Goal: Task Accomplishment & Management: Use online tool/utility

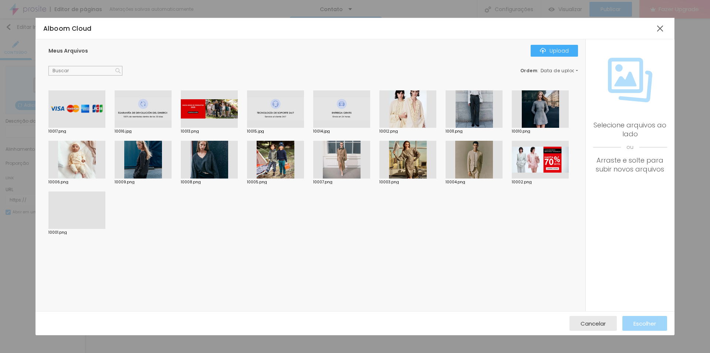
click at [535, 165] on div at bounding box center [540, 160] width 57 height 38
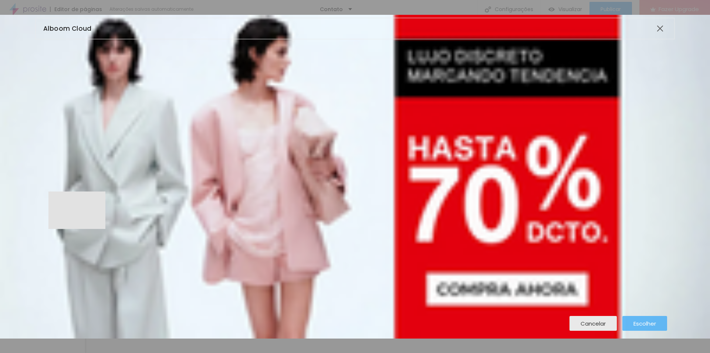
click at [640, 322] on span "Escolher" at bounding box center [645, 323] width 23 height 6
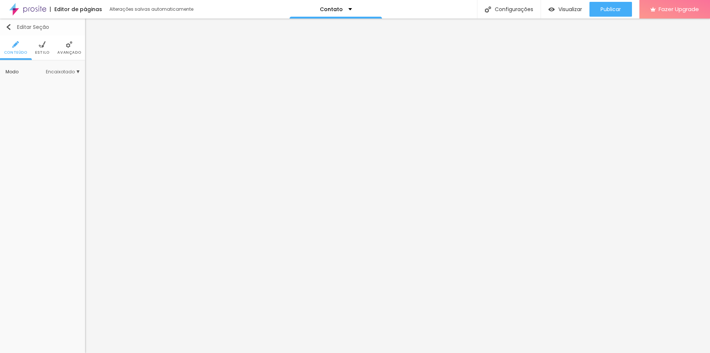
click at [9, 26] on img "button" at bounding box center [9, 27] width 6 height 6
click at [7, 26] on img "button" at bounding box center [9, 27] width 6 height 6
click at [46, 51] on span "Estilo" at bounding box center [42, 53] width 14 height 4
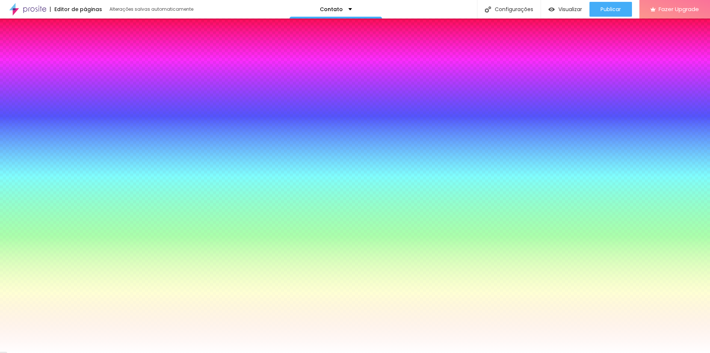
click at [66, 51] on span "Avançado" at bounding box center [69, 53] width 24 height 4
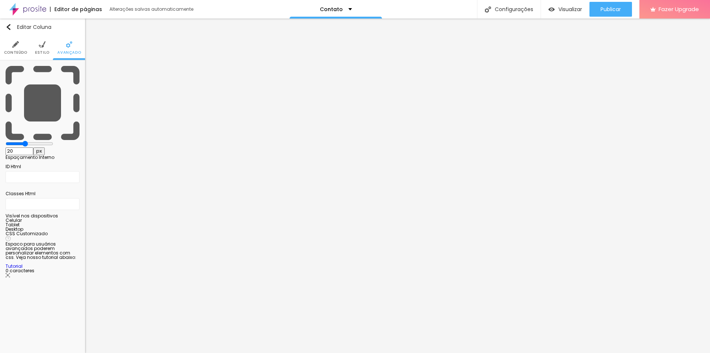
type input "25"
type input "30"
type input "35"
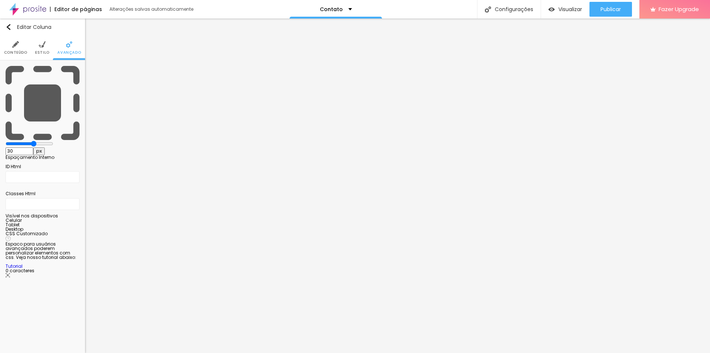
type input "35"
type input "40"
type input "45"
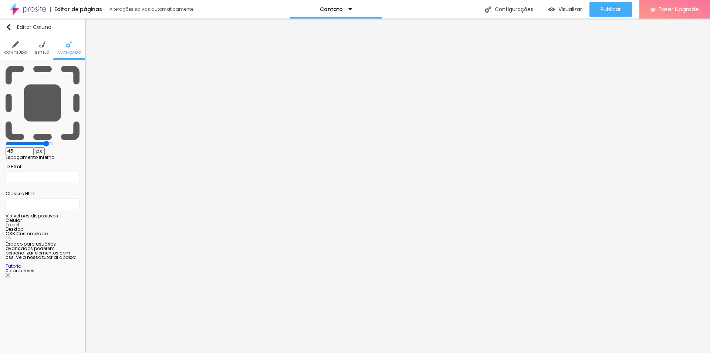
type input "50"
type input "45"
type input "35"
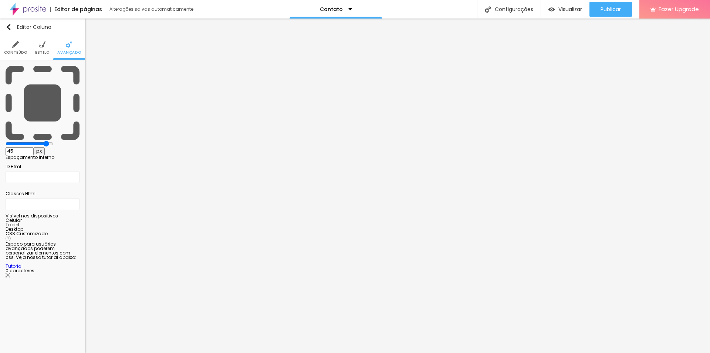
type input "35"
type input "25"
type input "20"
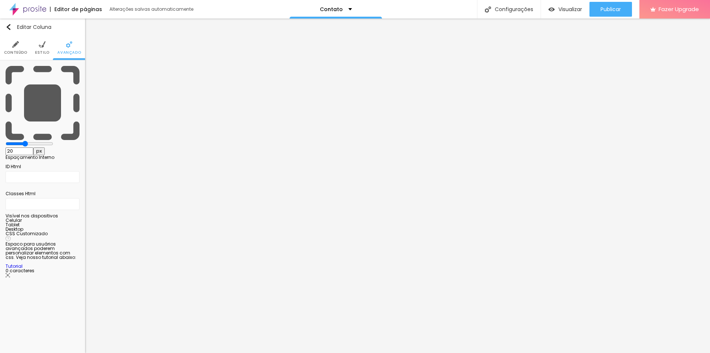
type input "15"
type input "10"
type input "5"
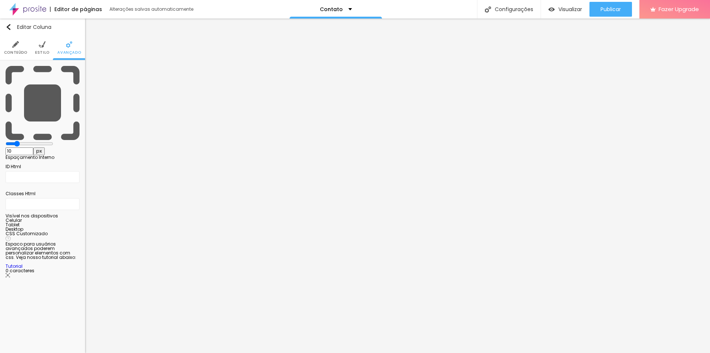
type input "5"
type input "0"
drag, startPoint x: 31, startPoint y: 72, endPoint x: 0, endPoint y: 73, distance: 31.1
type input "0"
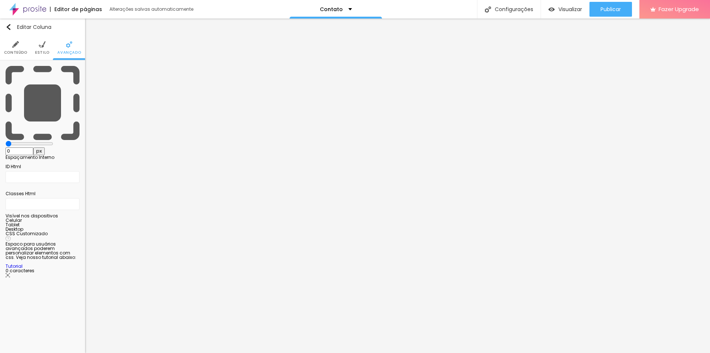
click at [6, 141] on input "range" at bounding box center [30, 144] width 48 height 6
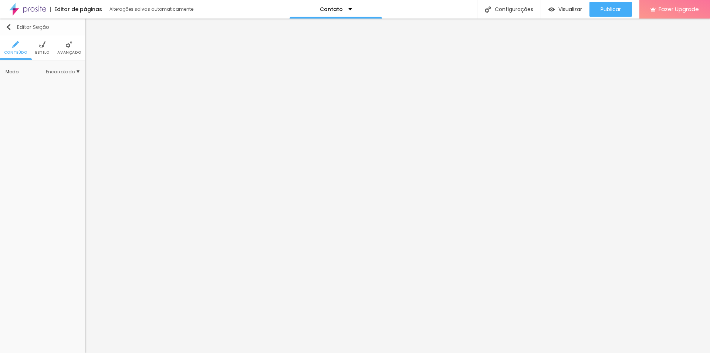
click at [8, 27] on img "button" at bounding box center [9, 27] width 6 height 6
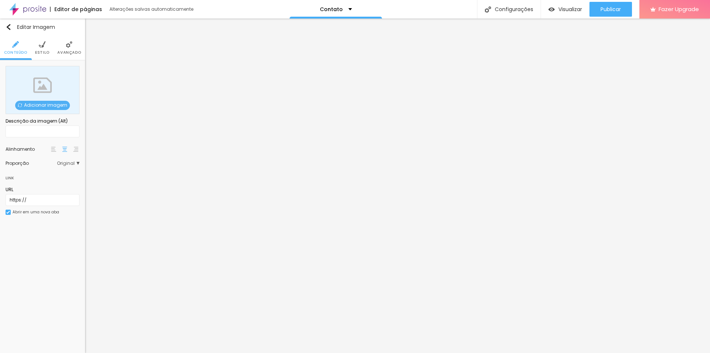
click at [44, 51] on span "Estilo" at bounding box center [42, 53] width 14 height 4
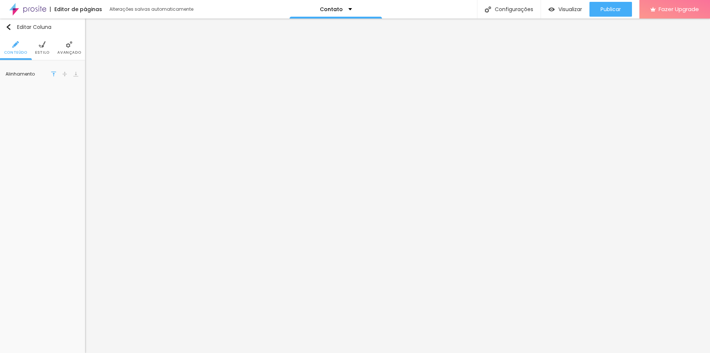
click at [43, 46] on img at bounding box center [42, 44] width 7 height 7
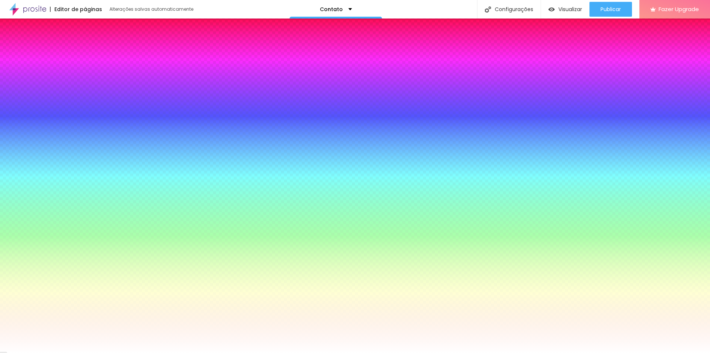
click at [67, 45] on img at bounding box center [69, 44] width 7 height 7
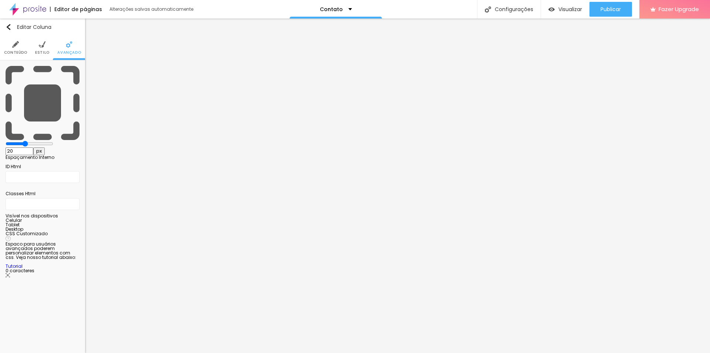
type input "15"
type input "10"
type input "5"
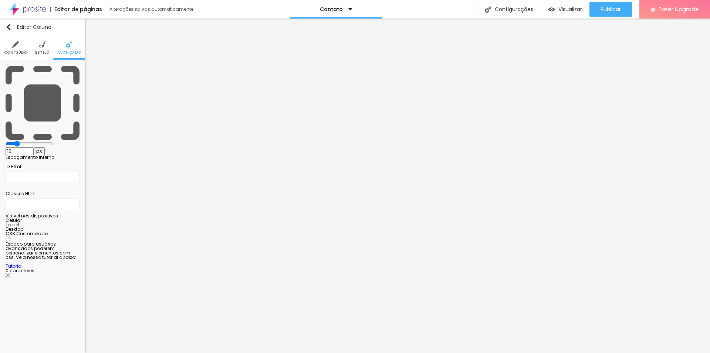
type input "5"
type input "0"
drag, startPoint x: 30, startPoint y: 71, endPoint x: 0, endPoint y: 84, distance: 33.0
type input "0"
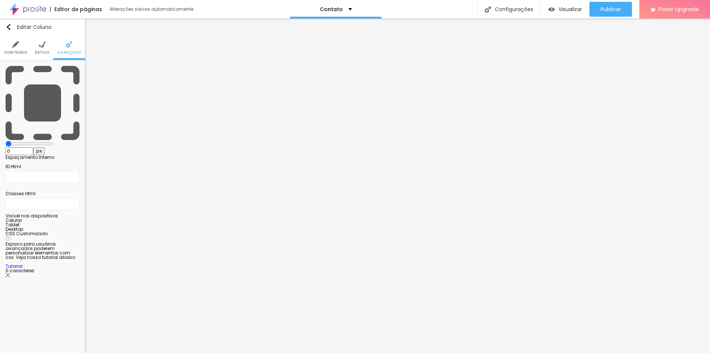
click at [6, 141] on input "range" at bounding box center [30, 144] width 48 height 6
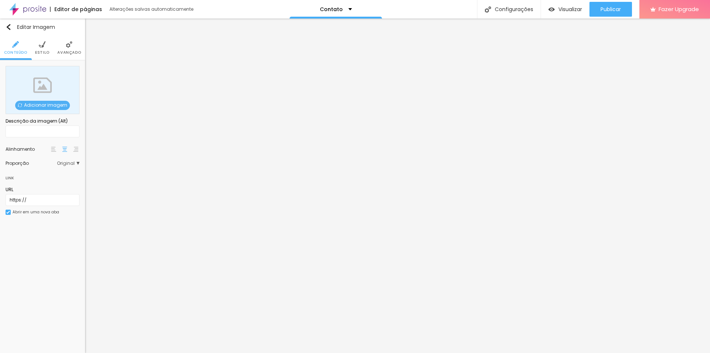
click at [36, 101] on span "Adicionar imagem" at bounding box center [42, 105] width 55 height 9
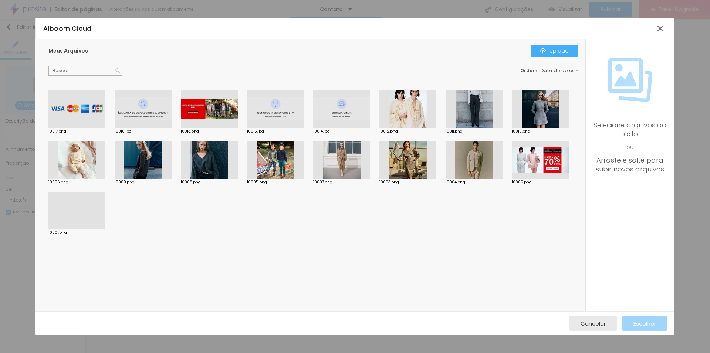
click at [404, 115] on div at bounding box center [408, 109] width 57 height 38
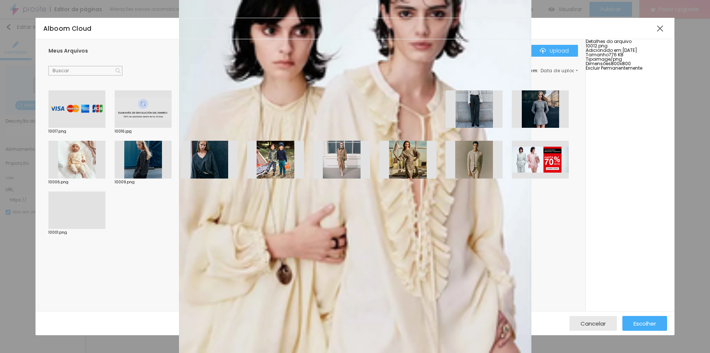
click at [541, 174] on div at bounding box center [540, 160] width 57 height 38
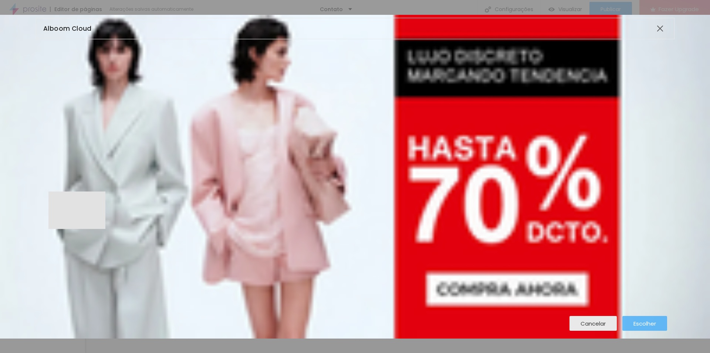
click at [649, 325] on span "Escolher" at bounding box center [645, 323] width 23 height 6
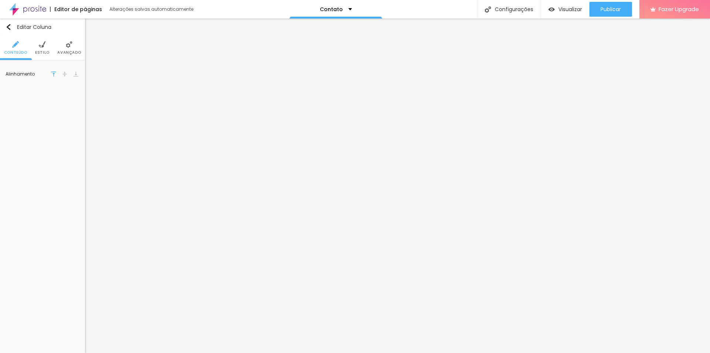
click at [42, 53] on span "Estilo" at bounding box center [42, 53] width 14 height 4
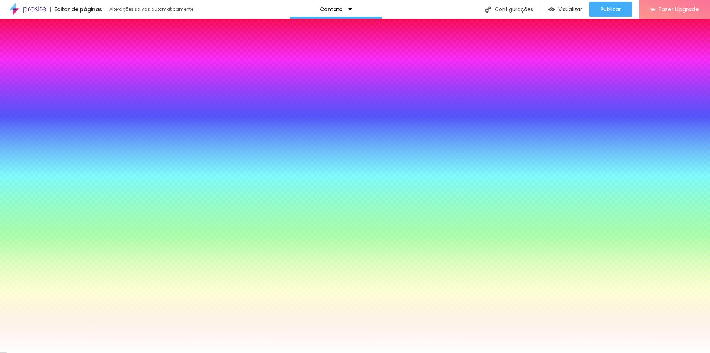
click at [66, 46] on img at bounding box center [69, 44] width 7 height 7
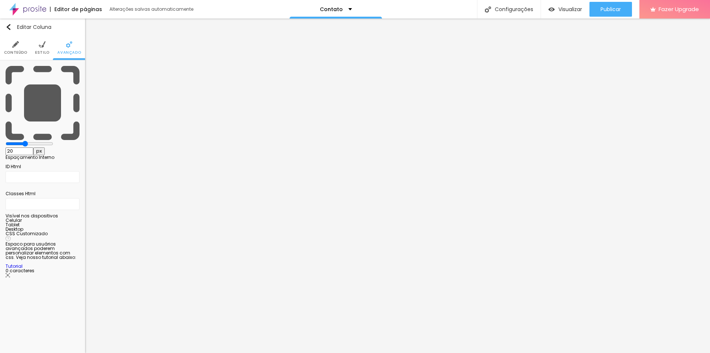
type input "15"
type input "10"
type input "5"
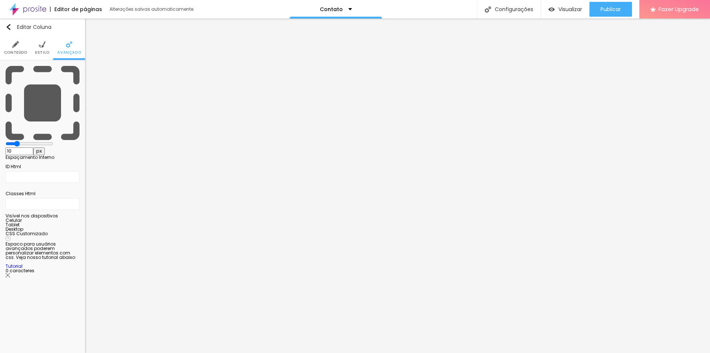
type input "5"
type input "0"
drag, startPoint x: 30, startPoint y: 71, endPoint x: 6, endPoint y: 70, distance: 23.7
type input "0"
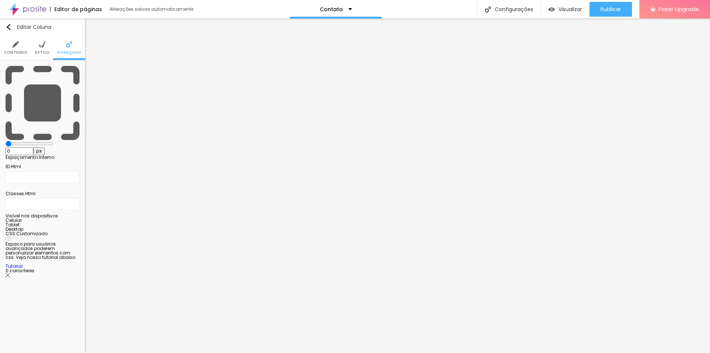
click at [6, 141] on input "range" at bounding box center [30, 144] width 48 height 6
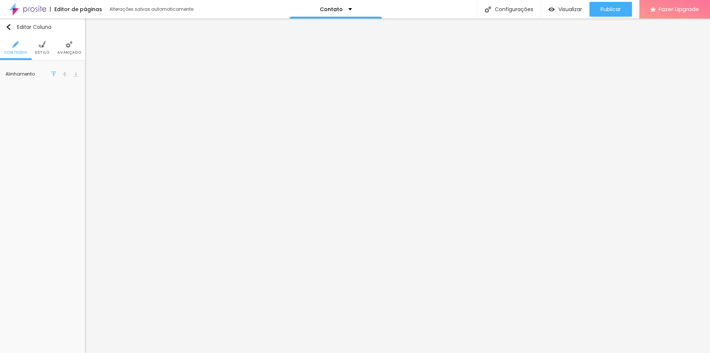
click at [56, 46] on ul "Conteúdo Estilo Avançado" at bounding box center [42, 48] width 85 height 25
click at [60, 48] on li "Avançado" at bounding box center [69, 48] width 24 height 24
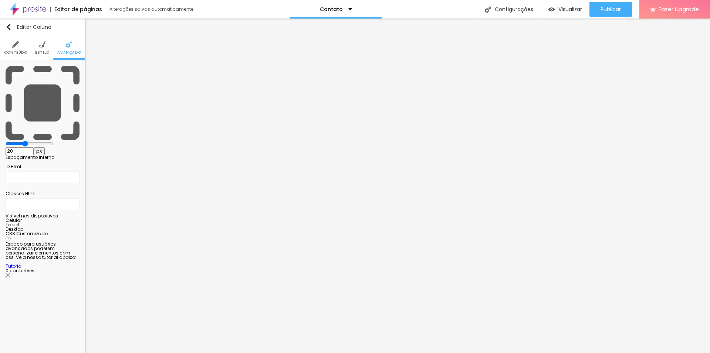
type input "15"
type input "10"
type input "0"
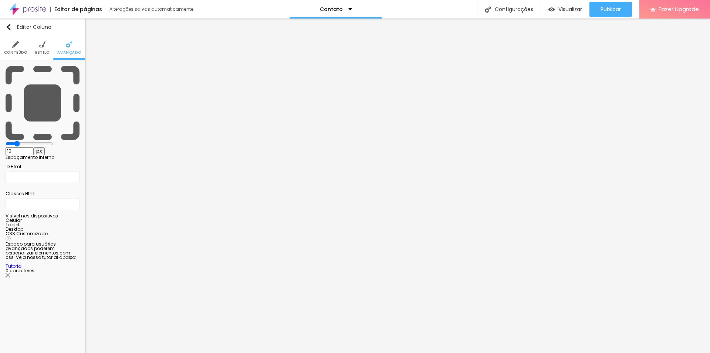
type input "0"
drag, startPoint x: 29, startPoint y: 71, endPoint x: 0, endPoint y: 66, distance: 29.7
type input "0"
click at [6, 141] on input "range" at bounding box center [30, 144] width 48 height 6
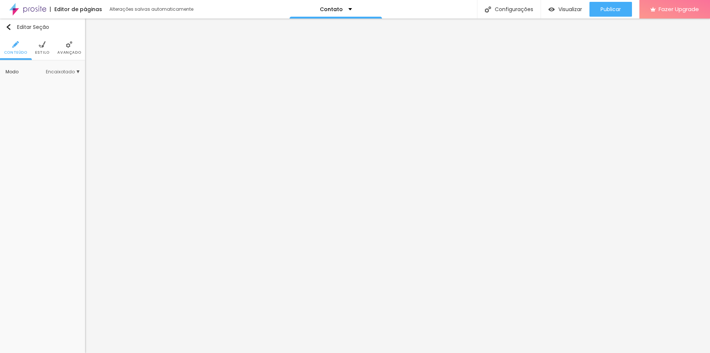
click at [43, 44] on img at bounding box center [42, 44] width 7 height 7
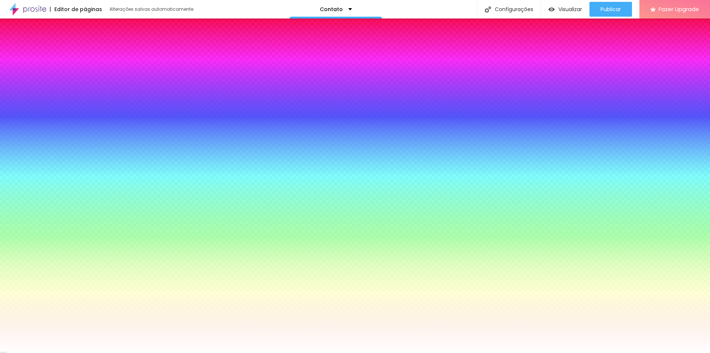
click at [64, 45] on li "Avançado" at bounding box center [69, 48] width 24 height 24
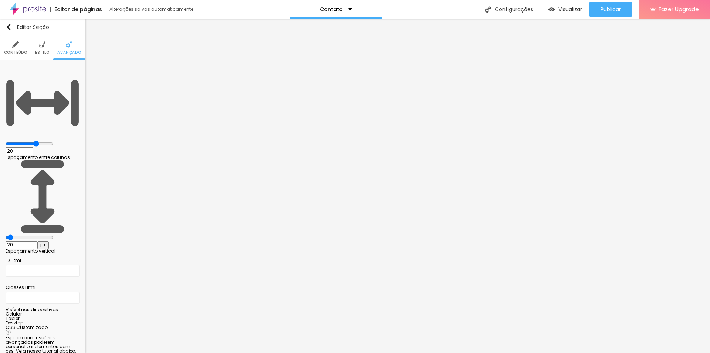
type input "45"
type input "0"
type input "7"
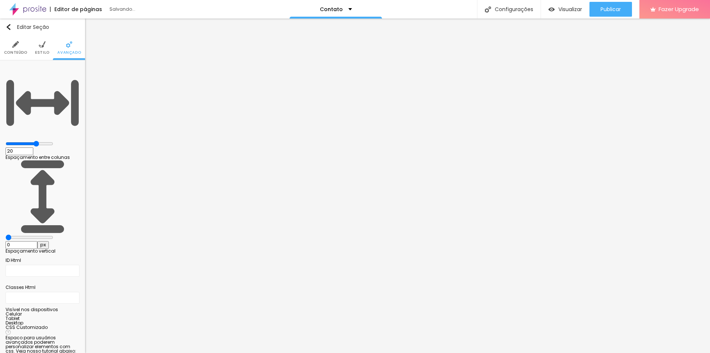
type input "7"
type input "39"
type input "44"
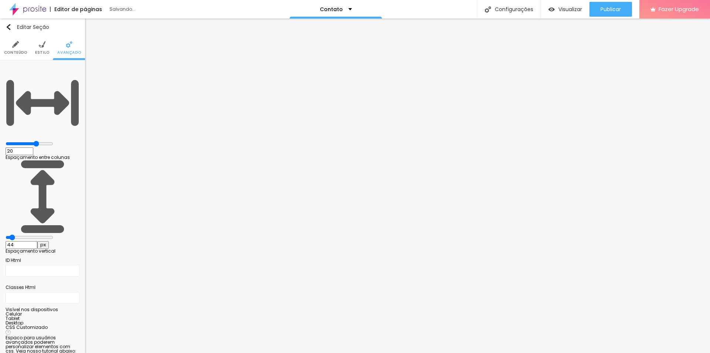
type input "50"
type input "55"
type input "50"
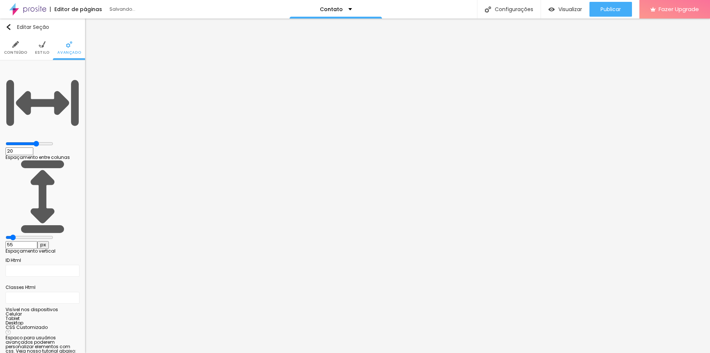
type input "50"
type input "44"
type input "34"
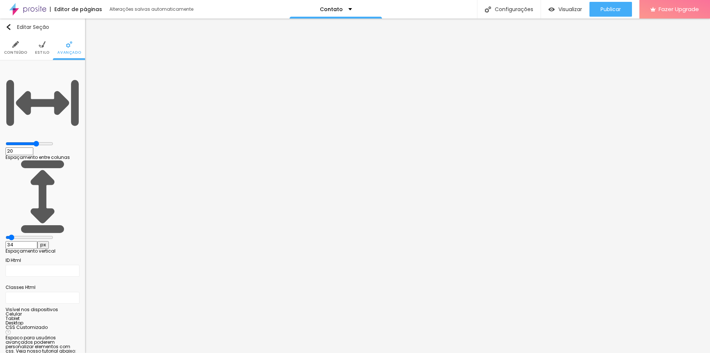
type input "28"
type input "23"
type input "13"
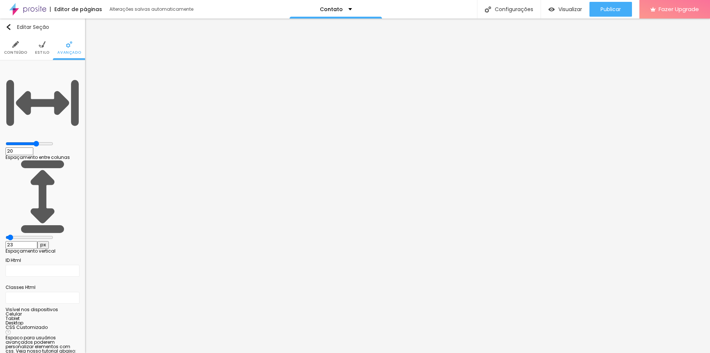
type input "13"
type input "2"
type input "0"
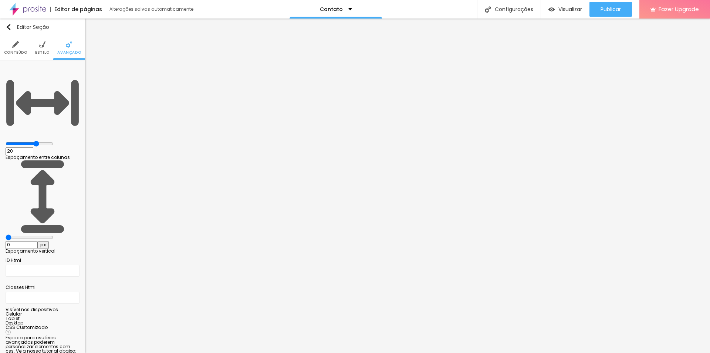
drag, startPoint x: 19, startPoint y: 87, endPoint x: 10, endPoint y: 82, distance: 10.6
type input "0"
click at [6, 234] on input "range" at bounding box center [30, 237] width 48 height 6
type input "15"
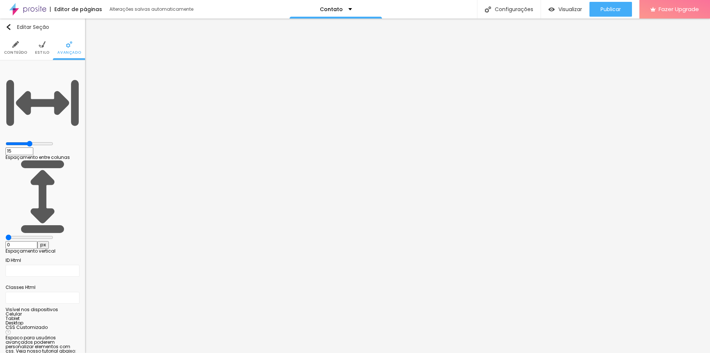
type input "10"
type input "5"
type input "0"
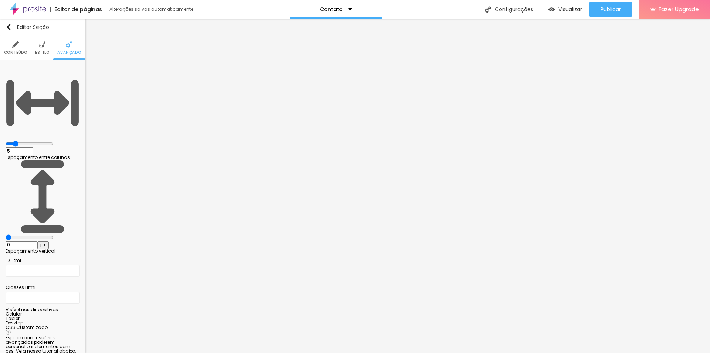
type input "0"
type input "5"
drag, startPoint x: 47, startPoint y: 73, endPoint x: 26, endPoint y: 71, distance: 21.2
click at [26, 141] on input "range" at bounding box center [30, 144] width 48 height 6
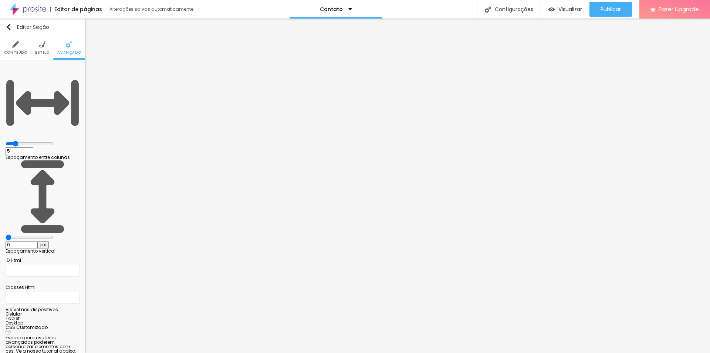
click at [33, 147] on input "5" at bounding box center [20, 151] width 28 height 8
click at [79, 73] on div "5 Espaçamento entre colunas" at bounding box center [43, 113] width 74 height 94
click at [33, 147] on input "5" at bounding box center [20, 151] width 28 height 8
drag, startPoint x: 78, startPoint y: 73, endPoint x: 68, endPoint y: 73, distance: 10.0
click at [33, 147] on input "5" at bounding box center [20, 151] width 28 height 8
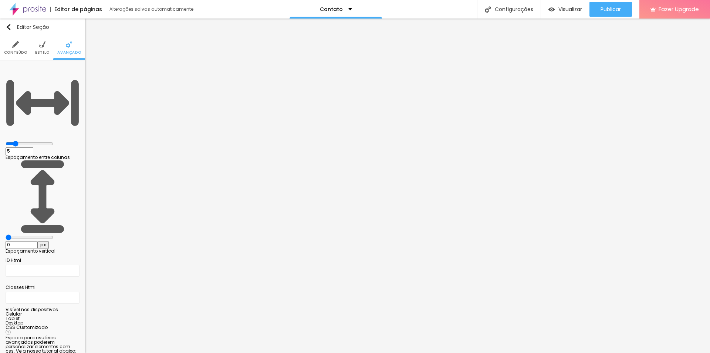
type input "0"
type input "1"
type input "10"
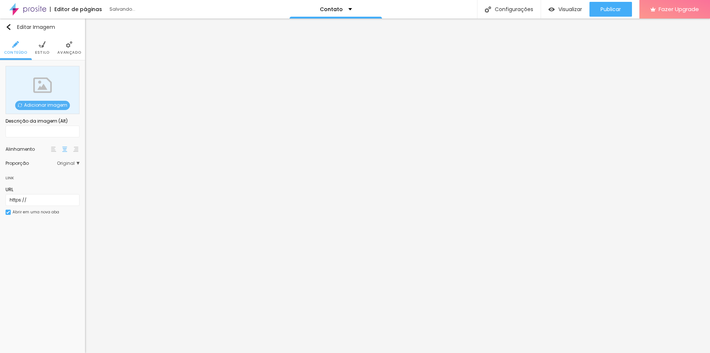
click at [48, 104] on span "Adicionar imagem" at bounding box center [42, 105] width 55 height 9
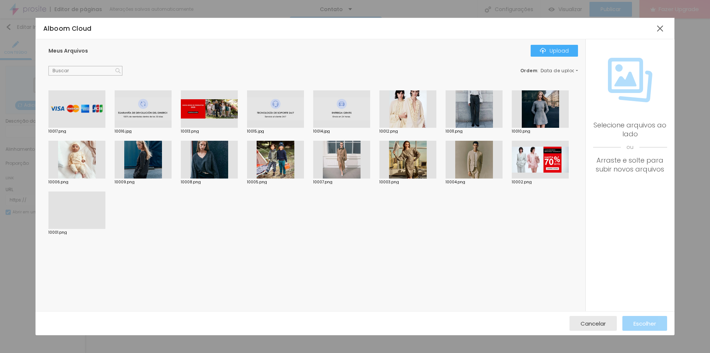
click at [406, 160] on div at bounding box center [408, 160] width 57 height 38
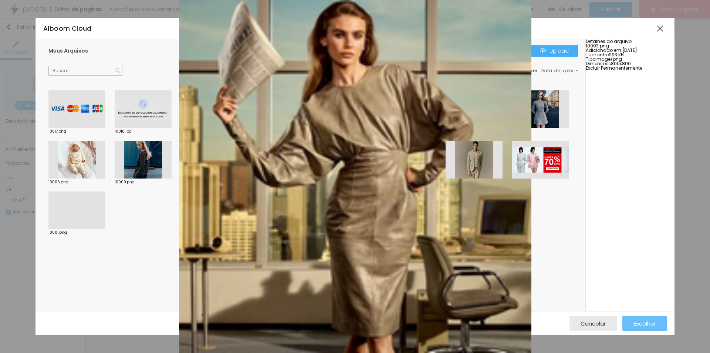
click at [648, 321] on span "Escolher" at bounding box center [645, 323] width 23 height 6
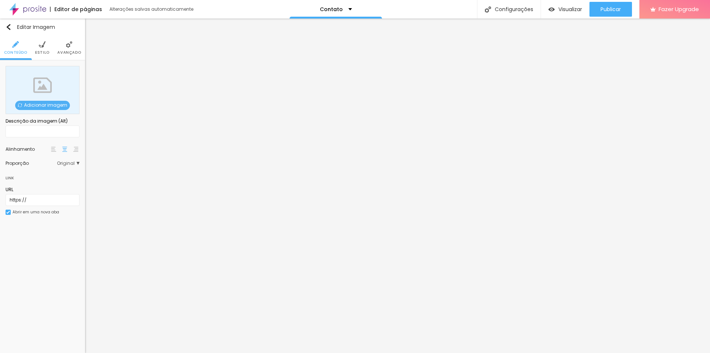
click at [28, 105] on span "Adicionar imagem" at bounding box center [42, 105] width 55 height 9
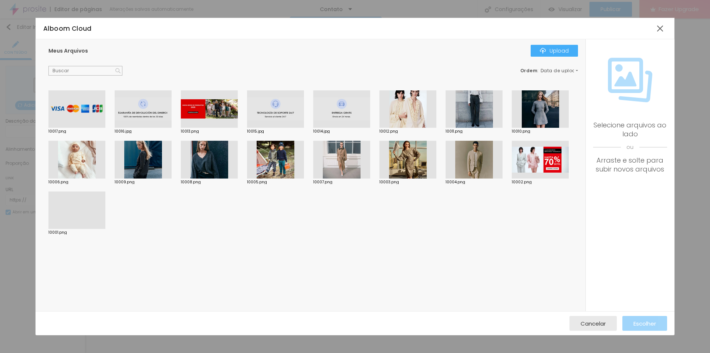
click at [477, 165] on div at bounding box center [474, 160] width 57 height 38
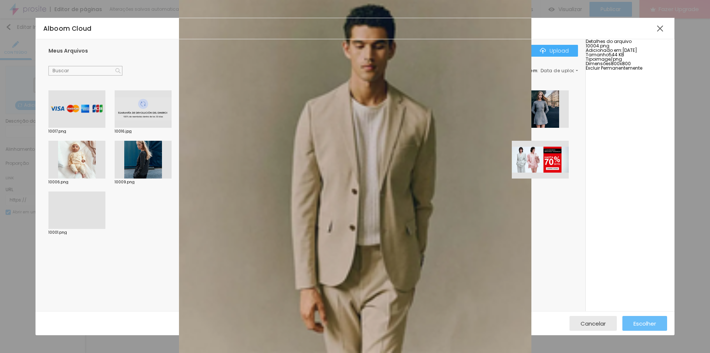
click at [650, 322] on span "Escolher" at bounding box center [645, 323] width 23 height 6
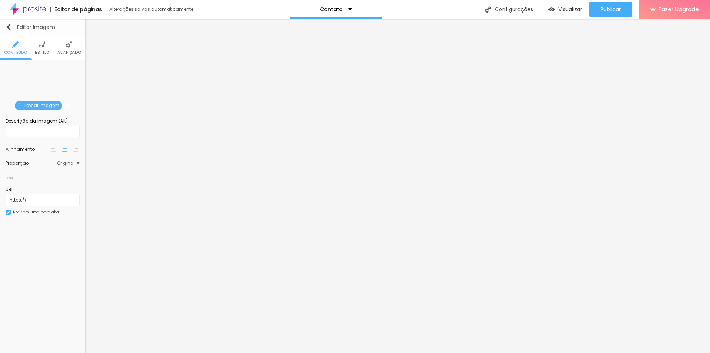
click at [10, 24] on img "button" at bounding box center [9, 27] width 6 height 6
click at [40, 46] on img at bounding box center [42, 44] width 7 height 7
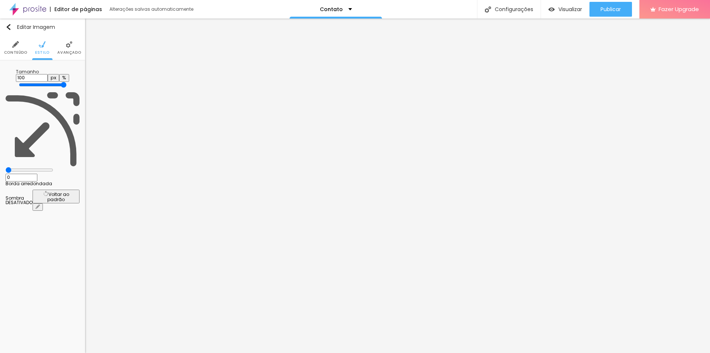
click at [64, 48] on li "Avançado" at bounding box center [69, 48] width 24 height 24
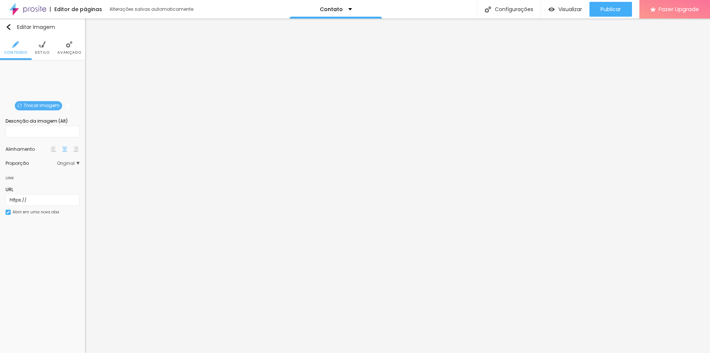
click at [45, 107] on span "Trocar imagem" at bounding box center [38, 105] width 47 height 9
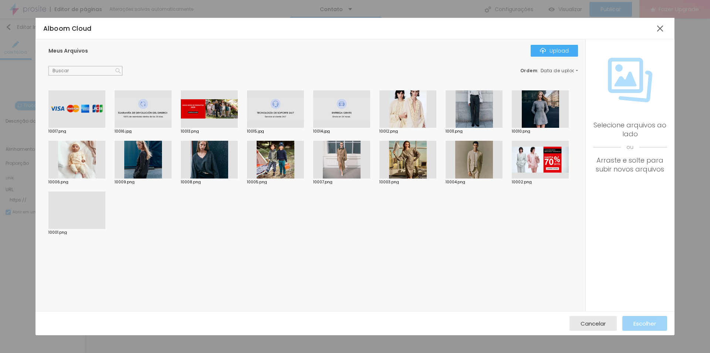
click at [275, 166] on div at bounding box center [275, 160] width 57 height 38
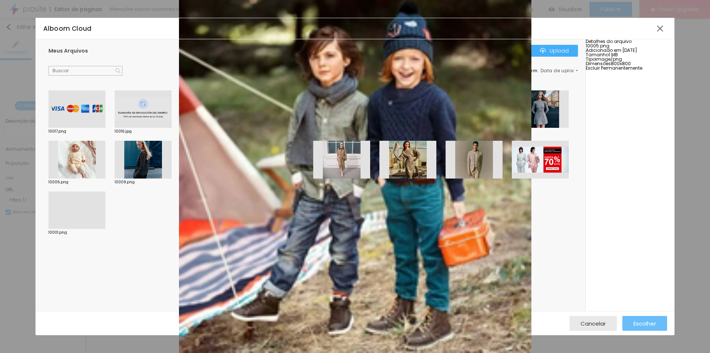
click at [649, 320] on span "Escolher" at bounding box center [645, 323] width 23 height 6
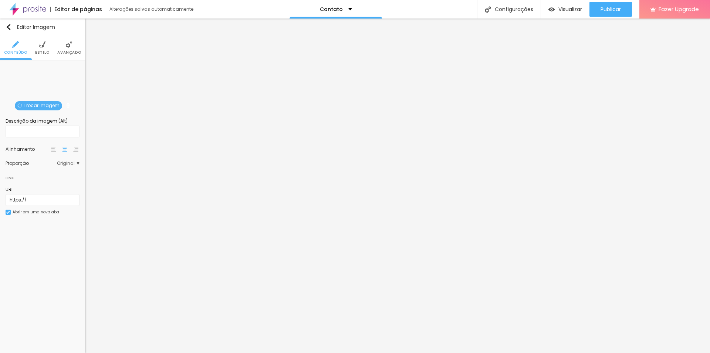
click at [33, 106] on span "Trocar imagem" at bounding box center [38, 105] width 47 height 9
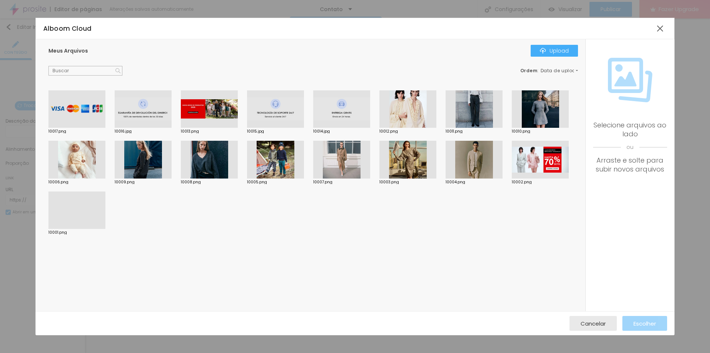
click at [82, 169] on div at bounding box center [76, 160] width 57 height 38
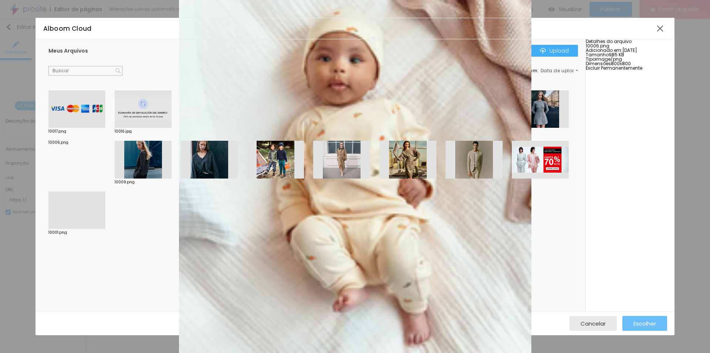
click at [640, 322] on span "Escolher" at bounding box center [645, 323] width 23 height 6
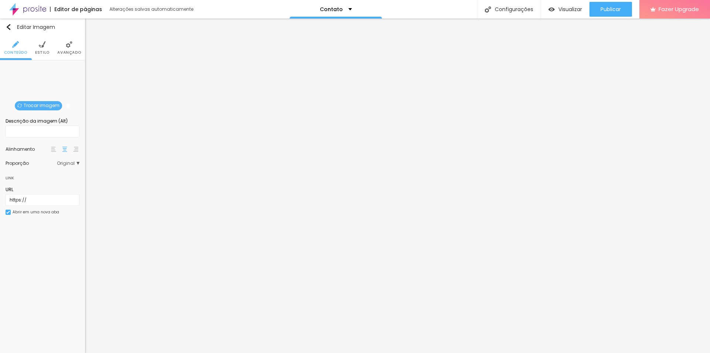
click at [31, 103] on span "Trocar imagem" at bounding box center [38, 105] width 47 height 9
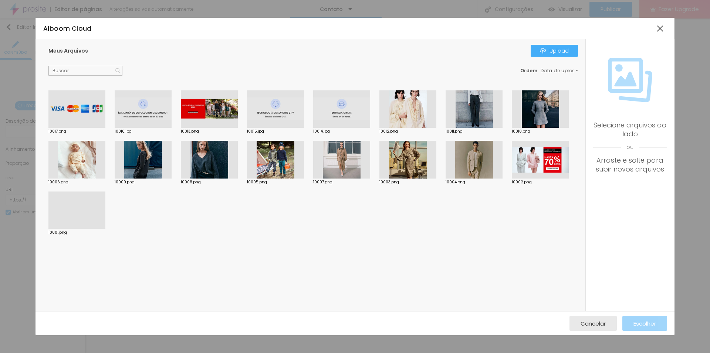
click at [352, 165] on div at bounding box center [341, 160] width 57 height 38
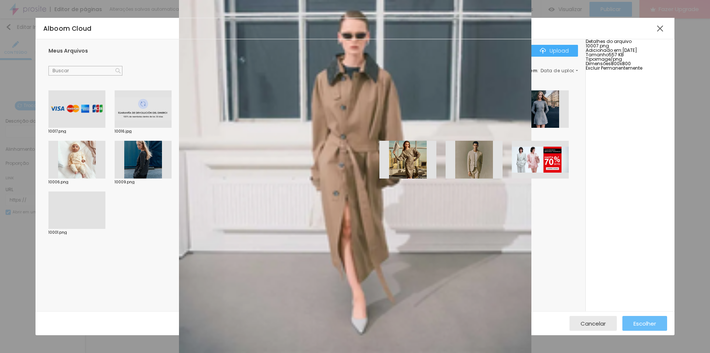
click at [635, 320] on span "Escolher" at bounding box center [645, 323] width 23 height 6
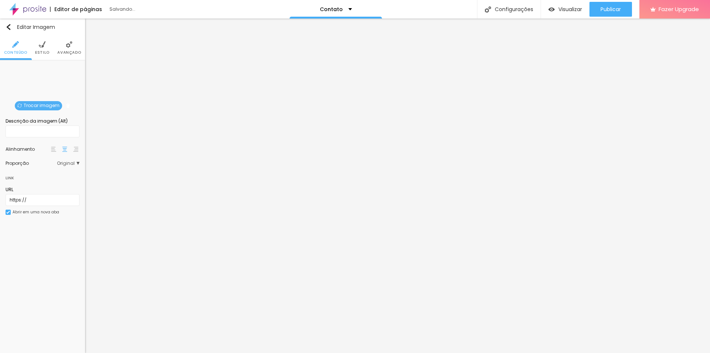
click at [46, 105] on span "Trocar imagem" at bounding box center [38, 105] width 47 height 9
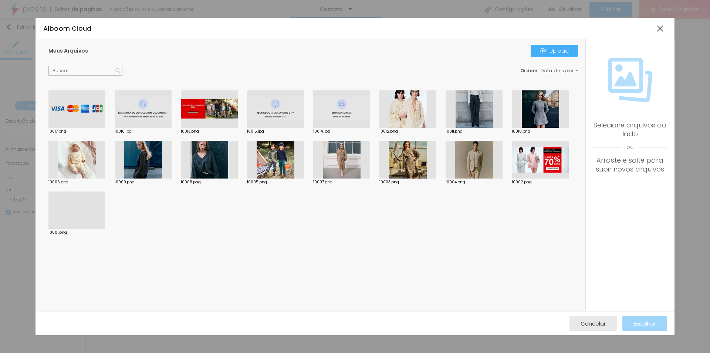
click at [209, 158] on div at bounding box center [209, 160] width 57 height 38
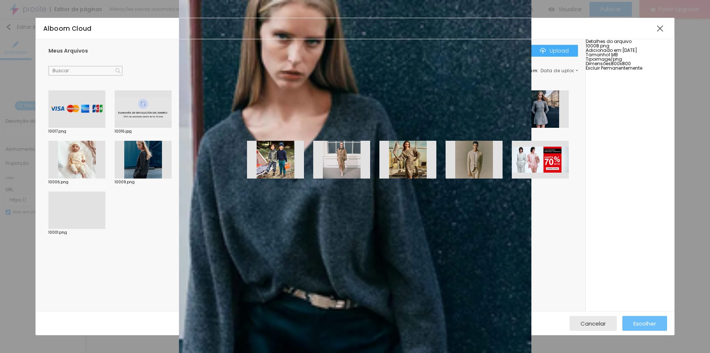
click at [648, 326] on span "Escolher" at bounding box center [645, 323] width 23 height 6
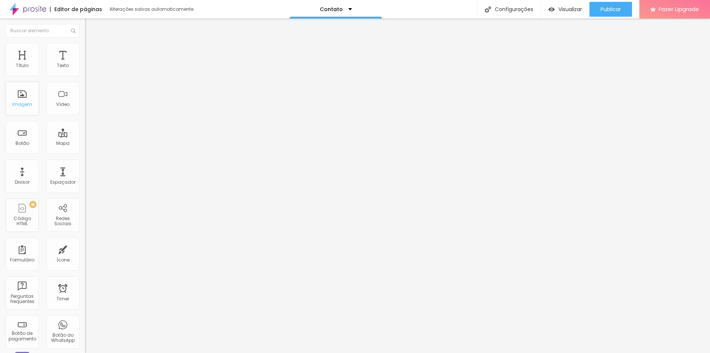
click at [32, 108] on div "Imagem" at bounding box center [22, 98] width 33 height 33
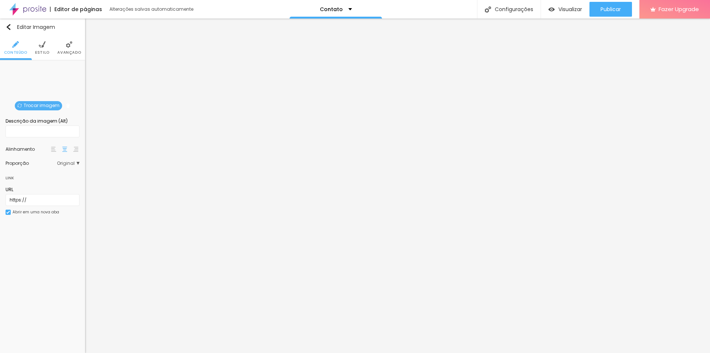
click at [49, 104] on span "Trocar imagem" at bounding box center [38, 105] width 47 height 9
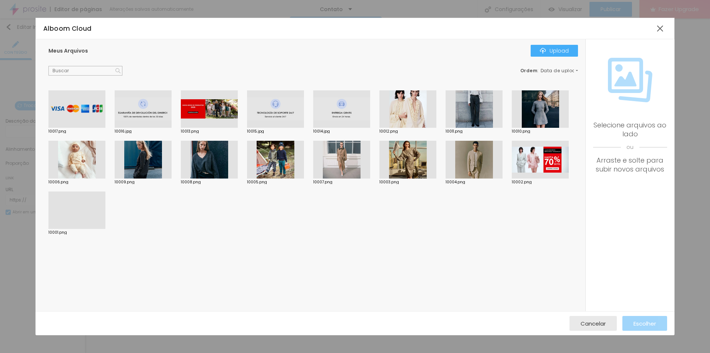
drag, startPoint x: 147, startPoint y: 158, endPoint x: 272, endPoint y: 181, distance: 127.3
click at [147, 158] on div at bounding box center [143, 160] width 57 height 38
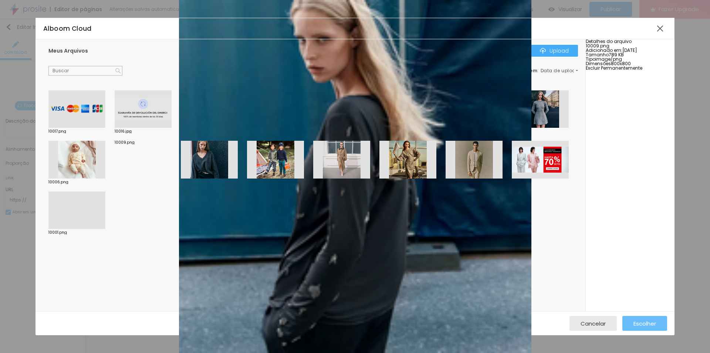
click at [640, 326] on span "Escolher" at bounding box center [645, 323] width 23 height 6
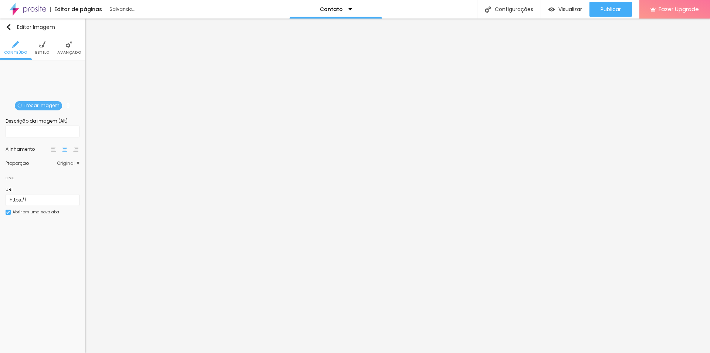
click at [23, 104] on span "Trocar imagem" at bounding box center [38, 105] width 47 height 9
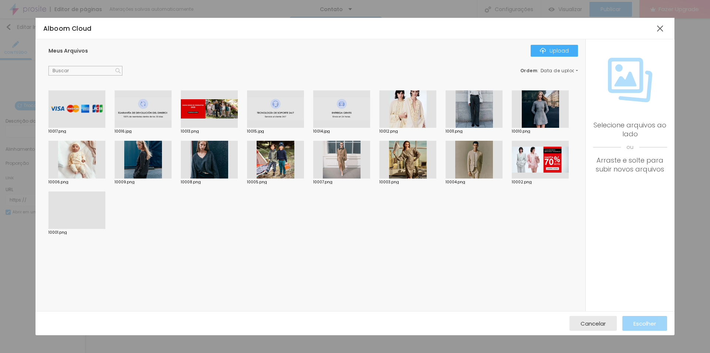
click at [518, 125] on div at bounding box center [540, 109] width 57 height 38
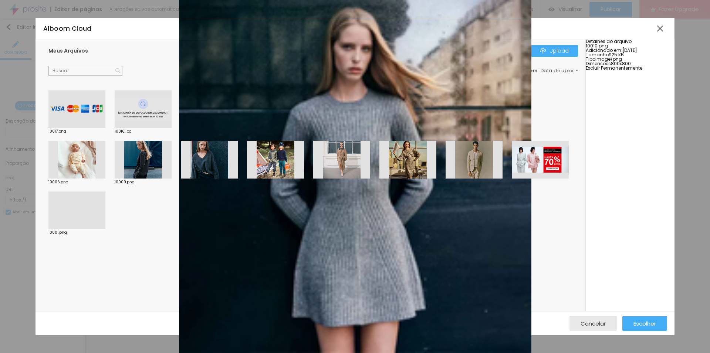
click at [644, 314] on div "Cancelar Escolher" at bounding box center [355, 323] width 639 height 24
click at [645, 323] on span "Escolher" at bounding box center [645, 323] width 23 height 6
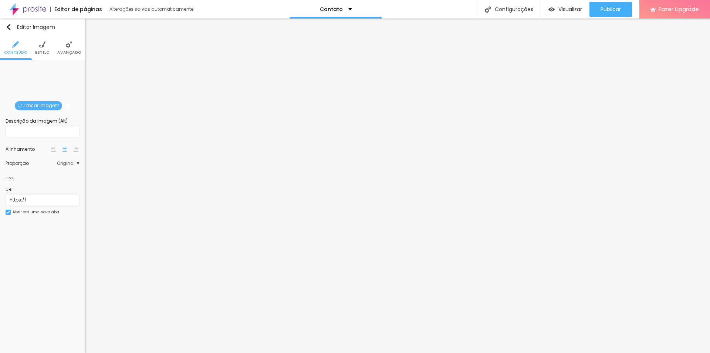
click at [28, 105] on span "Trocar imagem" at bounding box center [38, 105] width 47 height 9
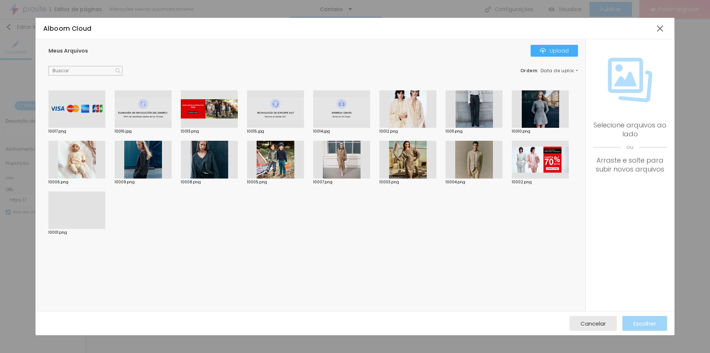
click at [471, 108] on div at bounding box center [474, 109] width 57 height 38
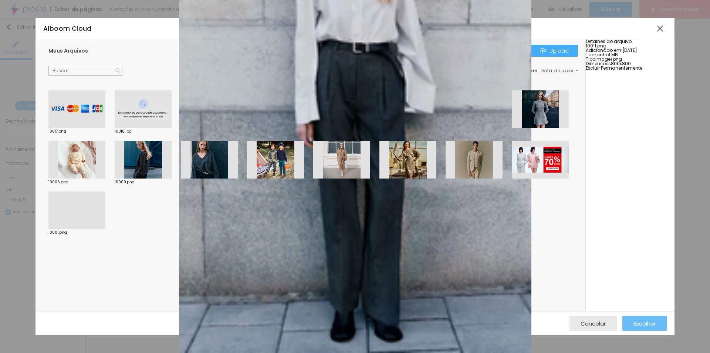
click at [641, 325] on span "Escolher" at bounding box center [645, 323] width 23 height 6
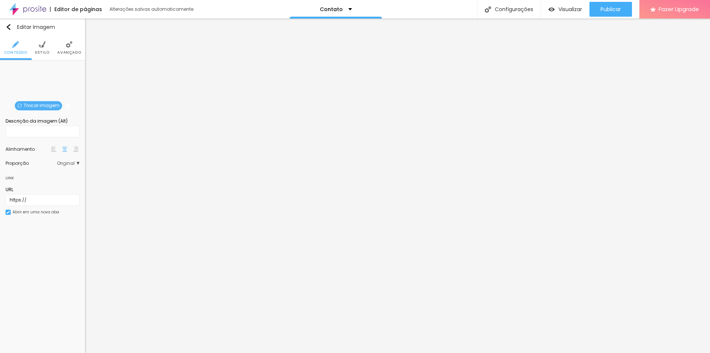
click at [34, 101] on span "Trocar imagem" at bounding box center [38, 105] width 47 height 9
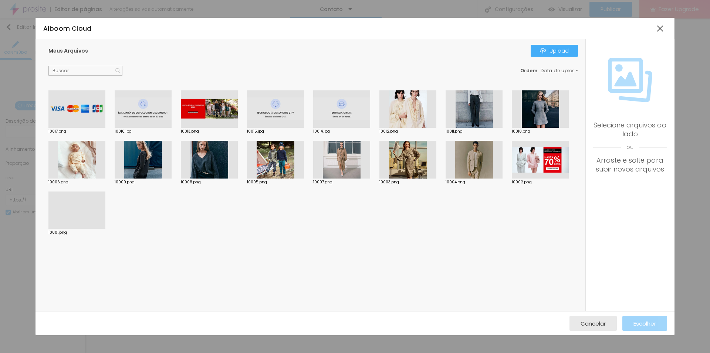
click at [402, 115] on div at bounding box center [408, 109] width 57 height 38
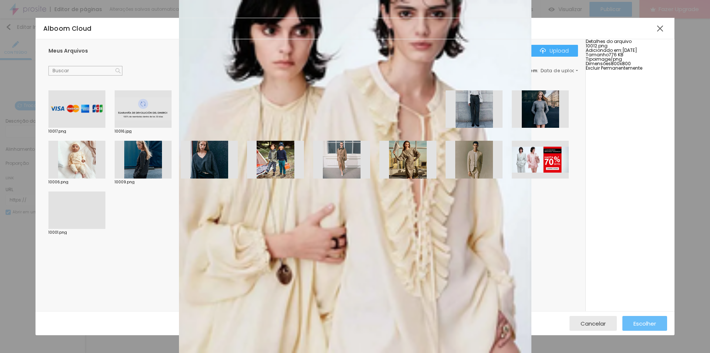
click at [650, 322] on span "Escolher" at bounding box center [645, 323] width 23 height 6
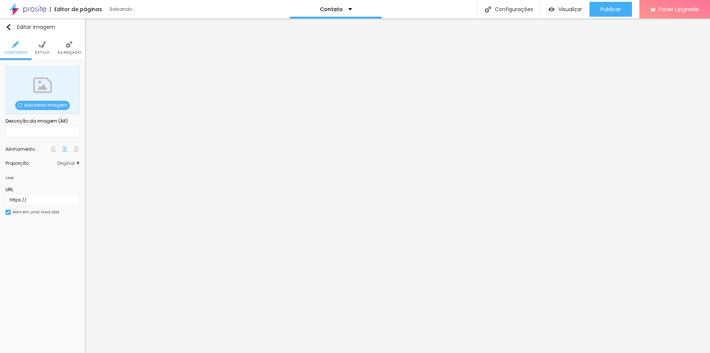
click at [46, 109] on span "Adicionar imagem" at bounding box center [42, 105] width 55 height 9
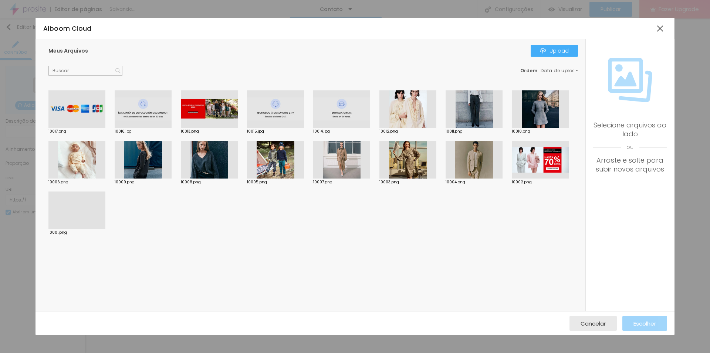
click at [46, 107] on div "10017.png 10016.jpg 10013.png 10015.jpg 10014.jpg 10012.png 10011.png 10010.png…" at bounding box center [315, 199] width 541 height 225
click at [218, 114] on div at bounding box center [209, 109] width 57 height 38
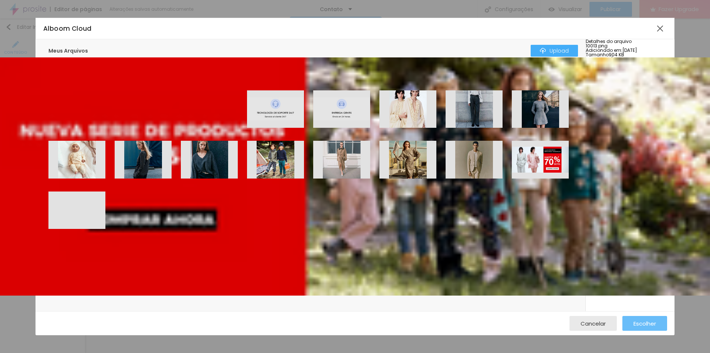
click at [642, 323] on span "Escolher" at bounding box center [645, 323] width 23 height 6
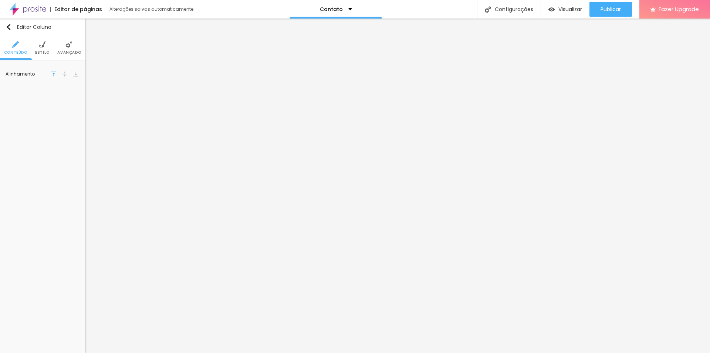
click at [41, 52] on span "Estilo" at bounding box center [42, 53] width 14 height 4
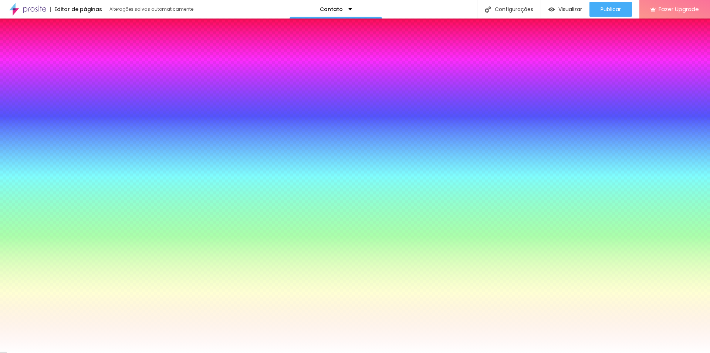
drag, startPoint x: 67, startPoint y: 54, endPoint x: 63, endPoint y: 63, distance: 9.8
click at [67, 54] on span "Avançado" at bounding box center [69, 53] width 24 height 4
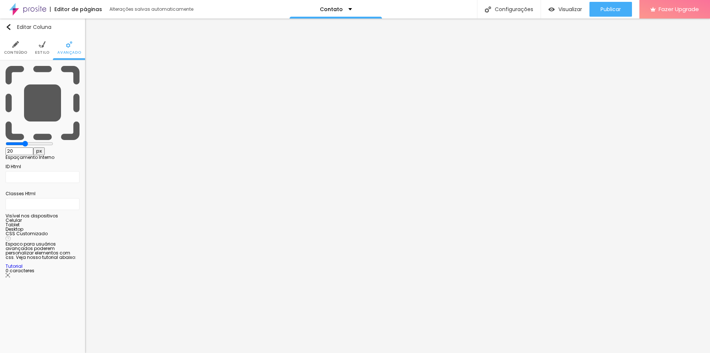
type input "25"
type input "0"
drag, startPoint x: 34, startPoint y: 71, endPoint x: 0, endPoint y: 68, distance: 33.8
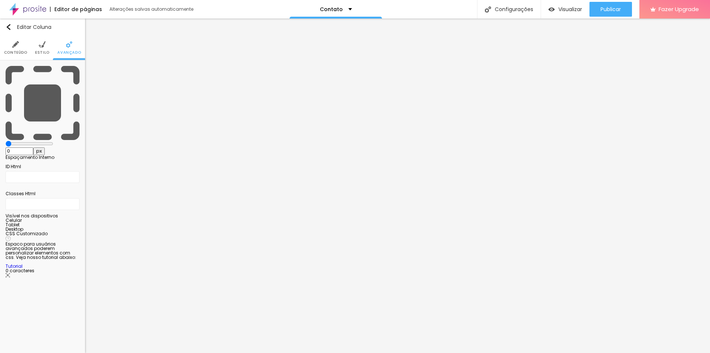
type input "0"
click at [6, 141] on input "range" at bounding box center [30, 144] width 48 height 6
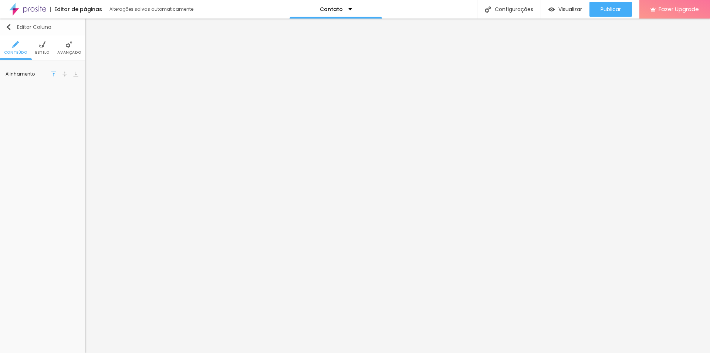
click at [11, 26] on img "button" at bounding box center [9, 27] width 6 height 6
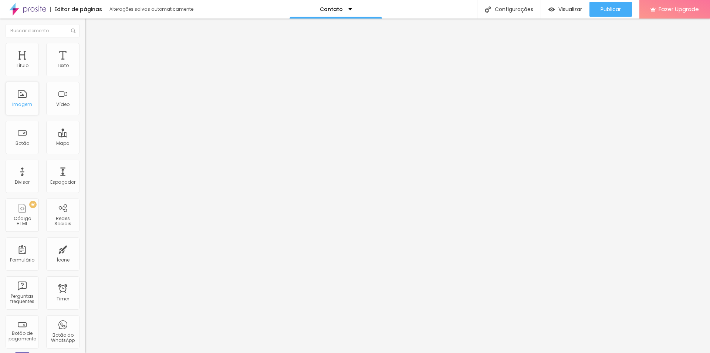
click at [21, 102] on div "Imagem" at bounding box center [22, 104] width 20 height 5
click at [27, 102] on div "Imagem" at bounding box center [22, 104] width 20 height 5
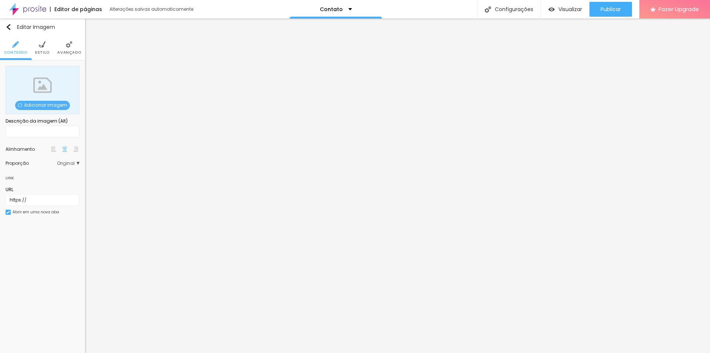
click at [51, 104] on span "Adicionar imagem" at bounding box center [42, 105] width 55 height 9
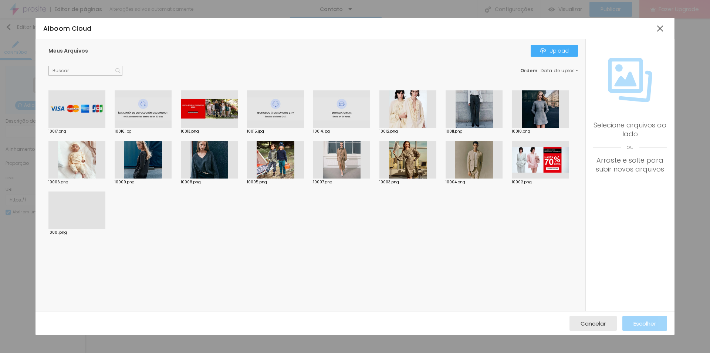
click at [358, 115] on div at bounding box center [341, 109] width 57 height 38
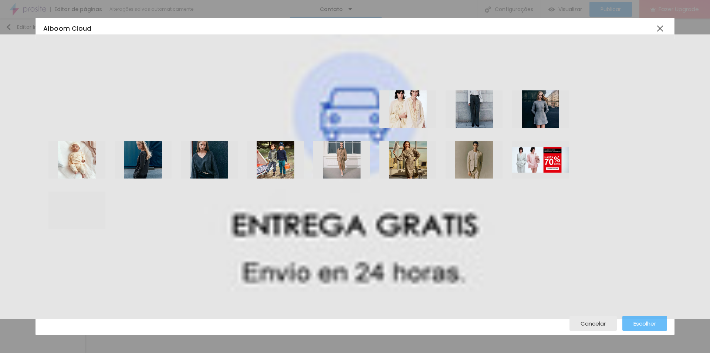
click at [650, 320] on span "Escolher" at bounding box center [645, 323] width 23 height 6
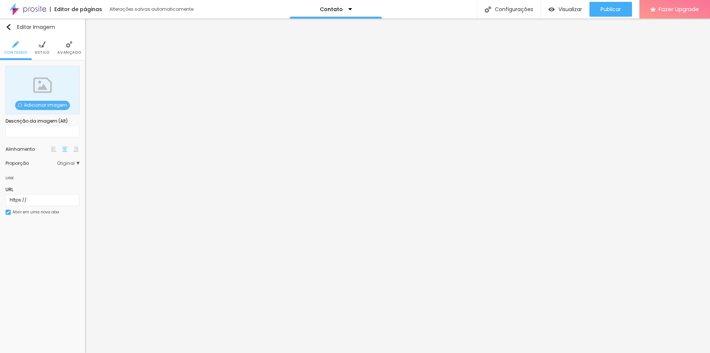
click at [56, 103] on span "Adicionar imagem" at bounding box center [42, 105] width 55 height 9
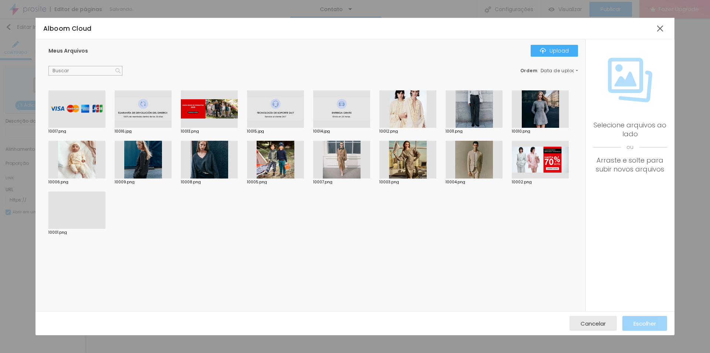
click at [266, 109] on div at bounding box center [275, 109] width 57 height 38
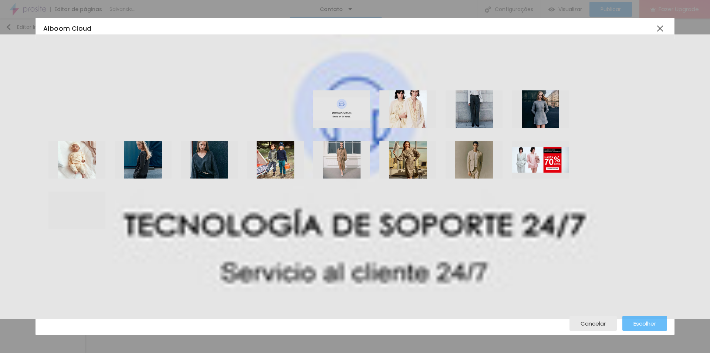
click at [642, 320] on span "Escolher" at bounding box center [645, 323] width 23 height 6
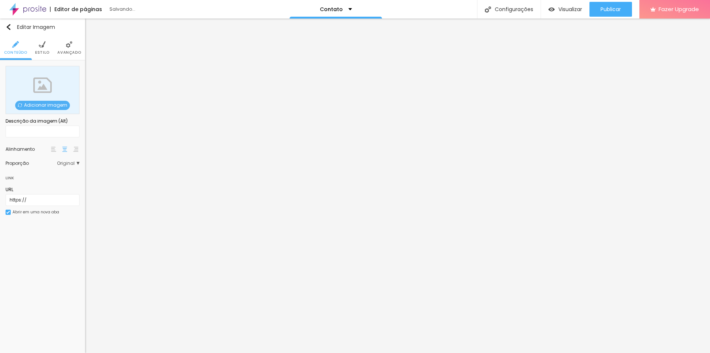
click at [37, 106] on span "Adicionar imagem" at bounding box center [42, 105] width 55 height 9
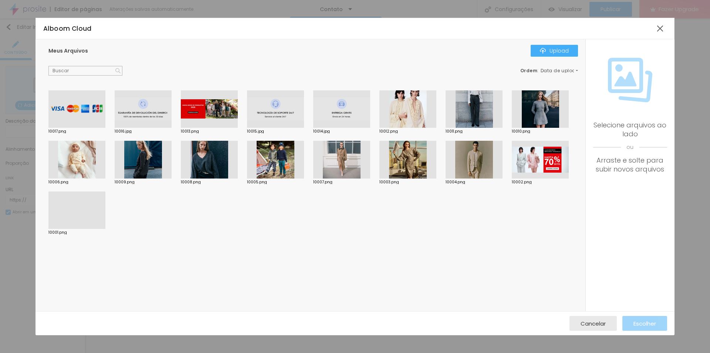
click at [146, 115] on div at bounding box center [143, 109] width 57 height 38
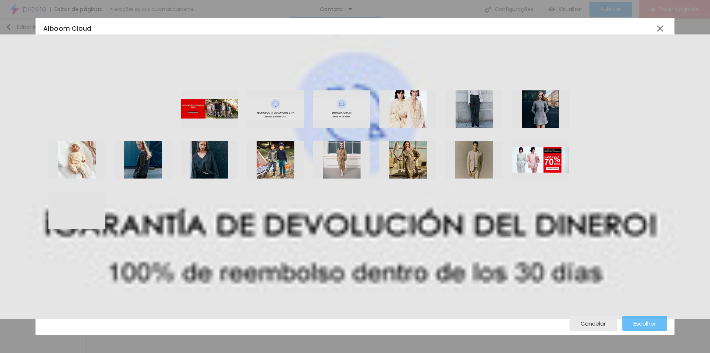
click at [650, 322] on span "Escolher" at bounding box center [645, 323] width 23 height 6
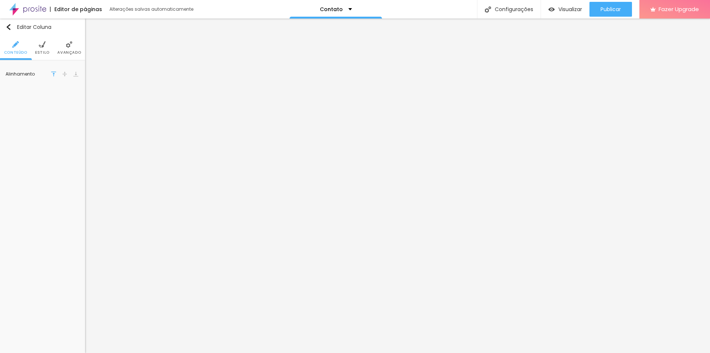
click at [69, 41] on img at bounding box center [69, 44] width 7 height 7
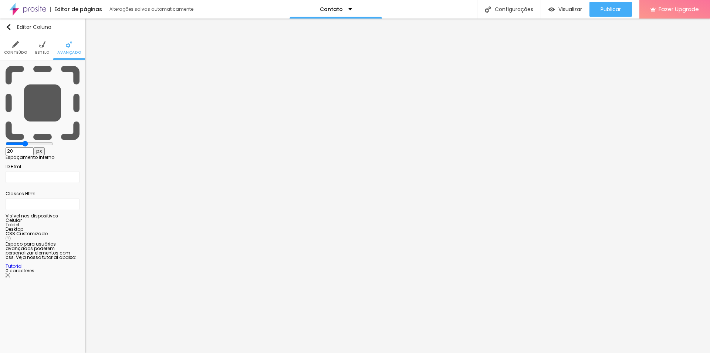
type input "15"
type input "5"
type input "0"
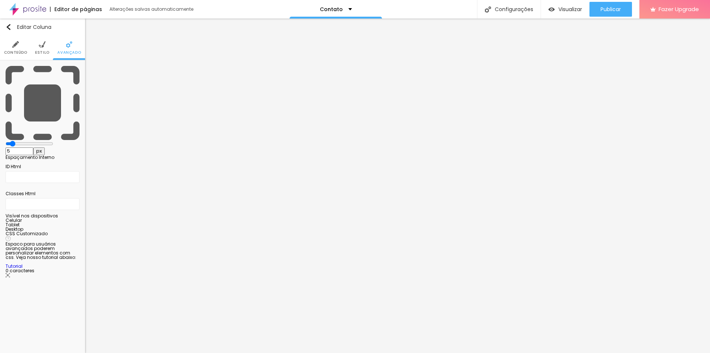
type input "0"
drag, startPoint x: 29, startPoint y: 71, endPoint x: 0, endPoint y: 65, distance: 29.4
type input "0"
click at [6, 141] on input "range" at bounding box center [30, 144] width 48 height 6
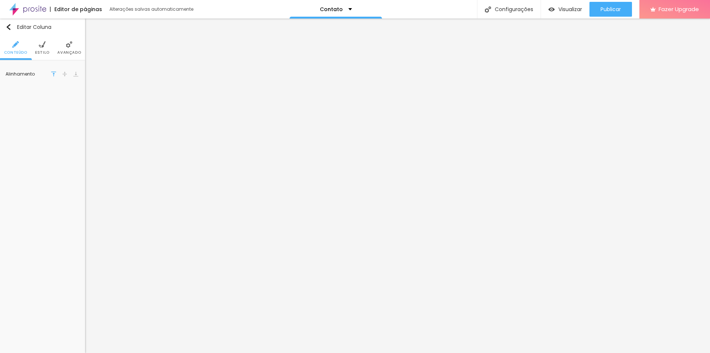
drag, startPoint x: 67, startPoint y: 50, endPoint x: 69, endPoint y: 56, distance: 6.2
click at [67, 51] on span "Avançado" at bounding box center [69, 53] width 24 height 4
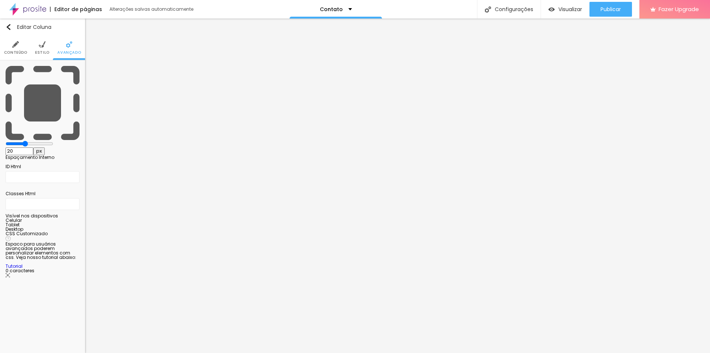
type input "10"
type input "0"
drag, startPoint x: 32, startPoint y: 72, endPoint x: 0, endPoint y: 61, distance: 33.6
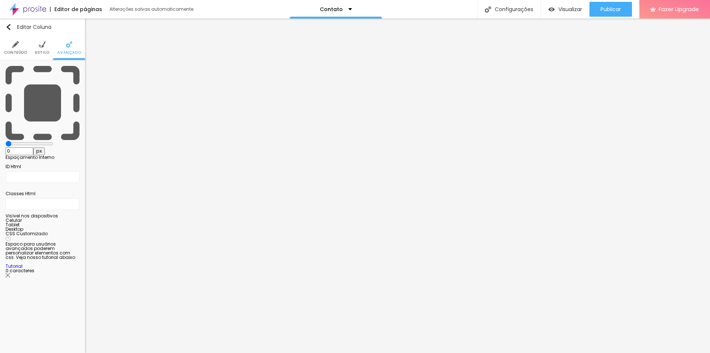
type input "0"
click at [6, 141] on input "range" at bounding box center [30, 144] width 48 height 6
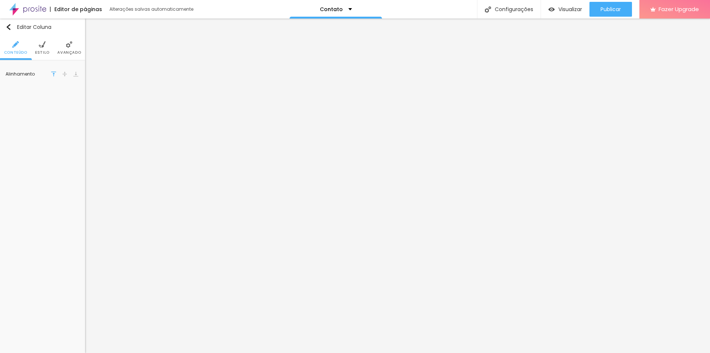
click at [72, 48] on li "Avançado" at bounding box center [69, 48] width 24 height 24
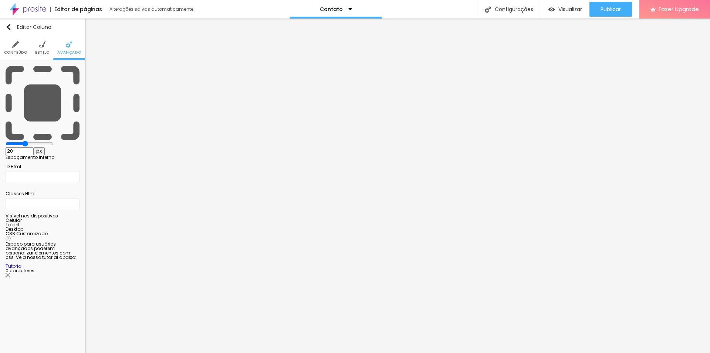
type input "0"
drag, startPoint x: 30, startPoint y: 71, endPoint x: 0, endPoint y: 62, distance: 31.7
type input "0"
click at [6, 141] on input "range" at bounding box center [30, 144] width 48 height 6
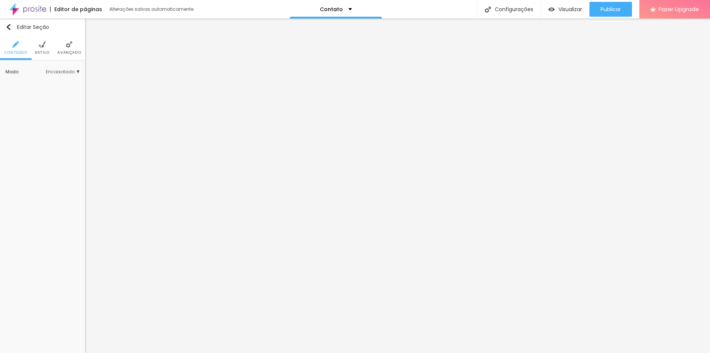
click at [75, 48] on li "Avançado" at bounding box center [69, 48] width 24 height 24
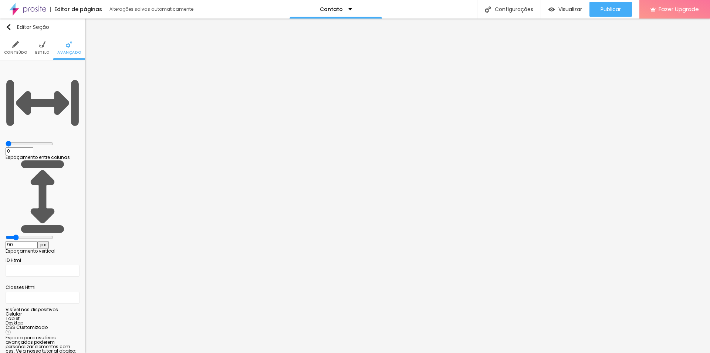
click at [36, 45] on li "Estilo" at bounding box center [42, 48] width 14 height 24
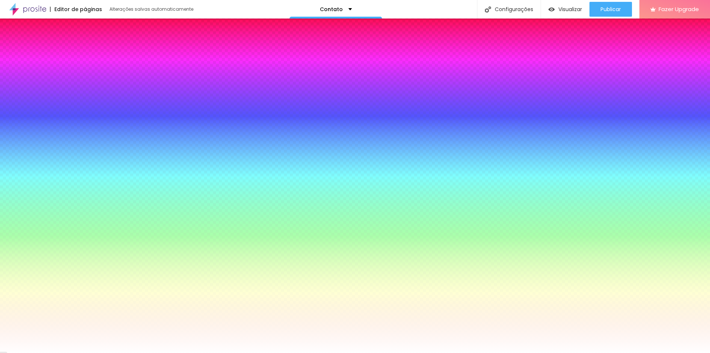
click at [54, 139] on div at bounding box center [43, 139] width 74 height 0
drag, startPoint x: 75, startPoint y: 152, endPoint x: 71, endPoint y: 241, distance: 88.2
click at [71, 241] on div "Editar Seção Conteúdo Estilo Avançado Imagem de fundo Adicionar imagem Efeito d…" at bounding box center [42, 186] width 85 height 334
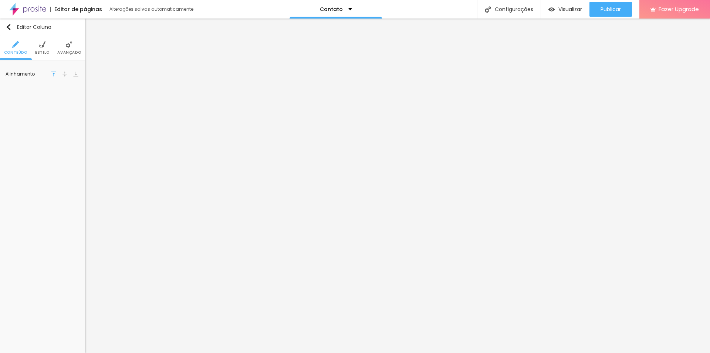
click at [53, 50] on ul "Conteúdo Estilo Avançado" at bounding box center [42, 48] width 85 height 25
click at [46, 48] on li "Estilo" at bounding box center [42, 48] width 14 height 24
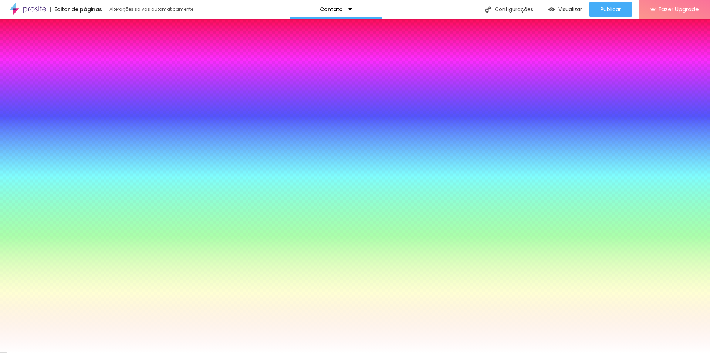
drag, startPoint x: 69, startPoint y: 48, endPoint x: 63, endPoint y: 56, distance: 10.0
click at [69, 49] on li "Avançado" at bounding box center [69, 48] width 24 height 24
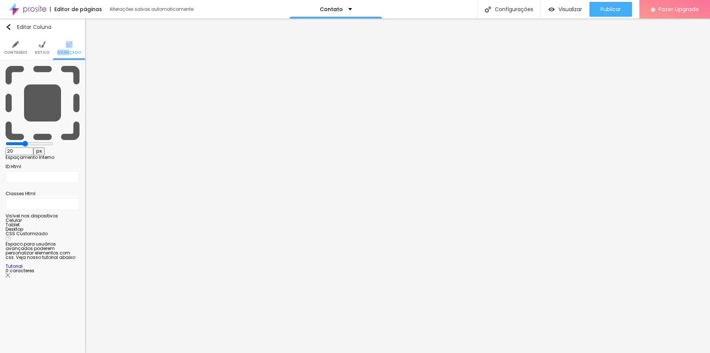
type input "0"
drag, startPoint x: 32, startPoint y: 71, endPoint x: 2, endPoint y: 72, distance: 29.6
type input "0"
click at [6, 141] on input "range" at bounding box center [30, 144] width 48 height 6
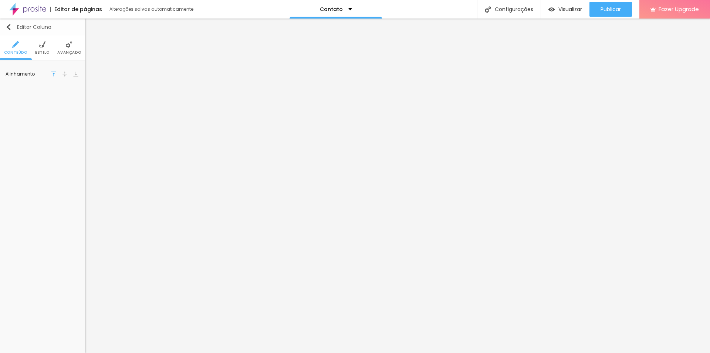
click at [7, 28] on img "button" at bounding box center [9, 27] width 6 height 6
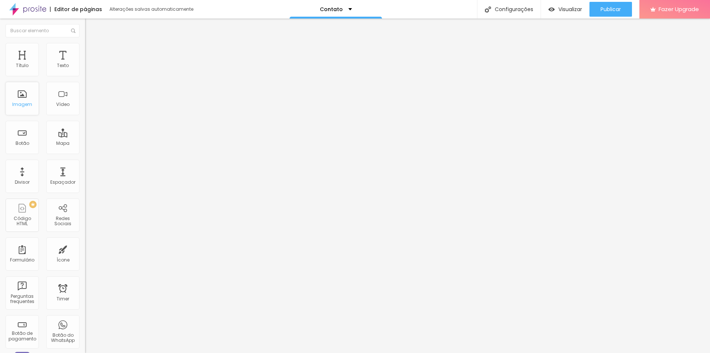
click at [19, 102] on div "Imagem" at bounding box center [22, 104] width 20 height 5
click at [23, 99] on div "Imagem" at bounding box center [22, 98] width 33 height 33
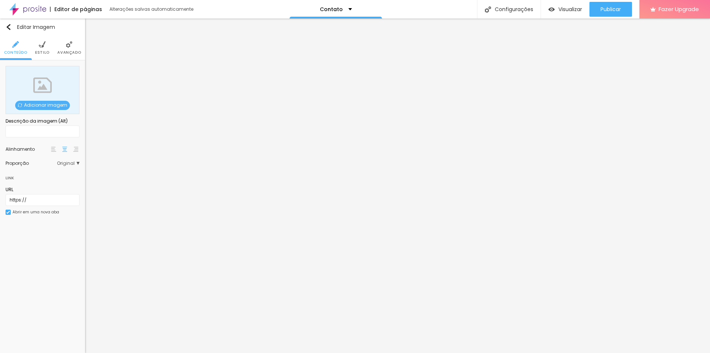
click at [67, 101] on div "Adicionar imagem" at bounding box center [42, 105] width 73 height 9
click at [63, 104] on span "Adicionar imagem" at bounding box center [42, 105] width 55 height 9
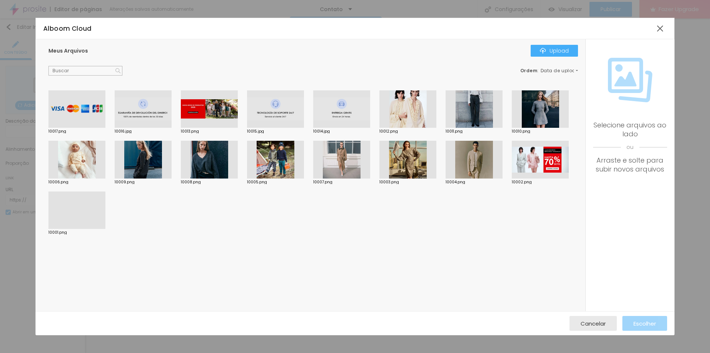
click at [66, 107] on div at bounding box center [76, 109] width 57 height 38
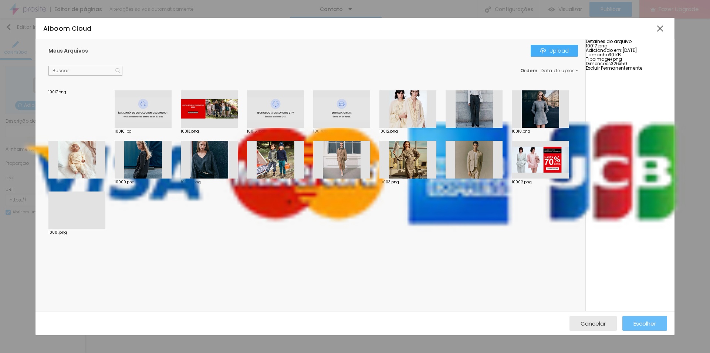
click at [653, 321] on span "Escolher" at bounding box center [645, 323] width 23 height 6
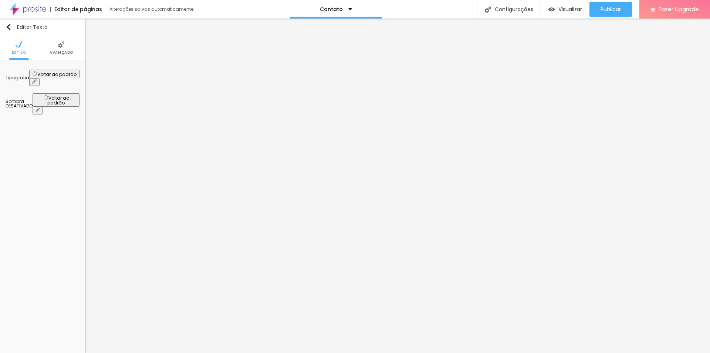
click at [56, 43] on li "Avançado" at bounding box center [62, 48] width 24 height 24
click at [46, 54] on span "Estilo" at bounding box center [42, 53] width 14 height 4
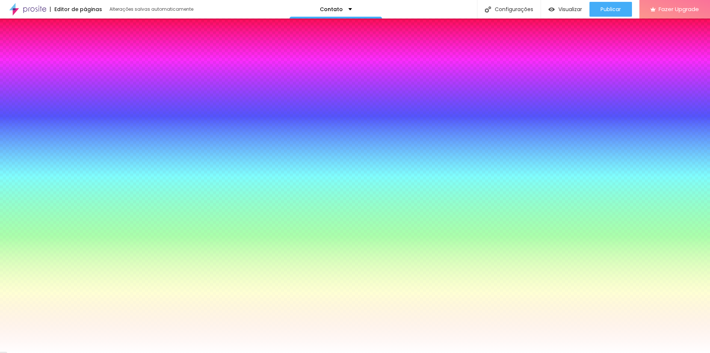
click at [62, 47] on li "Avançado" at bounding box center [69, 48] width 24 height 24
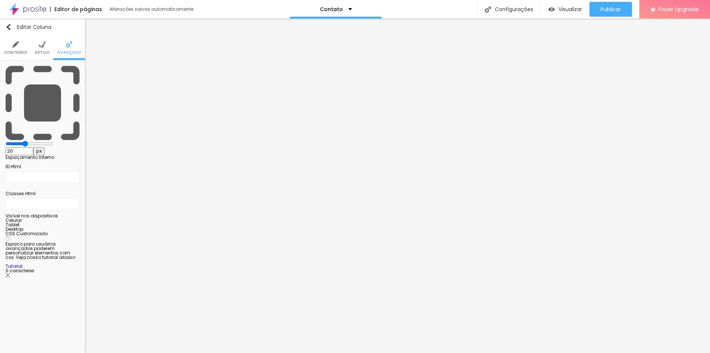
type input "15"
type input "10"
type input "5"
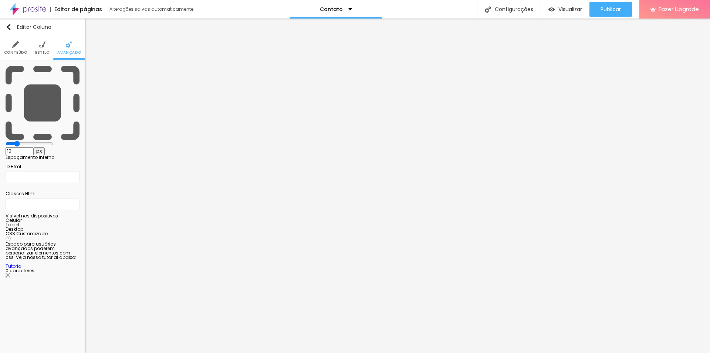
type input "5"
type input "0"
drag, startPoint x: 30, startPoint y: 71, endPoint x: 0, endPoint y: 69, distance: 30.4
type input "0"
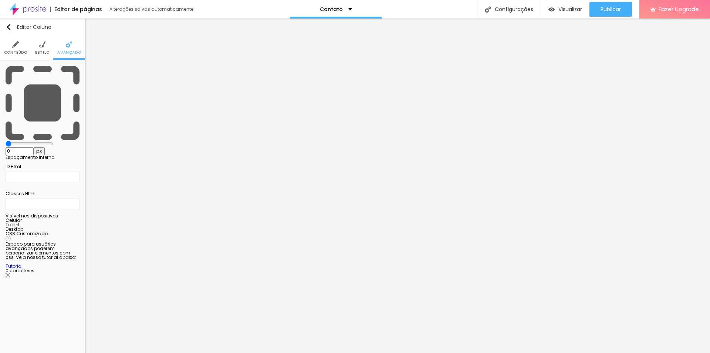
click at [6, 141] on input "range" at bounding box center [30, 144] width 48 height 6
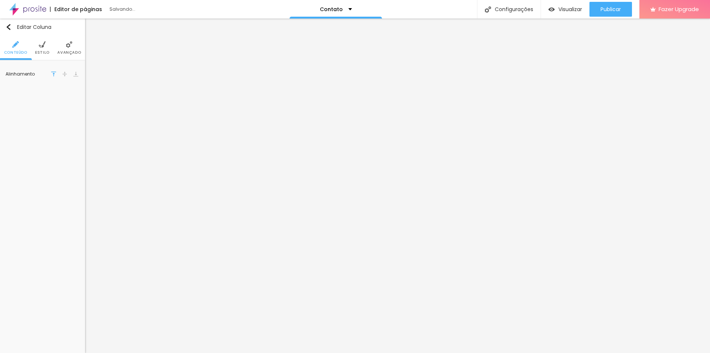
click at [68, 53] on span "Avançado" at bounding box center [69, 53] width 24 height 4
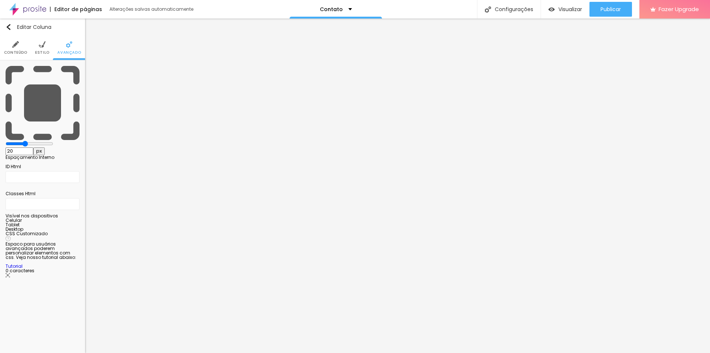
type input "5"
type input "0"
drag, startPoint x: 30, startPoint y: 73, endPoint x: 4, endPoint y: 72, distance: 25.5
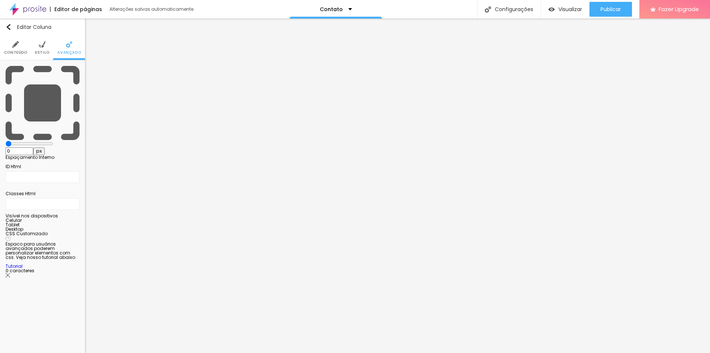
type input "0"
click at [6, 141] on input "range" at bounding box center [30, 144] width 48 height 6
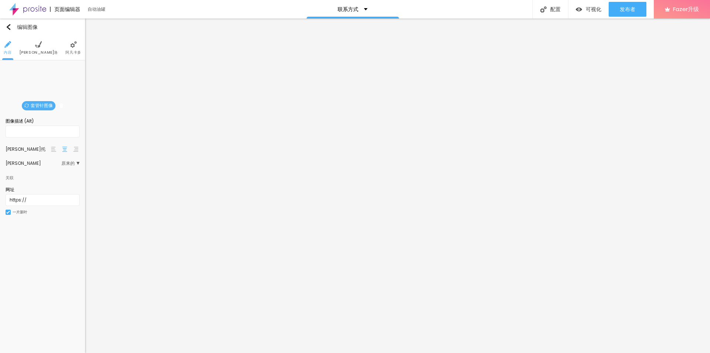
click at [70, 162] on font "原来的" at bounding box center [67, 163] width 13 height 6
click at [69, 161] on font "原来的" at bounding box center [72, 163] width 13 height 6
click at [8, 213] on img at bounding box center [8, 212] width 4 height 4
click at [40, 51] on font "埃斯蒂洛" at bounding box center [38, 53] width 39 height 6
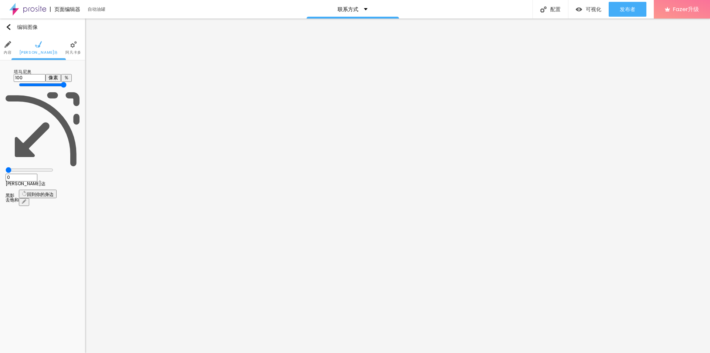
type input "95"
type input "85"
type input "75"
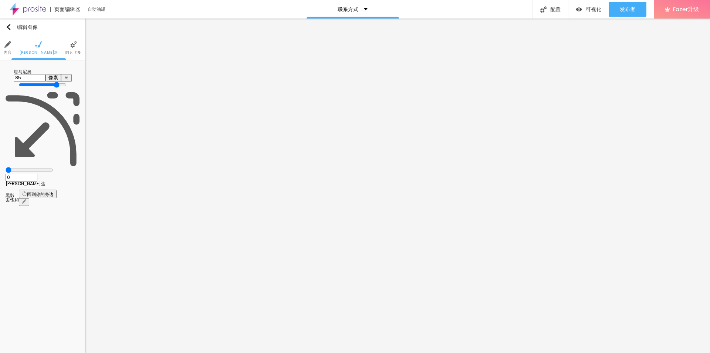
type input "75"
type input "70"
type input "65"
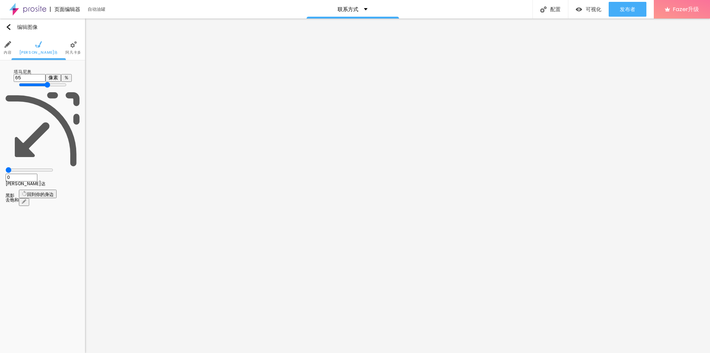
type input "60"
type input "55"
type input "25"
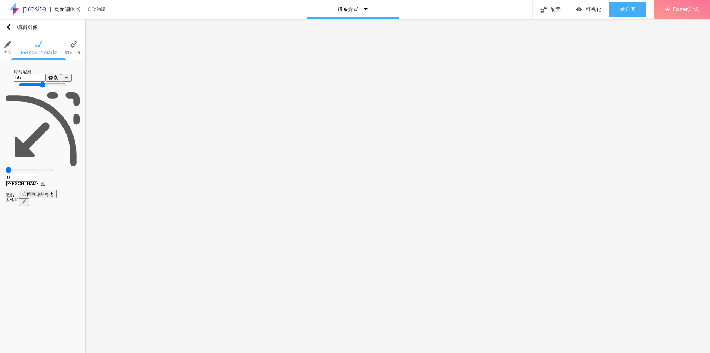
type input "25"
type input "10"
type input "15"
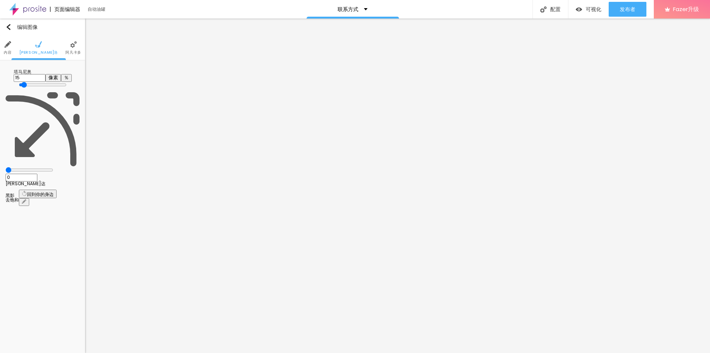
type input "65"
type input "70"
type input "80"
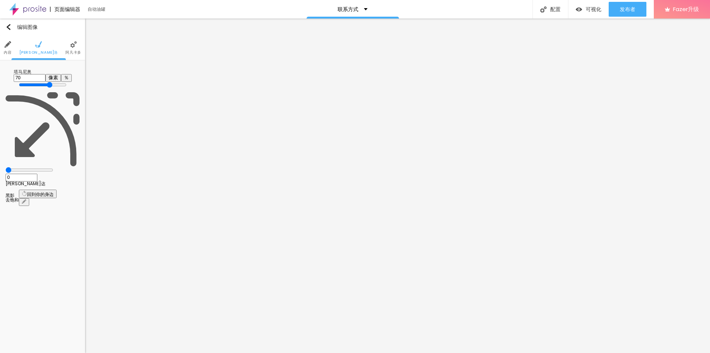
type input "80"
type input "90"
type input "95"
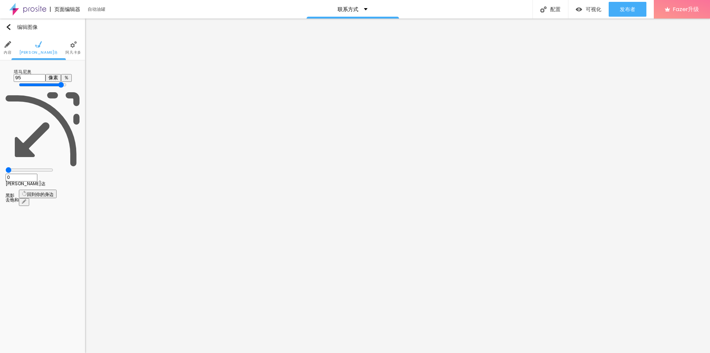
type input "100"
drag, startPoint x: 77, startPoint y: 79, endPoint x: 105, endPoint y: 105, distance: 38.5
click at [67, 88] on input "range" at bounding box center [43, 85] width 48 height 6
type input "18"
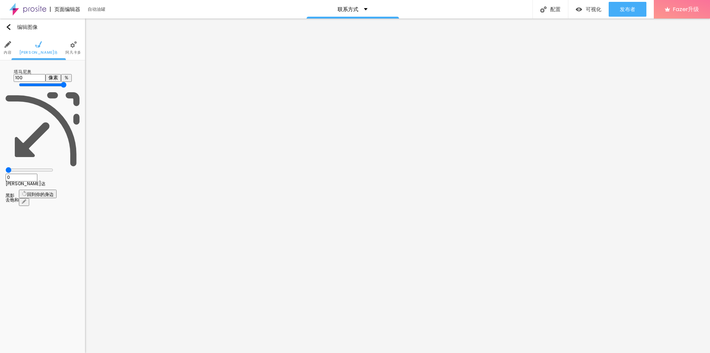
type input "18"
type input "59"
type input "87"
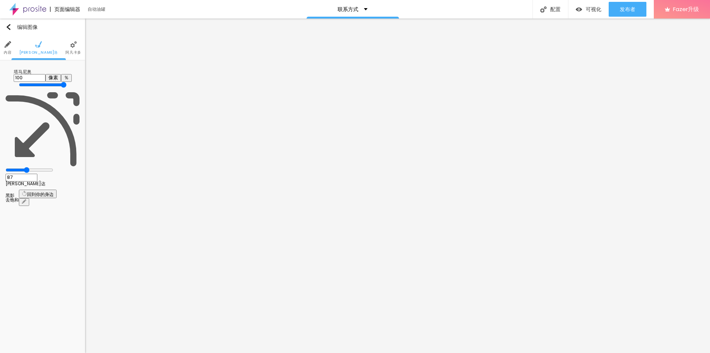
type input "100"
type input "125"
type input "140"
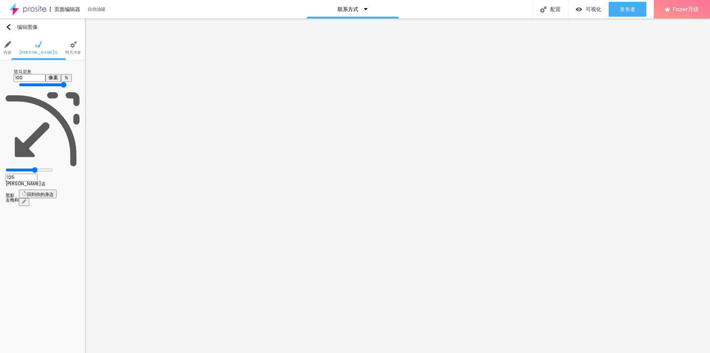
type input "140"
type input "158"
type input "173"
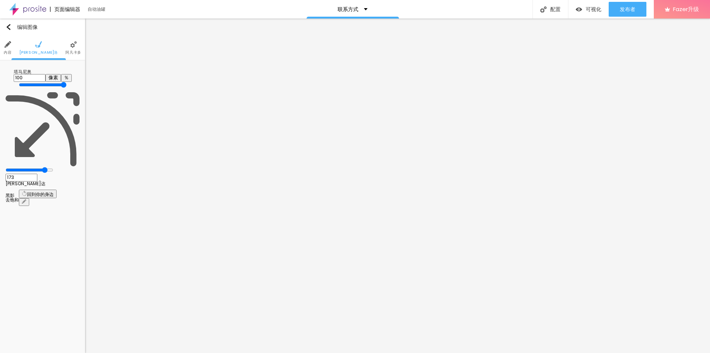
type input "189"
type input "200"
type input "158"
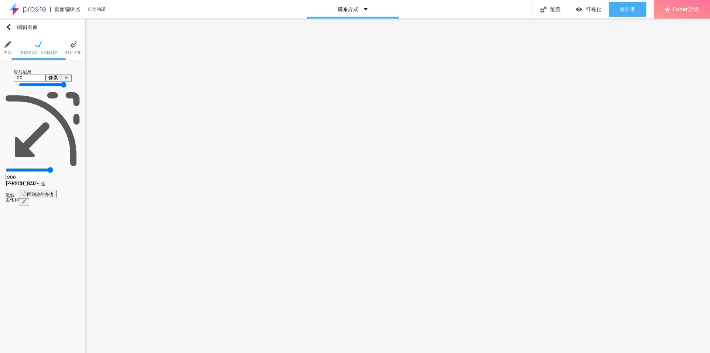
type input "158"
type input "0"
type input "21"
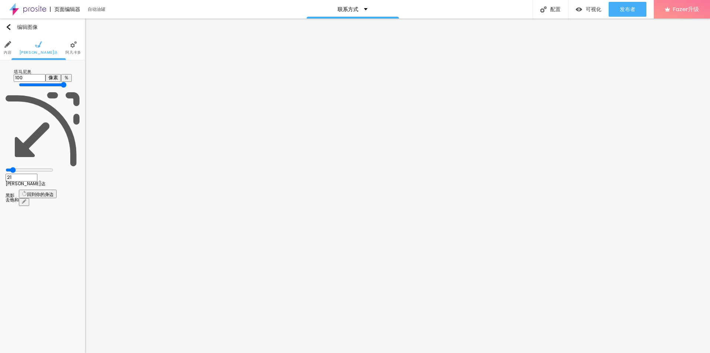
type input "200"
type input "74"
type input "49"
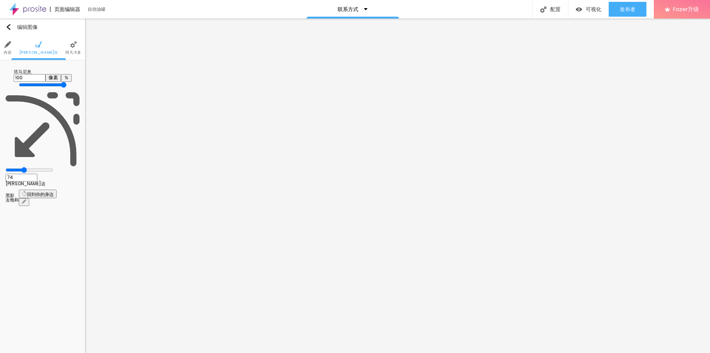
type input "49"
drag, startPoint x: 19, startPoint y: 94, endPoint x: 5, endPoint y: 93, distance: 14.1
click at [6, 167] on input "range" at bounding box center [30, 170] width 48 height 6
click at [27, 191] on icon "button" at bounding box center [24, 193] width 5 height 5
click at [26, 200] on icon "button" at bounding box center [24, 201] width 3 height 3
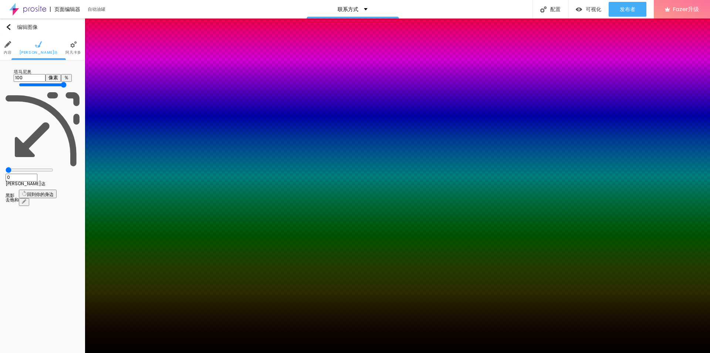
drag, startPoint x: 130, startPoint y: 188, endPoint x: 123, endPoint y: 155, distance: 33.6
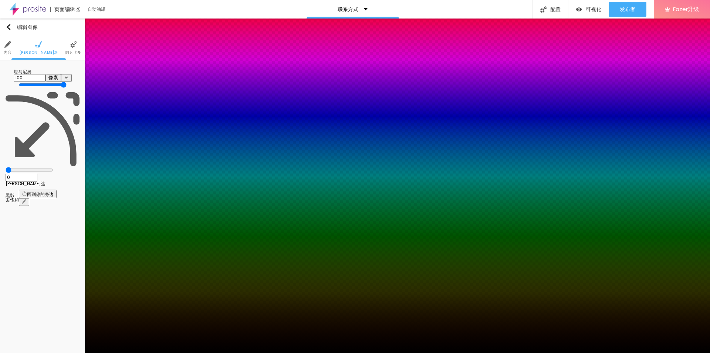
drag, startPoint x: 123, startPoint y: 202, endPoint x: 108, endPoint y: 202, distance: 15.2
click at [27, 352] on div at bounding box center [355, 353] width 710 height 0
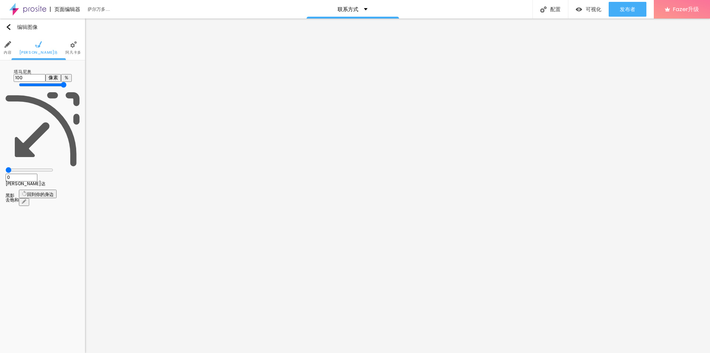
click at [72, 48] on li "阿凡卡多" at bounding box center [73, 48] width 16 height 24
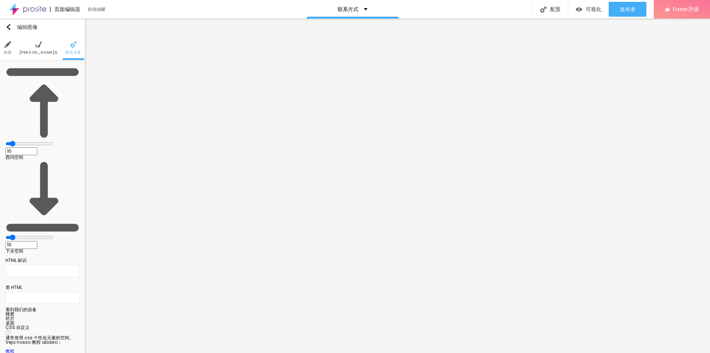
click at [73, 316] on div at bounding box center [43, 316] width 74 height 0
click at [74, 320] on div at bounding box center [43, 320] width 74 height 0
click at [76, 325] on div at bounding box center [43, 325] width 74 height 0
drag, startPoint x: 76, startPoint y: 192, endPoint x: 76, endPoint y: 184, distance: 8.1
click at [76, 325] on div at bounding box center [43, 325] width 74 height 0
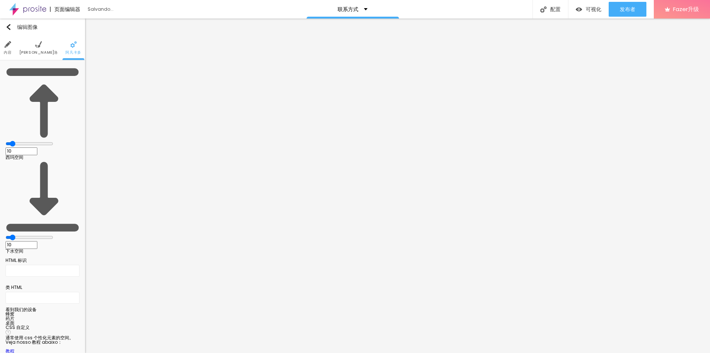
click at [76, 320] on div at bounding box center [43, 320] width 74 height 0
click at [78, 312] on li "蜂窝" at bounding box center [43, 314] width 74 height 4
click at [78, 316] on div at bounding box center [43, 316] width 74 height 0
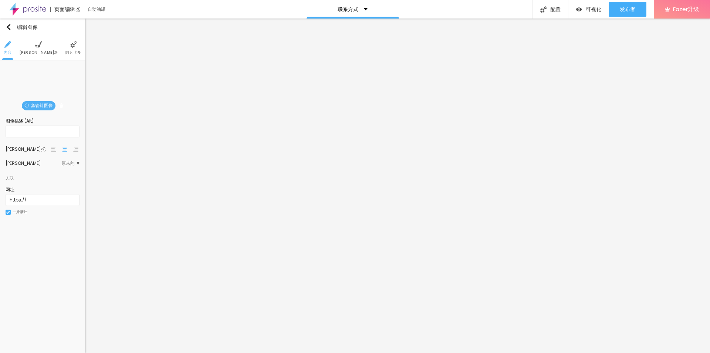
click at [37, 106] on font "套管针图像" at bounding box center [42, 105] width 22 height 6
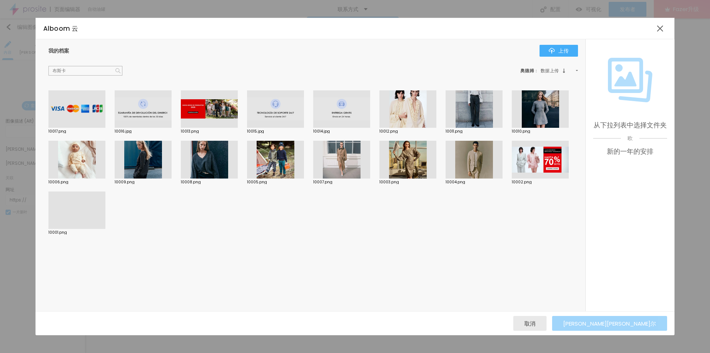
click at [545, 159] on div at bounding box center [540, 160] width 57 height 38
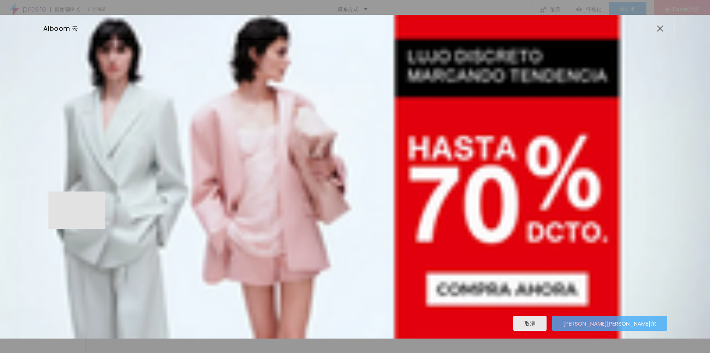
click at [645, 323] on font "埃斯科赫尔" at bounding box center [610, 323] width 93 height 8
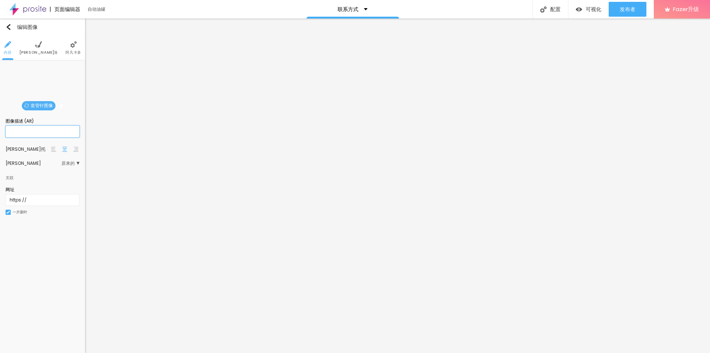
click at [45, 131] on input "text" at bounding box center [43, 131] width 74 height 12
click at [58, 226] on div "套管针图像 图像描述 (Alt) 4545 阿林哈门托 普罗波桑 原来的 Cinema 16:9 Padrão 4:3 Quadrado 1:1 Origin…" at bounding box center [42, 144] width 85 height 169
click at [28, 135] on input "4545" at bounding box center [43, 131] width 74 height 12
click at [18, 181] on div "关联" at bounding box center [43, 175] width 74 height 13
drag, startPoint x: 9, startPoint y: 212, endPoint x: 17, endPoint y: 151, distance: 61.2
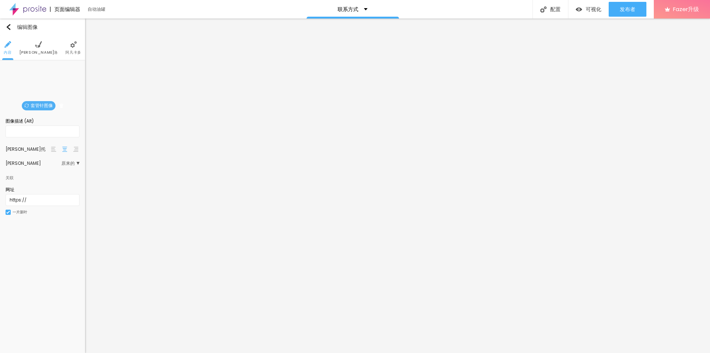
click at [9, 212] on img at bounding box center [8, 212] width 4 height 4
click at [39, 45] on img at bounding box center [38, 44] width 7 height 7
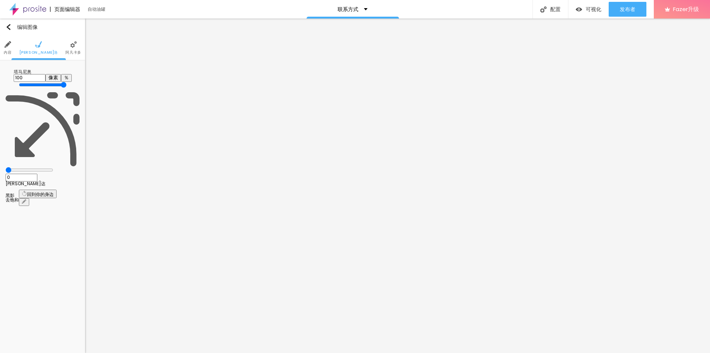
drag, startPoint x: 77, startPoint y: 80, endPoint x: 114, endPoint y: 90, distance: 37.8
click at [67, 88] on input "range" at bounding box center [43, 85] width 48 height 6
drag, startPoint x: 20, startPoint y: 94, endPoint x: 0, endPoint y: 95, distance: 20.0
click at [6, 167] on input "range" at bounding box center [30, 170] width 48 height 6
click at [26, 199] on icon "button" at bounding box center [24, 201] width 4 height 4
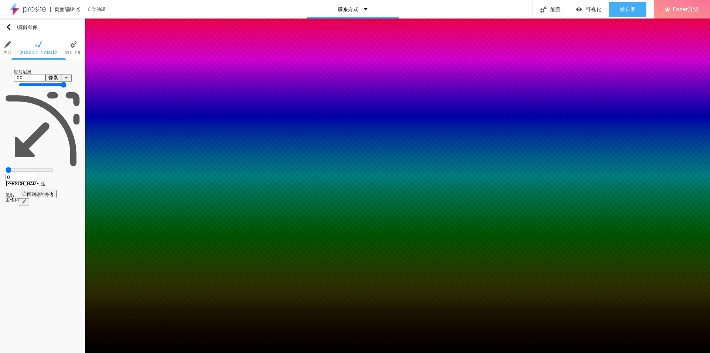
click at [131, 352] on div at bounding box center [355, 357] width 710 height 0
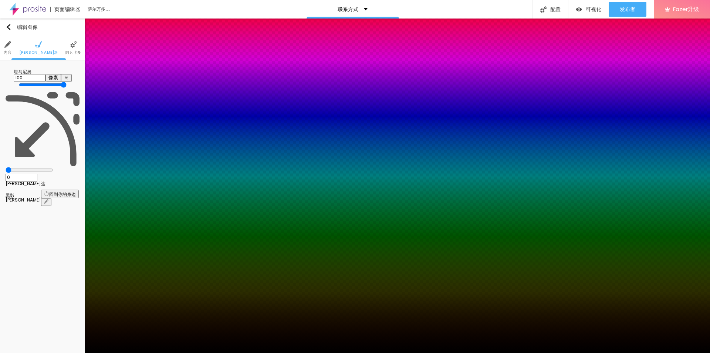
drag, startPoint x: 128, startPoint y: 193, endPoint x: 123, endPoint y: 192, distance: 4.5
click at [127, 193] on div at bounding box center [355, 176] width 710 height 353
click at [107, 188] on div at bounding box center [355, 176] width 710 height 353
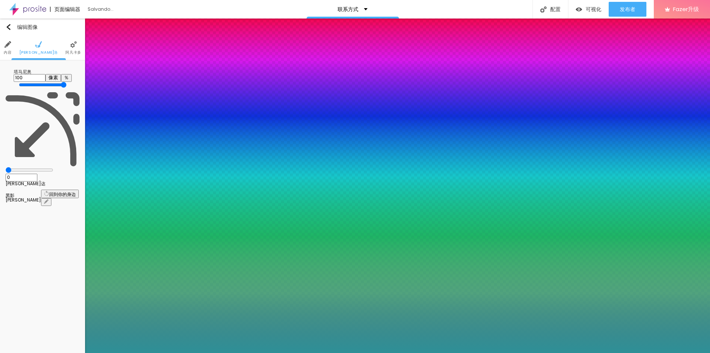
click at [102, 188] on div at bounding box center [355, 176] width 710 height 353
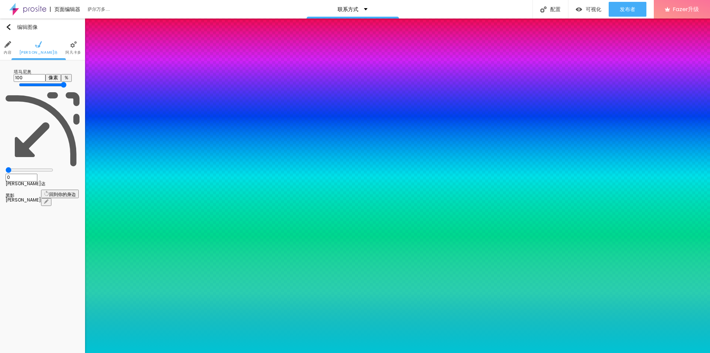
drag, startPoint x: 97, startPoint y: 189, endPoint x: 134, endPoint y: 171, distance: 41.5
drag, startPoint x: 135, startPoint y: 222, endPoint x: 145, endPoint y: 263, distance: 42.1
click at [145, 263] on body "页面编辑器 自动油罐 联系方式 配置 页面配置 编辑小组作为页面配置：相关信息、SEO、URL 和布局。 可视化 预览 可视化团体位于公共页面前。 发布者 发…" at bounding box center [355, 176] width 710 height 353
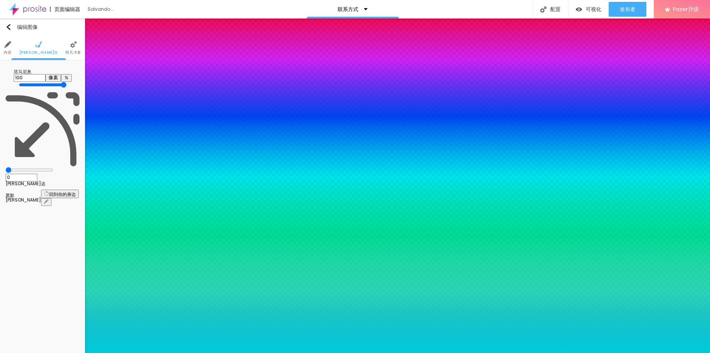
click at [49, 352] on div at bounding box center [355, 353] width 710 height 0
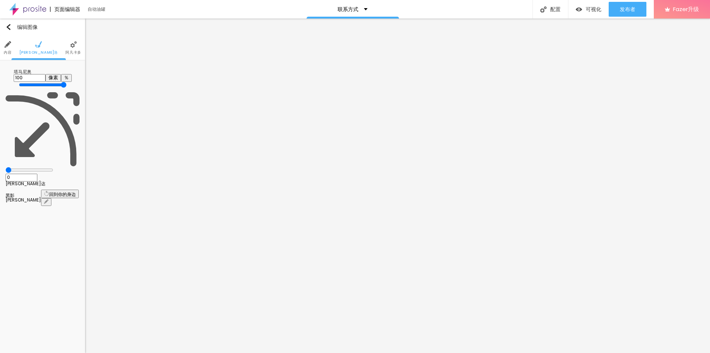
click at [51, 198] on button "button" at bounding box center [46, 202] width 10 height 8
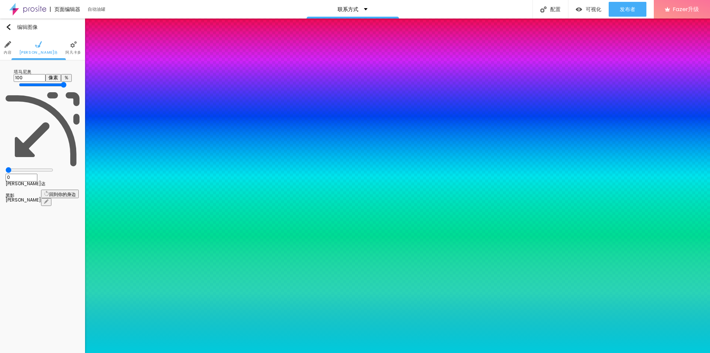
drag, startPoint x: 135, startPoint y: 164, endPoint x: 135, endPoint y: 155, distance: 9.6
drag, startPoint x: 121, startPoint y: 201, endPoint x: 106, endPoint y: 202, distance: 14.8
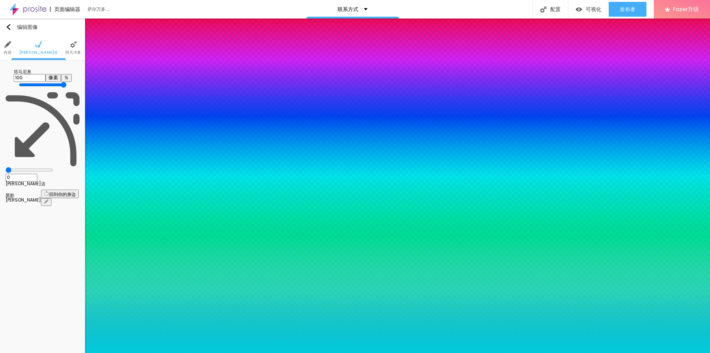
click at [43, 352] on div at bounding box center [355, 353] width 710 height 0
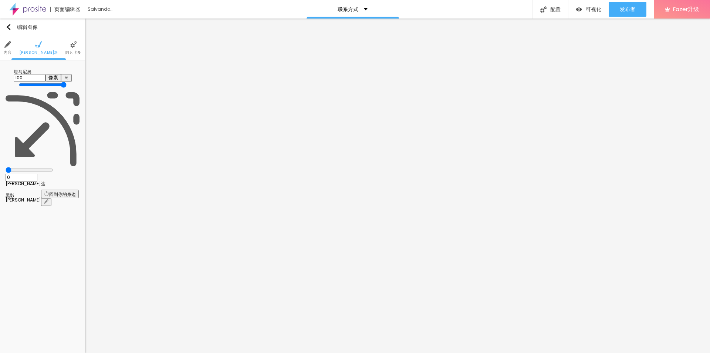
click at [71, 46] on img at bounding box center [73, 44] width 7 height 7
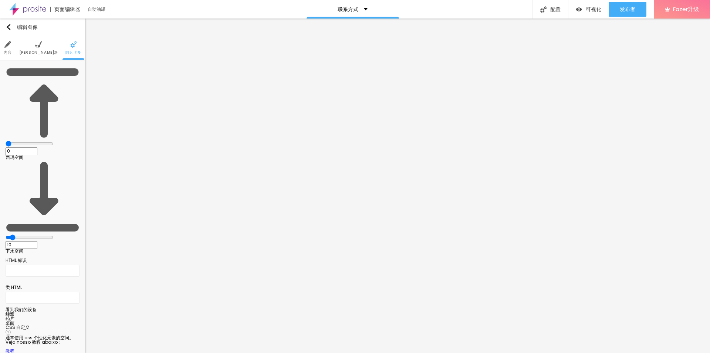
drag, startPoint x: 22, startPoint y: 73, endPoint x: 9, endPoint y: 75, distance: 13.1
click at [9, 141] on input "range" at bounding box center [30, 144] width 48 height 6
drag, startPoint x: 20, startPoint y: 87, endPoint x: 0, endPoint y: 85, distance: 19.7
click at [6, 234] on input "range" at bounding box center [30, 237] width 48 height 6
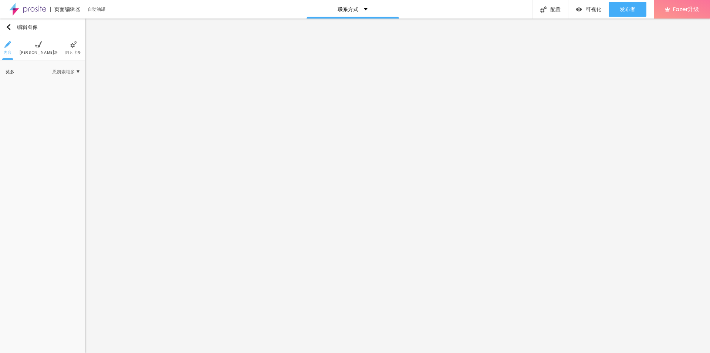
click at [37, 52] on font "埃斯蒂洛" at bounding box center [38, 53] width 39 height 6
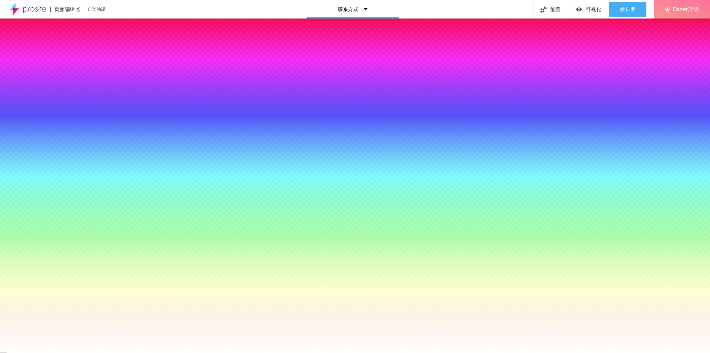
click at [66, 50] on font "阿凡卡多" at bounding box center [73, 53] width 16 height 6
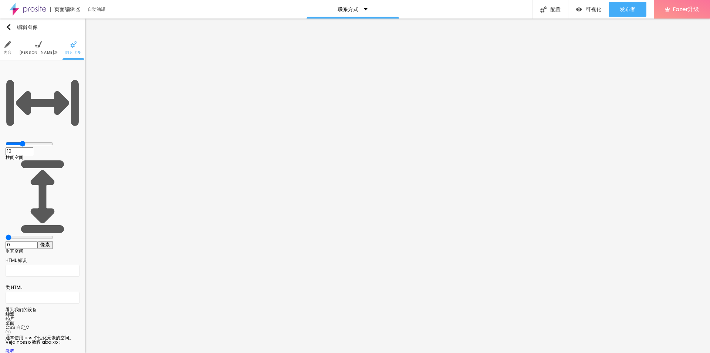
click at [41, 45] on img at bounding box center [38, 44] width 7 height 7
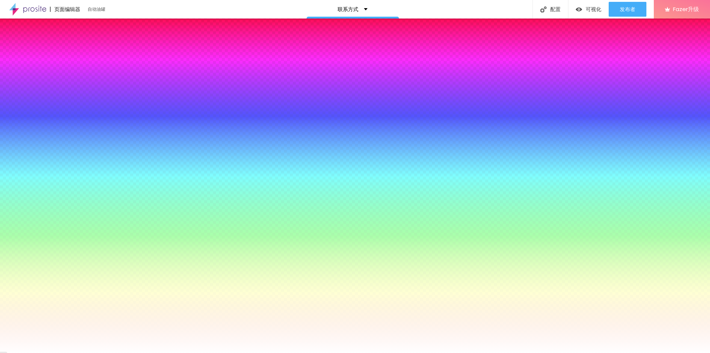
click at [71, 121] on font "南胡姆" at bounding box center [67, 120] width 13 height 6
click at [50, 140] on span "视差" at bounding box center [53, 140] width 13 height 4
click at [57, 130] on span "南胡姆" at bounding box center [53, 130] width 13 height 4
click at [50, 162] on div at bounding box center [43, 162] width 74 height 0
drag, startPoint x: 72, startPoint y: 176, endPoint x: 71, endPoint y: 161, distance: 14.8
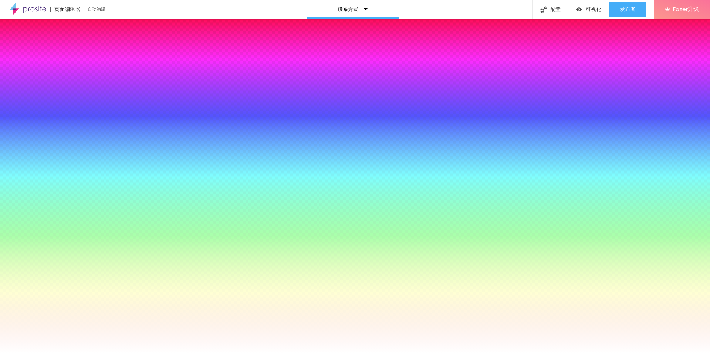
click at [71, 161] on div "基金之歌 回到你的身边 #FFFFFF" at bounding box center [43, 159] width 74 height 20
click at [44, 243] on div "编辑图像 内容 埃斯蒂洛 阿凡卡多 眼底图像 附加图片 图像的呈现 南胡姆 南胡姆 视差 基金之歌 回到你的身边 #FFFFFF 基金收益 优越的 去饱和 回…" at bounding box center [42, 186] width 85 height 334
click at [44, 197] on icon "button" at bounding box center [40, 199] width 5 height 5
click at [43, 205] on icon "button" at bounding box center [40, 207] width 4 height 4
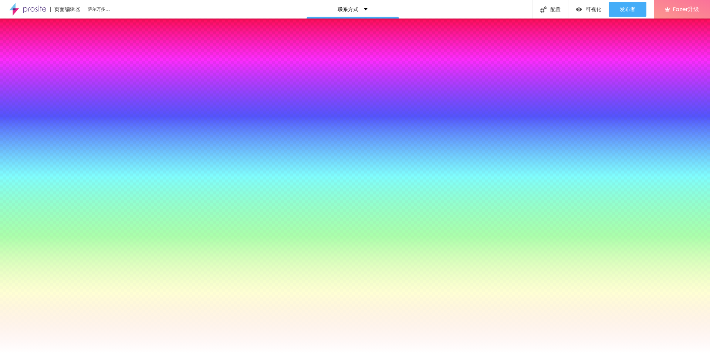
drag, startPoint x: 95, startPoint y: 289, endPoint x: 28, endPoint y: 280, distance: 67.1
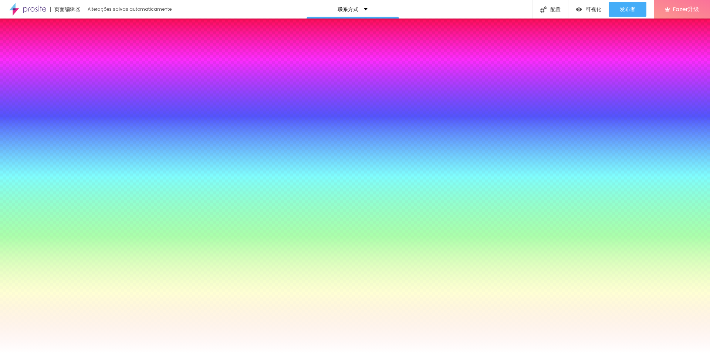
click at [163, 352] on div at bounding box center [355, 357] width 710 height 0
click at [11, 352] on div at bounding box center [355, 353] width 710 height 0
click at [61, 220] on icon "button" at bounding box center [58, 222] width 5 height 5
click at [60, 240] on icon "button" at bounding box center [58, 241] width 3 height 3
click at [2, 352] on div at bounding box center [352, 353] width 705 height 0
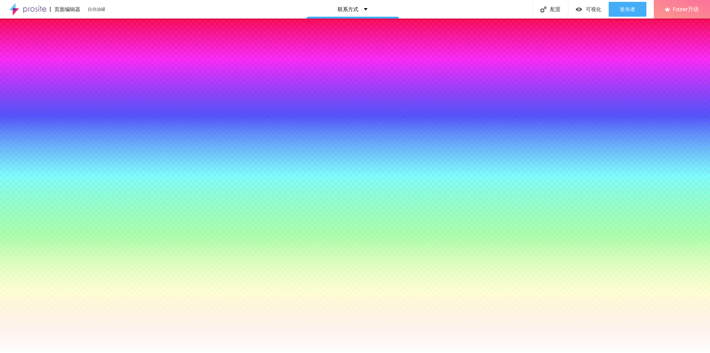
click at [50, 162] on div at bounding box center [43, 162] width 74 height 0
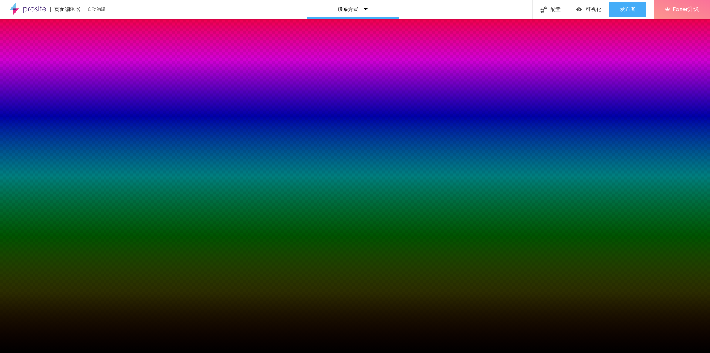
drag, startPoint x: 46, startPoint y: 176, endPoint x: 0, endPoint y: 222, distance: 64.6
click at [0, 222] on div "眼底图像 附加图片 图像的呈现 南胡姆 Nenhum Parallax 基金之歌 回到你的身边 #000000 基金收益 优越的 去饱和 回到你的身边 下埃菲…" at bounding box center [42, 160] width 85 height 201
click at [48, 162] on div at bounding box center [43, 162] width 74 height 0
drag, startPoint x: 74, startPoint y: 199, endPoint x: 83, endPoint y: 155, distance: 44.8
click at [83, 155] on div "眼底图像 附加图片 图像的呈现 南胡姆 Nenhum Parallax 基金之歌 回到你的身边 #050505 基金收益 优越的 去饱和 回到你的身边 下埃菲…" at bounding box center [42, 160] width 85 height 201
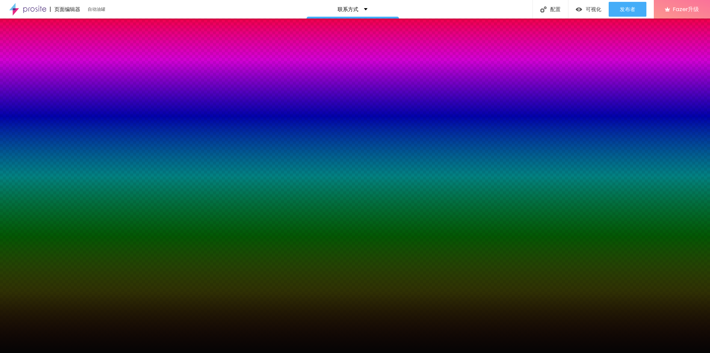
drag, startPoint x: 49, startPoint y: 165, endPoint x: 50, endPoint y: 162, distance: 3.7
click at [50, 165] on div "基金之歌 回到你的身边 #050505" at bounding box center [43, 159] width 74 height 20
click at [50, 162] on div at bounding box center [43, 162] width 74 height 0
drag, startPoint x: 70, startPoint y: 172, endPoint x: 58, endPoint y: 184, distance: 17.3
click at [77, 170] on div at bounding box center [43, 170] width 74 height 0
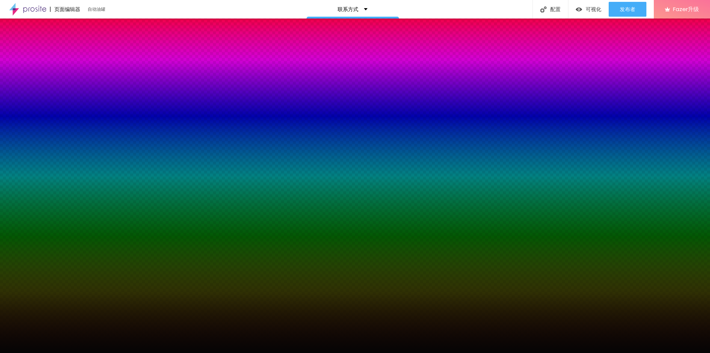
click at [49, 162] on div at bounding box center [43, 162] width 74 height 0
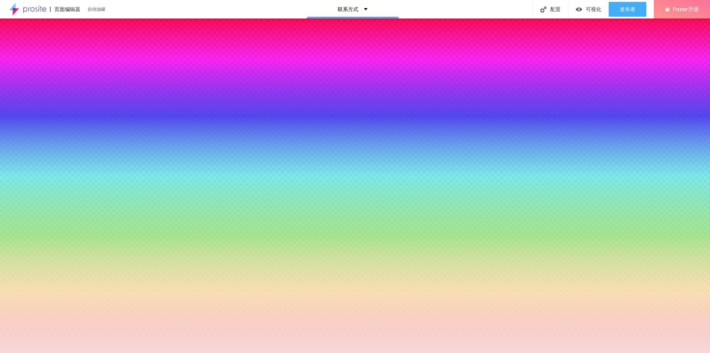
drag, startPoint x: 31, startPoint y: 178, endPoint x: 20, endPoint y: 169, distance: 14.0
click at [20, 169] on div at bounding box center [355, 176] width 710 height 353
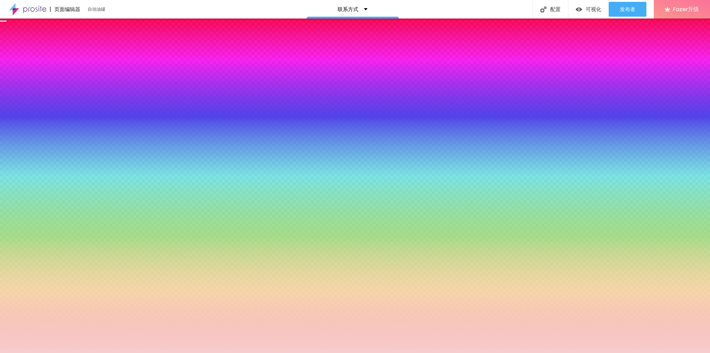
click at [72, 170] on div at bounding box center [355, 176] width 710 height 353
click at [74, 170] on div at bounding box center [43, 170] width 74 height 0
click at [51, 162] on div at bounding box center [43, 162] width 74 height 0
drag, startPoint x: 74, startPoint y: 174, endPoint x: 81, endPoint y: 159, distance: 16.6
click at [79, 160] on div "基金之歌 回到你的身边 #F7CDCD" at bounding box center [43, 159] width 74 height 20
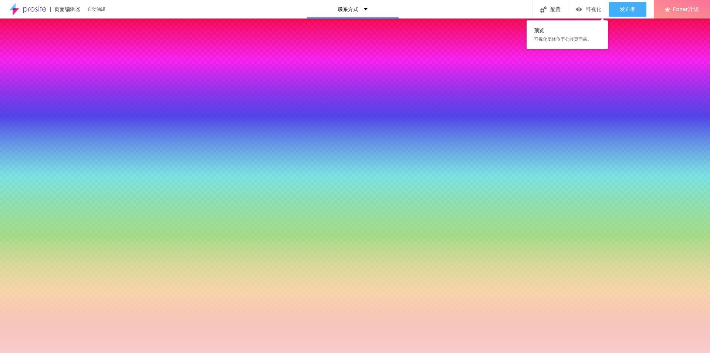
click at [580, 7] on img "button" at bounding box center [579, 9] width 6 height 6
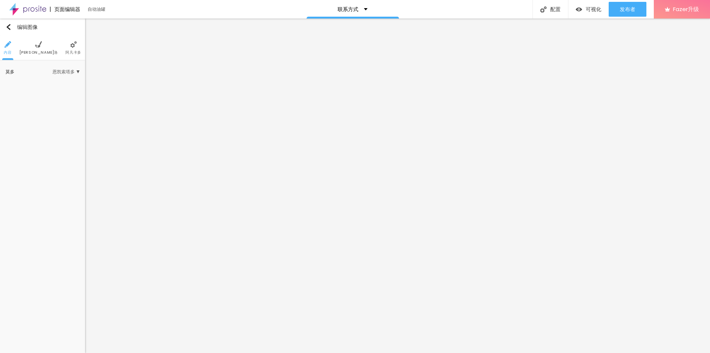
click at [32, 54] on font "埃斯蒂洛" at bounding box center [38, 53] width 39 height 6
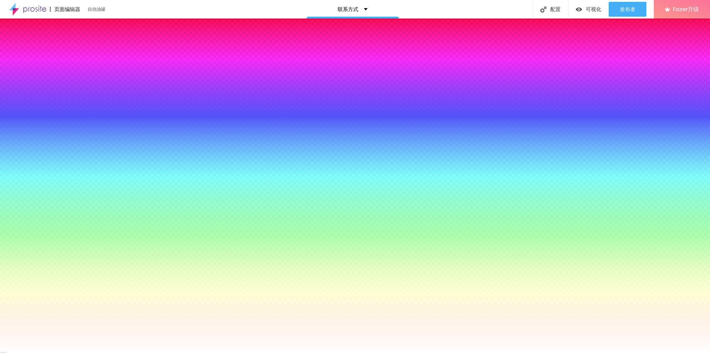
drag, startPoint x: 70, startPoint y: 50, endPoint x: 64, endPoint y: 60, distance: 11.4
click at [69, 50] on font "阿凡卡多" at bounding box center [73, 53] width 16 height 6
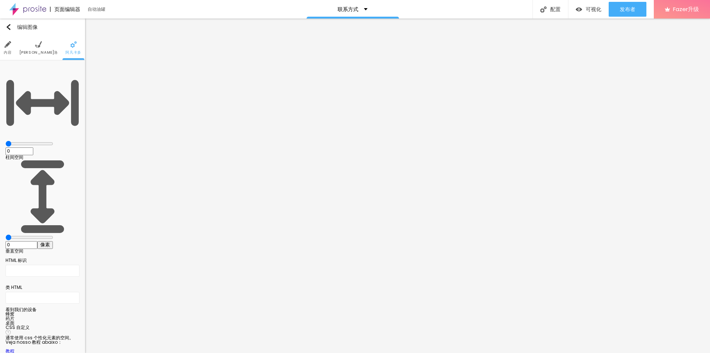
drag, startPoint x: 24, startPoint y: 89, endPoint x: 5, endPoint y: 97, distance: 20.1
click at [6, 234] on input "range" at bounding box center [30, 237] width 48 height 6
click at [37, 241] on input "0" at bounding box center [22, 245] width 32 height 8
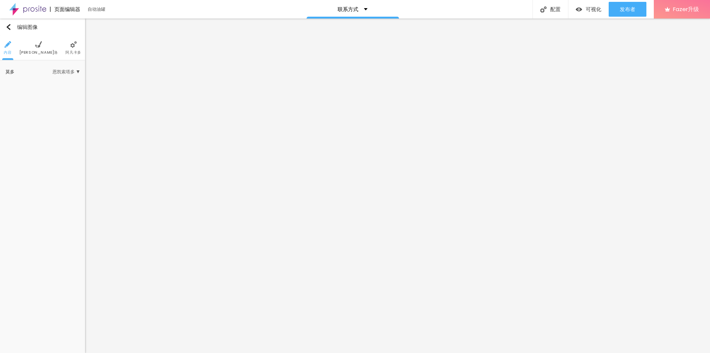
click at [68, 50] on font "阿凡卡多" at bounding box center [73, 53] width 16 height 6
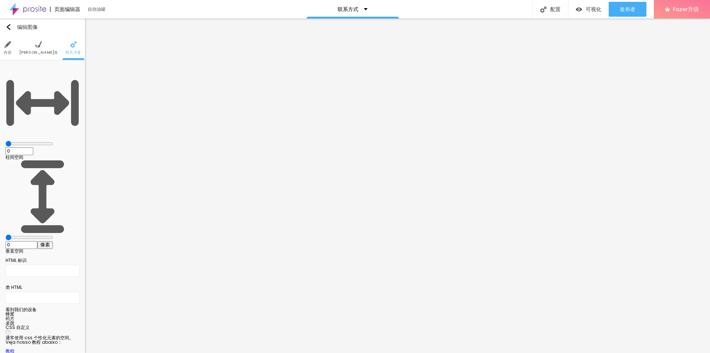
drag, startPoint x: 33, startPoint y: 72, endPoint x: 0, endPoint y: 71, distance: 32.9
click at [6, 141] on input "range" at bounding box center [30, 144] width 48 height 6
click at [33, 147] on input "0" at bounding box center [20, 151] width 28 height 8
click at [33, 147] on input "10" at bounding box center [20, 151] width 28 height 8
drag, startPoint x: 16, startPoint y: 90, endPoint x: 0, endPoint y: 96, distance: 16.9
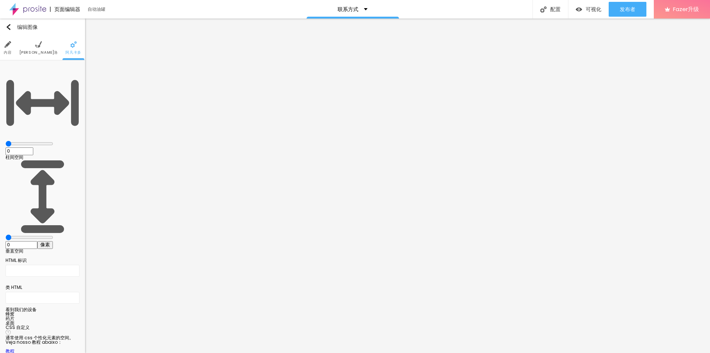
click at [6, 234] on input "range" at bounding box center [30, 237] width 48 height 6
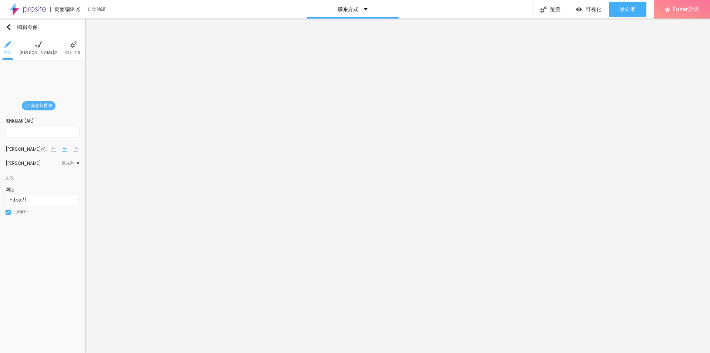
click at [36, 47] on img at bounding box center [38, 44] width 7 height 7
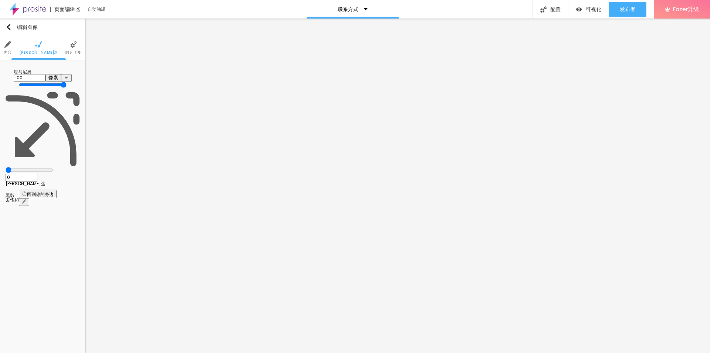
click at [70, 47] on img at bounding box center [73, 44] width 7 height 7
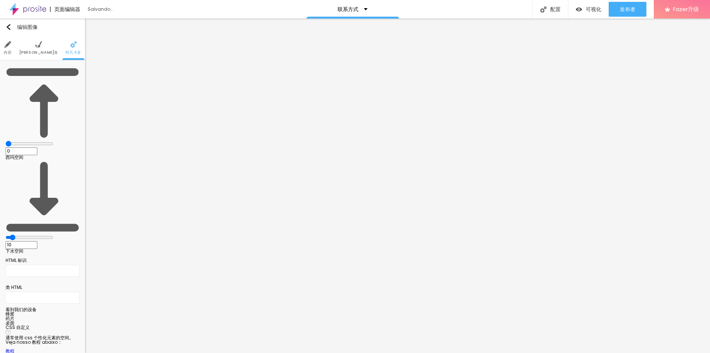
drag, startPoint x: 20, startPoint y: 73, endPoint x: 0, endPoint y: 70, distance: 20.1
click at [6, 141] on input "range" at bounding box center [30, 144] width 48 height 6
drag, startPoint x: 11, startPoint y: 88, endPoint x: 0, endPoint y: 85, distance: 11.5
click at [6, 234] on input "range" at bounding box center [30, 237] width 48 height 6
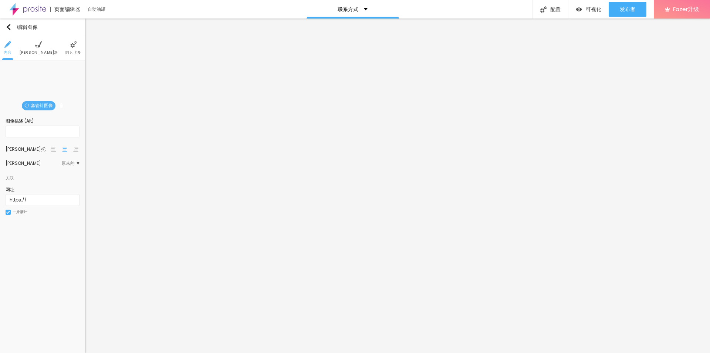
click at [67, 50] on font "阿凡卡多" at bounding box center [73, 53] width 16 height 6
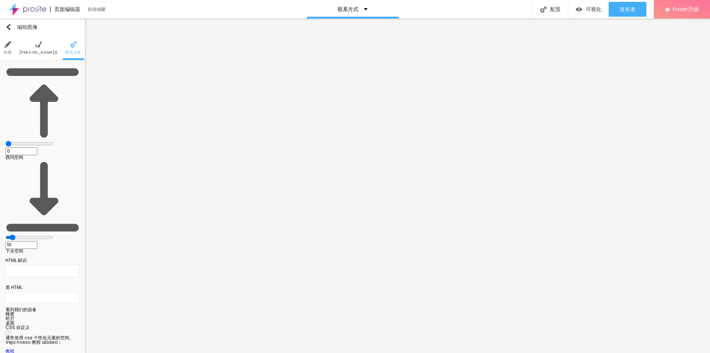
drag, startPoint x: 20, startPoint y: 71, endPoint x: 1, endPoint y: 74, distance: 19.0
click at [6, 141] on input "range" at bounding box center [30, 144] width 48 height 6
drag, startPoint x: 19, startPoint y: 88, endPoint x: 0, endPoint y: 88, distance: 19.2
click at [6, 234] on input "range" at bounding box center [30, 237] width 48 height 6
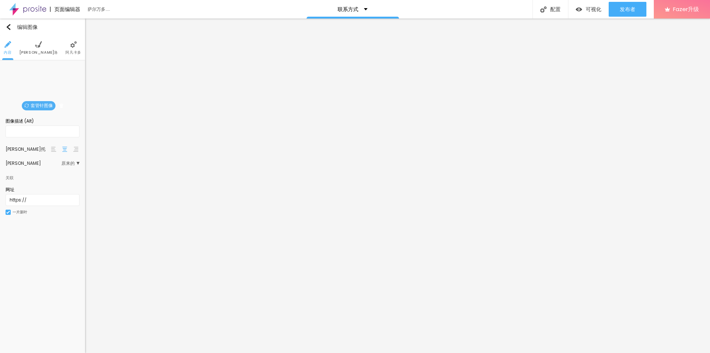
click at [46, 49] on ul "内容 埃斯蒂洛 阿凡卡多" at bounding box center [42, 48] width 85 height 25
click at [58, 47] on ul "内容 埃斯蒂洛 阿凡卡多" at bounding box center [42, 48] width 85 height 25
click at [65, 50] on font "阿凡卡多" at bounding box center [73, 53] width 16 height 6
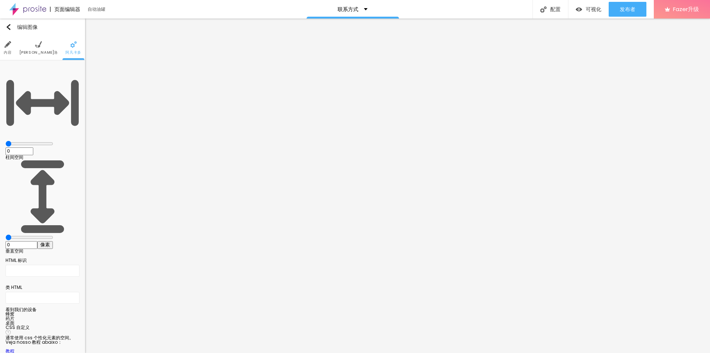
click at [33, 147] on input "0" at bounding box center [20, 151] width 28 height 8
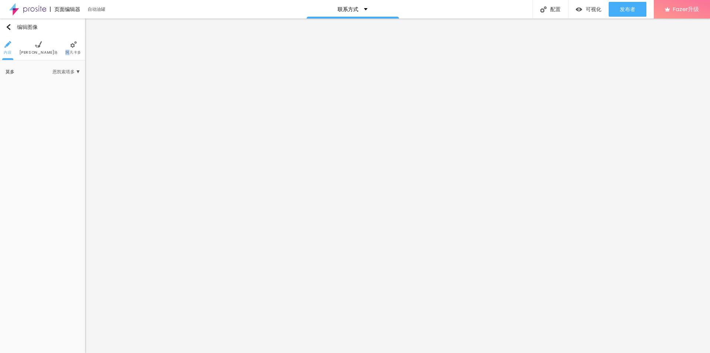
click at [65, 52] on font "阿凡卡多" at bounding box center [73, 53] width 16 height 6
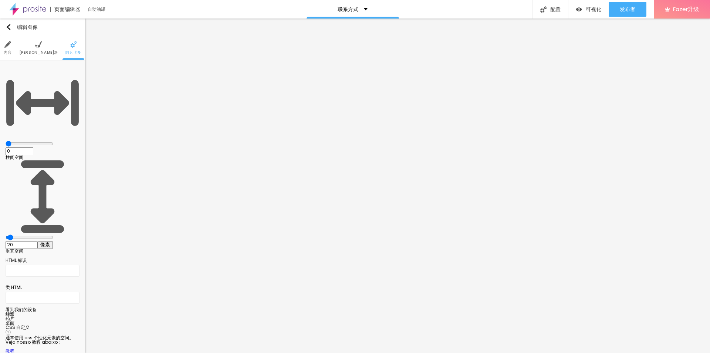
click at [33, 147] on input "0" at bounding box center [20, 151] width 28 height 8
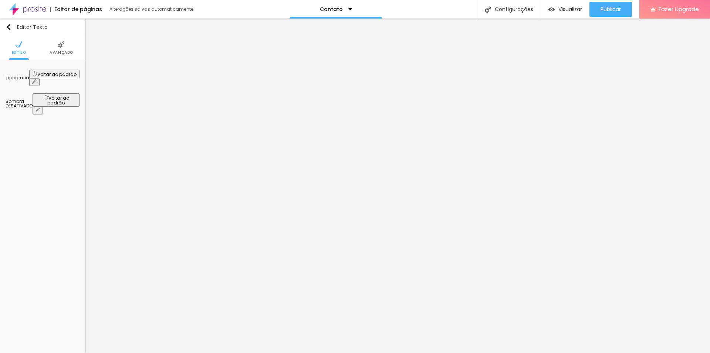
click at [60, 51] on span "Avançado" at bounding box center [62, 53] width 24 height 4
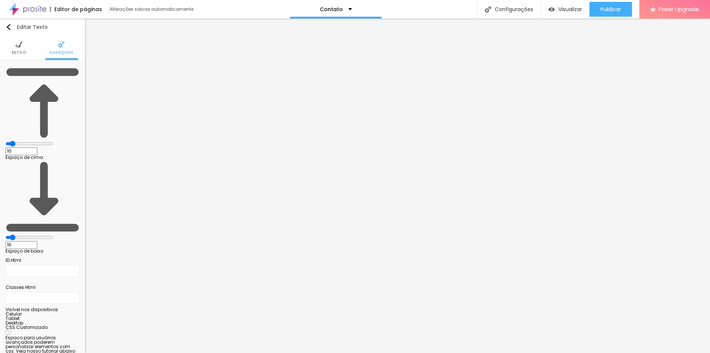
click at [17, 51] on span "Estilo" at bounding box center [19, 53] width 14 height 4
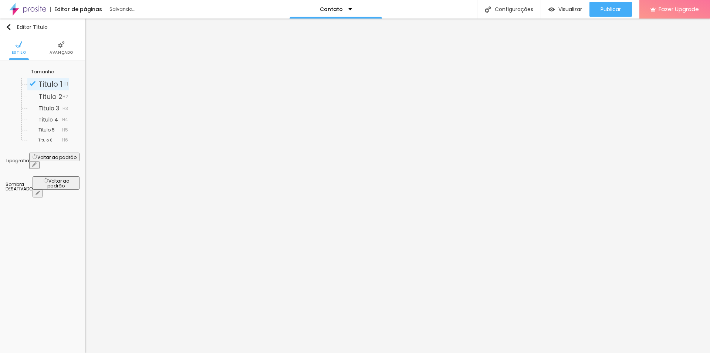
click at [47, 83] on span "Titulo 1" at bounding box center [50, 84] width 24 height 10
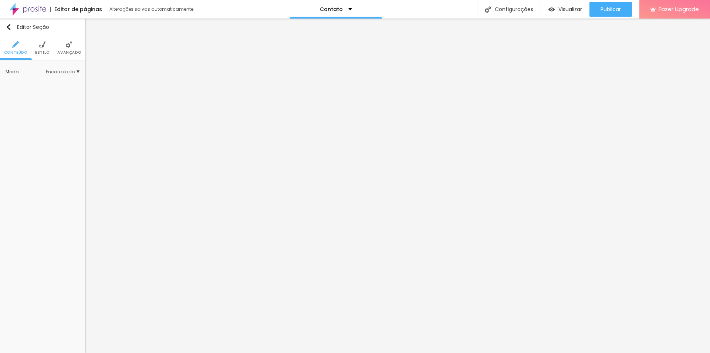
click at [69, 44] on img at bounding box center [69, 44] width 7 height 7
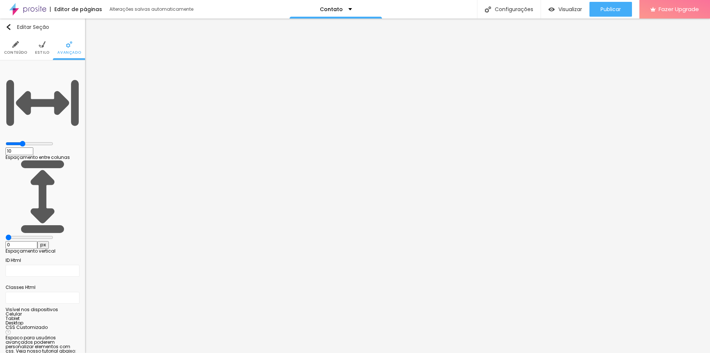
click at [33, 147] on input "10" at bounding box center [20, 151] width 28 height 8
drag, startPoint x: 75, startPoint y: 71, endPoint x: 70, endPoint y: 73, distance: 5.9
click at [33, 147] on input "10" at bounding box center [20, 151] width 28 height 8
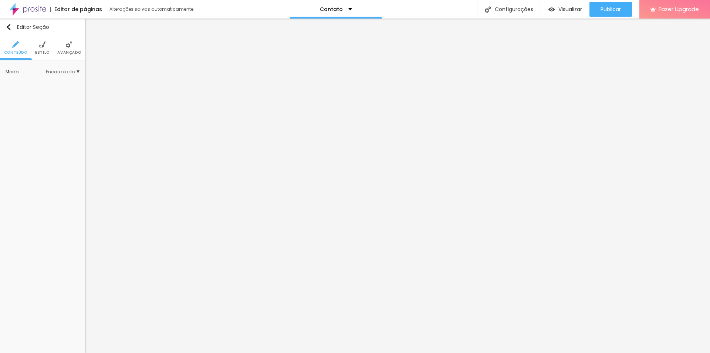
click at [56, 45] on ul "Conteúdo Estilo Avançado" at bounding box center [42, 48] width 85 height 25
click at [64, 48] on li "Avançado" at bounding box center [69, 48] width 24 height 24
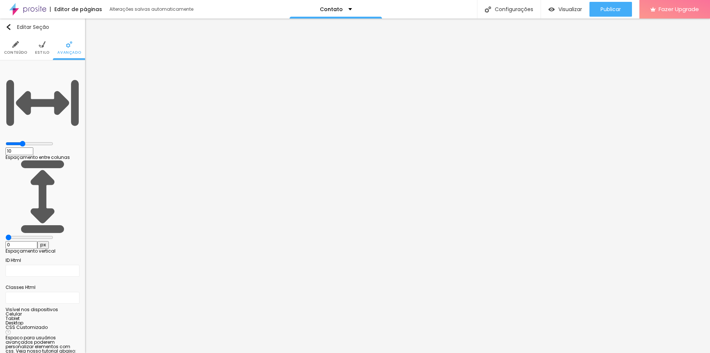
click at [33, 147] on input "10" at bounding box center [20, 151] width 28 height 8
drag, startPoint x: 77, startPoint y: 72, endPoint x: 68, endPoint y: 72, distance: 8.9
click at [33, 147] on input "10" at bounding box center [20, 151] width 28 height 8
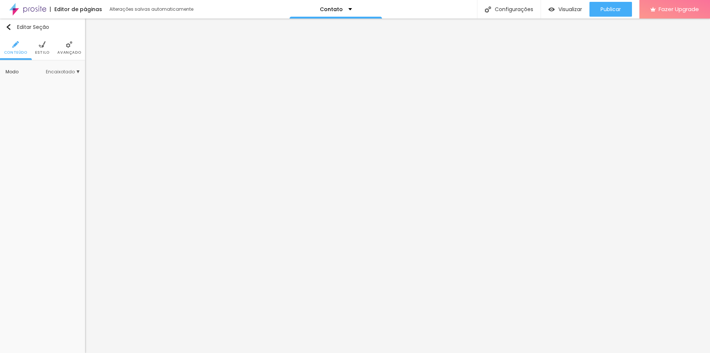
click at [73, 48] on li "Avançado" at bounding box center [69, 48] width 24 height 24
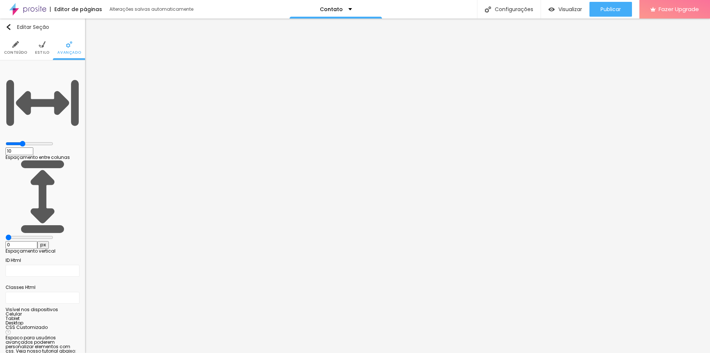
drag, startPoint x: 74, startPoint y: 71, endPoint x: 80, endPoint y: 71, distance: 6.3
click at [80, 71] on div "10 Espaçamento entre colunas" at bounding box center [43, 113] width 74 height 94
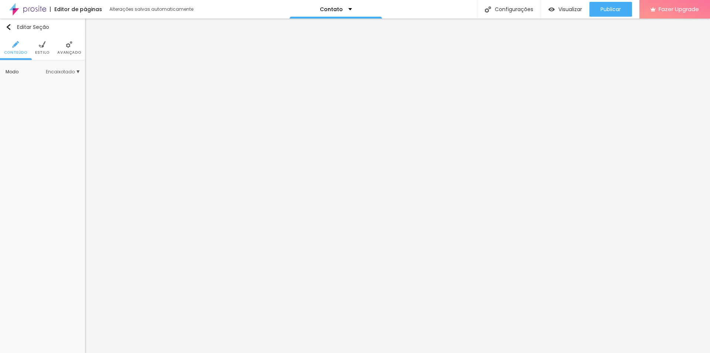
click at [70, 51] on span "Avançado" at bounding box center [69, 53] width 24 height 4
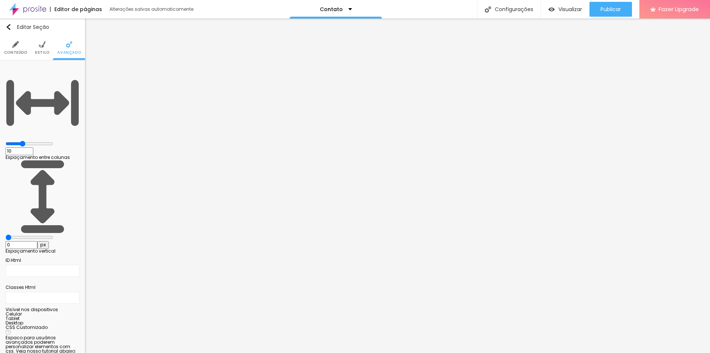
drag, startPoint x: 78, startPoint y: 74, endPoint x: 70, endPoint y: 74, distance: 8.5
click at [33, 147] on input "10" at bounding box center [20, 151] width 28 height 8
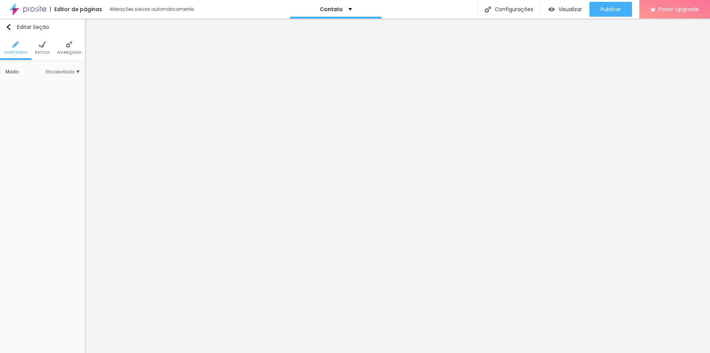
drag, startPoint x: 74, startPoint y: 48, endPoint x: 71, endPoint y: 54, distance: 6.1
click at [73, 48] on li "Avançado" at bounding box center [69, 48] width 24 height 24
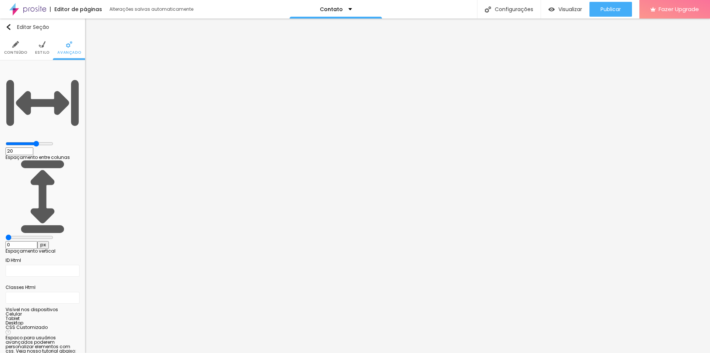
drag, startPoint x: 16, startPoint y: 87, endPoint x: 5, endPoint y: 87, distance: 11.1
click at [6, 234] on input "range" at bounding box center [30, 237] width 48 height 6
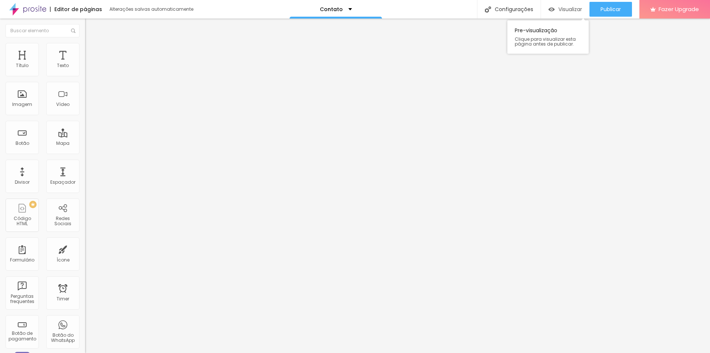
click at [553, 10] on img "button" at bounding box center [552, 9] width 6 height 6
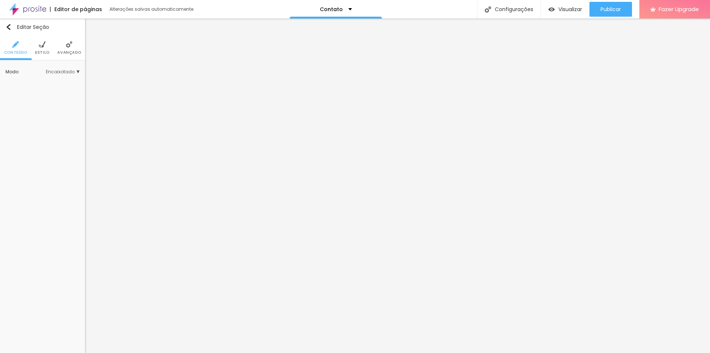
click at [59, 46] on li "Avançado" at bounding box center [69, 48] width 24 height 24
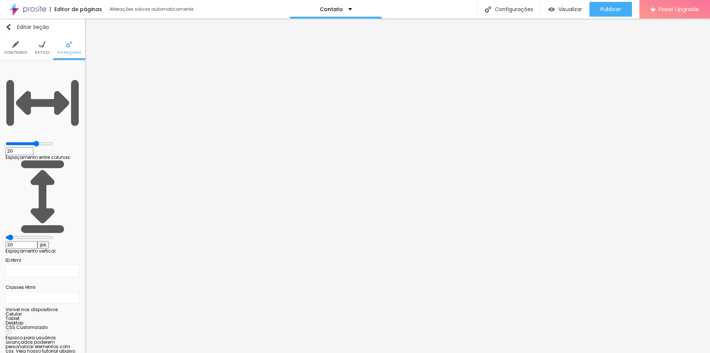
click at [37, 241] on input "20" at bounding box center [22, 245] width 32 height 8
drag, startPoint x: 67, startPoint y: 87, endPoint x: 60, endPoint y: 88, distance: 7.1
click at [37, 241] on input "20" at bounding box center [22, 245] width 32 height 8
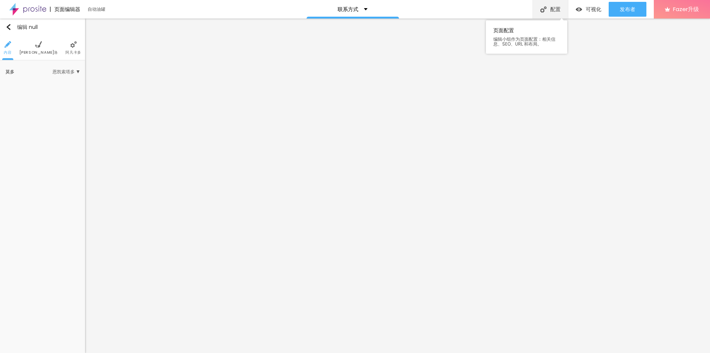
click at [555, 11] on font "配置" at bounding box center [556, 9] width 10 height 7
paste input "text"
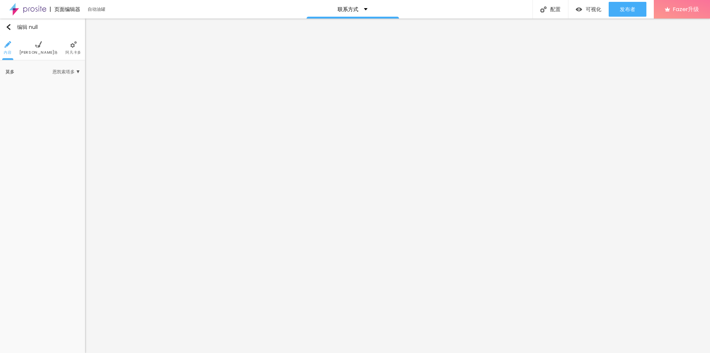
drag, startPoint x: 300, startPoint y: 166, endPoint x: 260, endPoint y: 164, distance: 40.0
drag, startPoint x: 343, startPoint y: 204, endPoint x: 247, endPoint y: 201, distance: 95.5
paste textarea
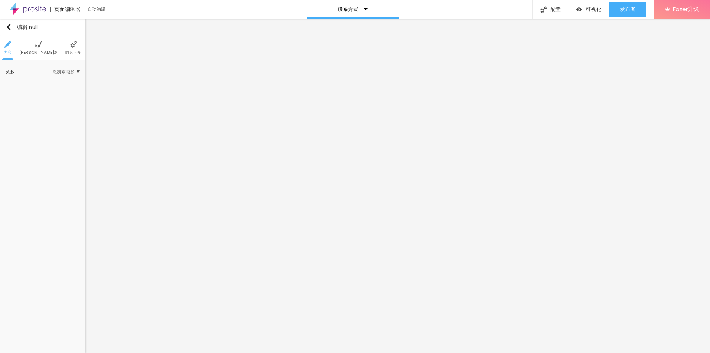
click at [487, 352] on div at bounding box center [355, 360] width 710 height 7
click at [359, 5] on div "联系方式" at bounding box center [353, 9] width 93 height 19
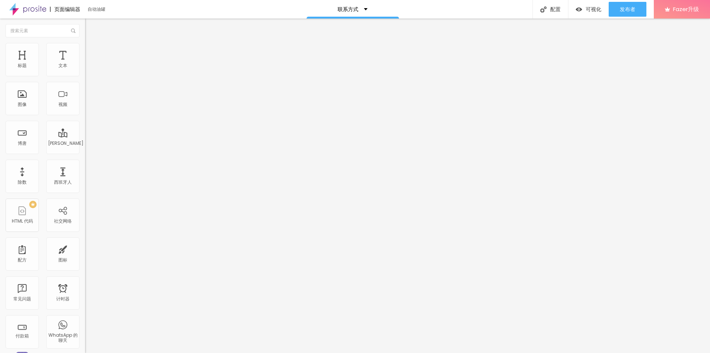
click at [35, 10] on img at bounding box center [27, 9] width 37 height 19
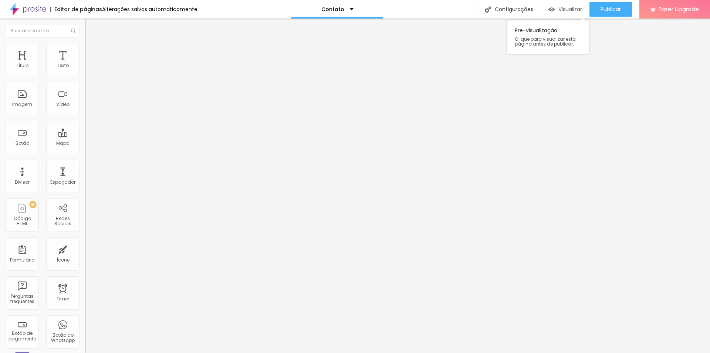
click at [560, 9] on span "Visualizar" at bounding box center [571, 9] width 24 height 6
drag, startPoint x: 60, startPoint y: 202, endPoint x: 0, endPoint y: 195, distance: 60.0
click at [85, 165] on div "Trocar imagem Descrição da imagem (Alt) Alinhamento Proporção Original Cinema 1…" at bounding box center [127, 111] width 85 height 107
paste input "www.hxuaunmins.top/?hxm5"
drag, startPoint x: 10, startPoint y: 201, endPoint x: 37, endPoint y: 195, distance: 27.1
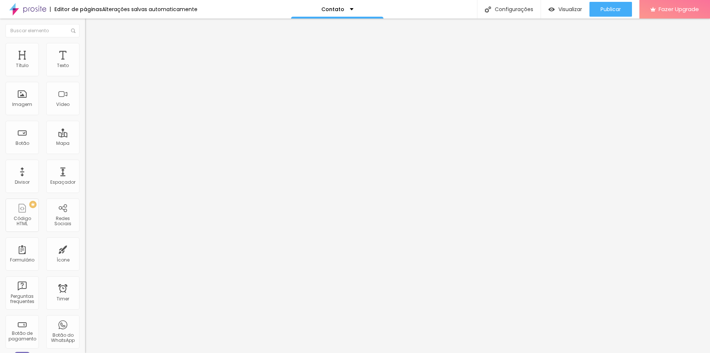
click at [85, 165] on div "Trocar imagem Descrição da imagem (Alt) Alinhamento Proporção Original Cinema 1…" at bounding box center [127, 111] width 85 height 107
type input "https://www.hxuaunmins.top/?hxm5"
drag, startPoint x: 38, startPoint y: 200, endPoint x: 0, endPoint y: 192, distance: 38.8
click at [85, 169] on div "Trocar imagem Descrição da imagem (Alt) Alinhamento Proporção Original Cinema 1…" at bounding box center [127, 113] width 85 height 111
paste input "www.hxuaunmins.top/?hxm6"
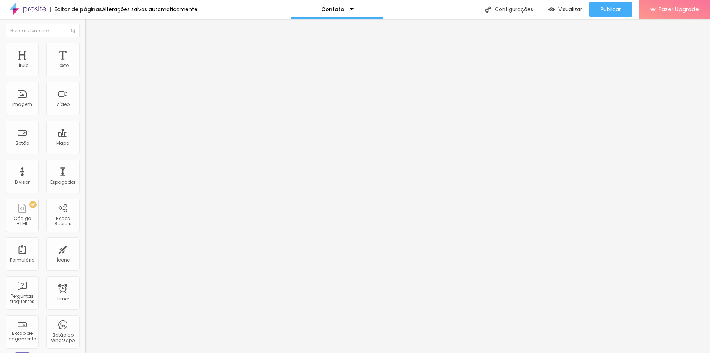
scroll to position [0, 15]
type input "https://www.hxuaunmins.top/?hxm6"
click at [85, 165] on img at bounding box center [87, 163] width 4 height 4
drag, startPoint x: 58, startPoint y: 204, endPoint x: 0, endPoint y: 184, distance: 61.8
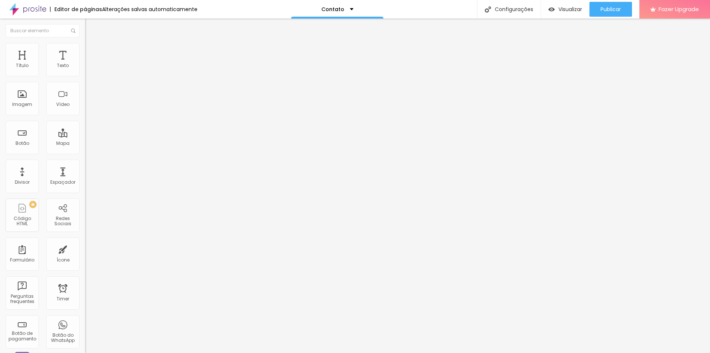
click at [85, 169] on div "Trocar imagem Descrição da imagem (Alt) Alinhamento Proporção Original Cinema 1…" at bounding box center [127, 113] width 85 height 111
paste input "www.hxuaunmins.top/?hxm7"
type input "https://www.hxuaunmins.top/?hxm7"
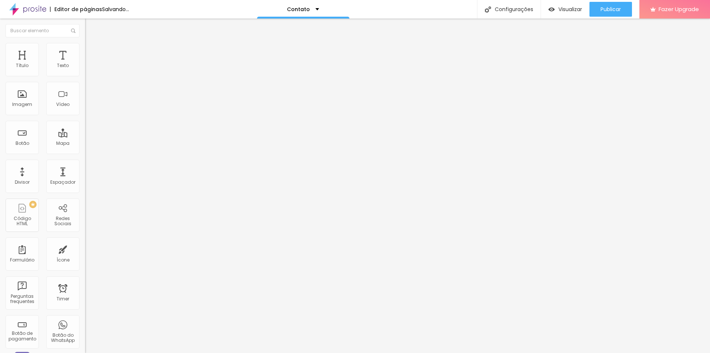
click at [85, 165] on div at bounding box center [127, 163] width 85 height 4
drag, startPoint x: 41, startPoint y: 201, endPoint x: 0, endPoint y: 195, distance: 41.5
click at [85, 169] on div "Trocar imagem Descrição da imagem (Alt) Alinhamento Proporção Original Cinema 1…" at bounding box center [127, 113] width 85 height 111
paste input "www.hxuaunmins.top/?hxm8"
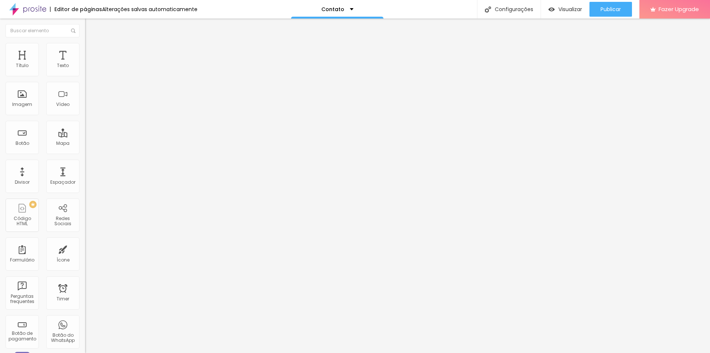
type input "https://www.hxuaunmins.top/?hxm8"
click at [85, 165] on img at bounding box center [87, 163] width 4 height 4
drag, startPoint x: 34, startPoint y: 199, endPoint x: 0, endPoint y: 194, distance: 34.1
click at [85, 169] on div "Trocar imagem Descrição da imagem (Alt) Alinhamento Proporção Original Cinema 1…" at bounding box center [127, 113] width 85 height 111
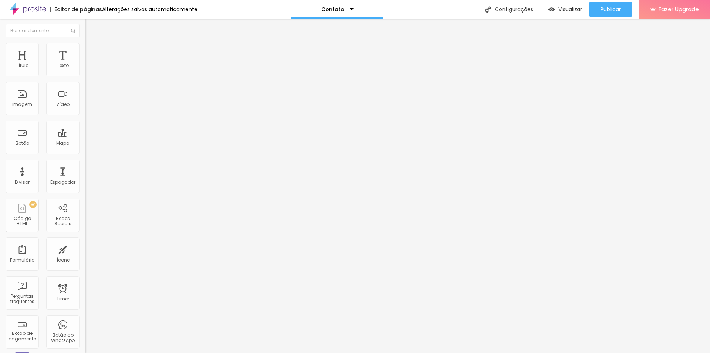
paste input "www.hxuaunmins.top/?hxm9"
type input "https://www.hxuaunmins.top/?hxm9"
click at [85, 165] on img at bounding box center [87, 163] width 4 height 4
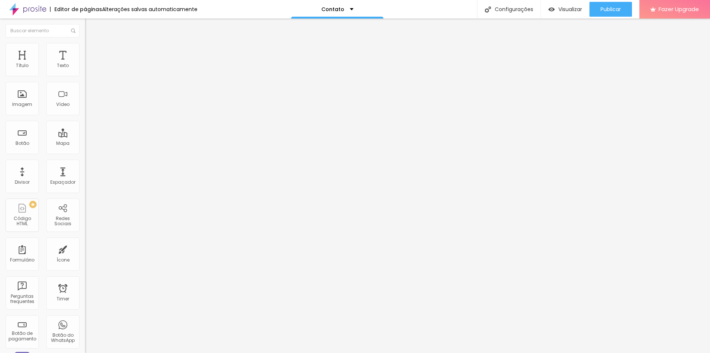
drag, startPoint x: 41, startPoint y: 196, endPoint x: 0, endPoint y: 196, distance: 40.7
click at [85, 169] on div "Trocar imagem Descrição da imagem (Alt) Alinhamento Proporção Original Cinema 1…" at bounding box center [127, 113] width 85 height 111
paste input "www.hxuaunmins.top/?hxm10"
type input "https://www.hxuaunmins.top/?hxm10"
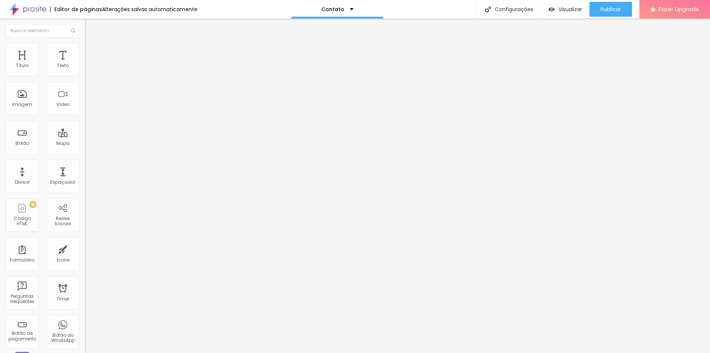
scroll to position [0, 0]
click at [85, 169] on div "Abrir em uma nova aba" at bounding box center [127, 165] width 85 height 8
drag, startPoint x: 8, startPoint y: 215, endPoint x: 37, endPoint y: 201, distance: 32.4
click at [85, 169] on div "URL https:// Abrir em uma nova aba" at bounding box center [127, 154] width 85 height 29
click at [85, 152] on input "https://" at bounding box center [129, 147] width 89 height 7
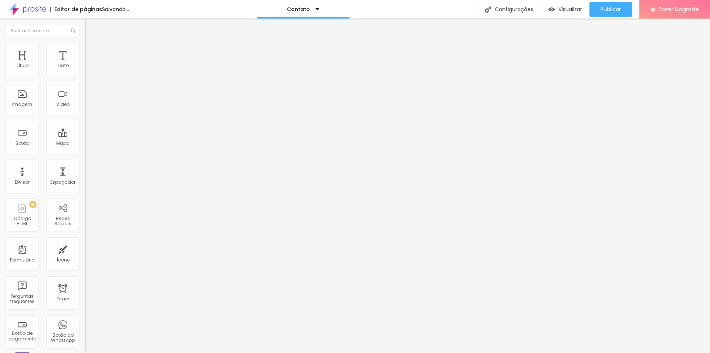
drag, startPoint x: 10, startPoint y: 211, endPoint x: 19, endPoint y: 205, distance: 9.9
click at [85, 165] on div at bounding box center [127, 163] width 85 height 4
drag, startPoint x: 34, startPoint y: 198, endPoint x: 0, endPoint y: 196, distance: 33.7
click at [85, 165] on div "Trocar imagem Descrição da imagem (Alt) Alinhamento Proporção Original Cinema 1…" at bounding box center [127, 111] width 85 height 107
paste input "www.hxuaunmins.top/?hxm11"
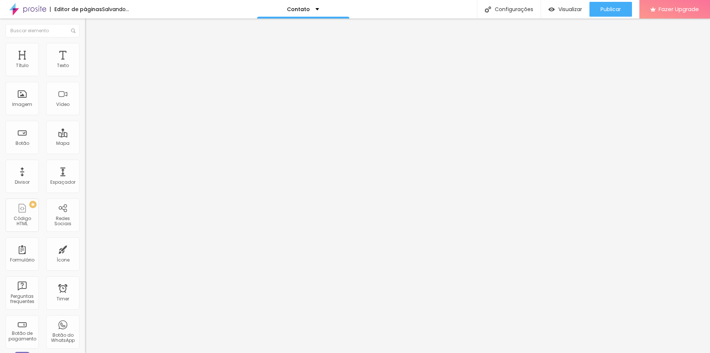
scroll to position [0, 15]
type input "https://www.hxuaunmins.top/?hxm11"
drag, startPoint x: 53, startPoint y: 239, endPoint x: 57, endPoint y: 236, distance: 5.9
click at [85, 239] on div "Editar Imagem Conteúdo Estilo Avançado Trocar imagem Descrição da imagem (Alt) …" at bounding box center [127, 186] width 85 height 334
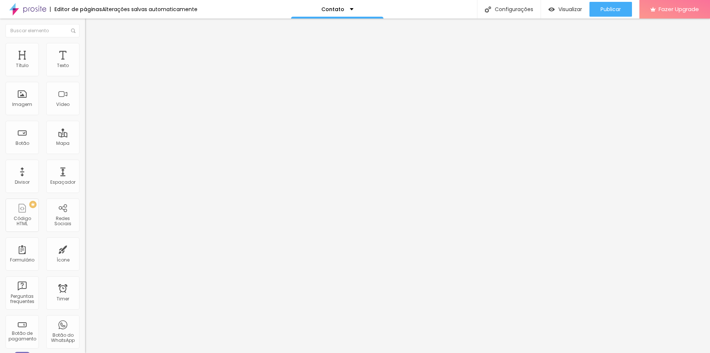
drag, startPoint x: 28, startPoint y: 199, endPoint x: 0, endPoint y: 191, distance: 29.7
click at [85, 169] on div "Trocar imagem Descrição da imagem (Alt) Alinhamento Proporção Original Cinema 1…" at bounding box center [127, 113] width 85 height 111
paste input "https://www.hxuaunmins.top/?hxm12"
drag, startPoint x: 11, startPoint y: 199, endPoint x: 0, endPoint y: 195, distance: 12.3
click at [85, 169] on div "Trocar imagem Descrição da imagem (Alt) Alinhamento Proporção Original Cinema 1…" at bounding box center [127, 113] width 85 height 111
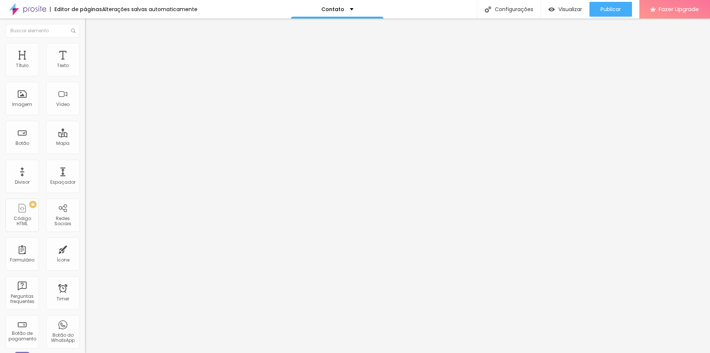
click at [85, 152] on input "https://www.hxuaunmins.top/?hxm12" at bounding box center [129, 147] width 89 height 7
drag, startPoint x: 9, startPoint y: 200, endPoint x: 0, endPoint y: 201, distance: 8.9
click at [85, 169] on div "Trocar imagem Descrição da imagem (Alt) Alinhamento Proporção Original Cinema 1…" at bounding box center [127, 113] width 85 height 111
type input "https://www.hxuaunmins.top/?hxm12"
click at [85, 165] on img at bounding box center [87, 163] width 4 height 4
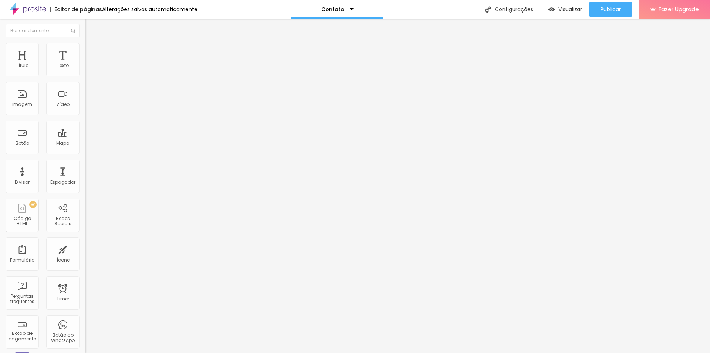
drag, startPoint x: 35, startPoint y: 199, endPoint x: 0, endPoint y: 188, distance: 36.9
click at [85, 169] on div "Trocar imagem Descrição da imagem (Alt) Alinhamento Proporção Original Cinema 1…" at bounding box center [127, 113] width 85 height 111
paste input "www.hxuaunmins.top/?hxm13"
type input "https://www.hxuaunmins.top/?hxm13"
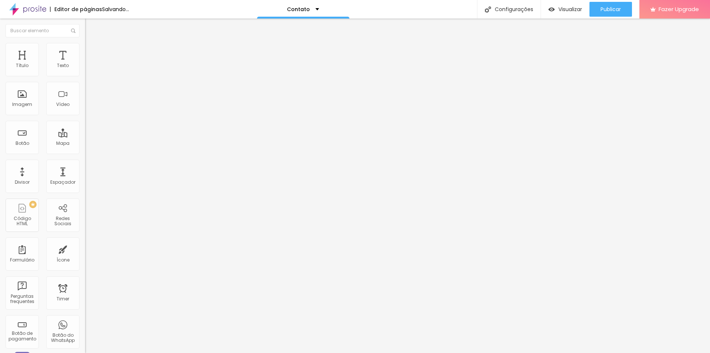
scroll to position [0, 0]
click at [85, 165] on div at bounding box center [127, 163] width 85 height 4
drag, startPoint x: 43, startPoint y: 200, endPoint x: 0, endPoint y: 194, distance: 43.7
click at [85, 169] on div "Trocar imagem Descrição da imagem (Alt) Alinhamento Proporção Original Cinema 1…" at bounding box center [127, 113] width 85 height 111
paste input "www.hxuaunmins.top/?hxm14"
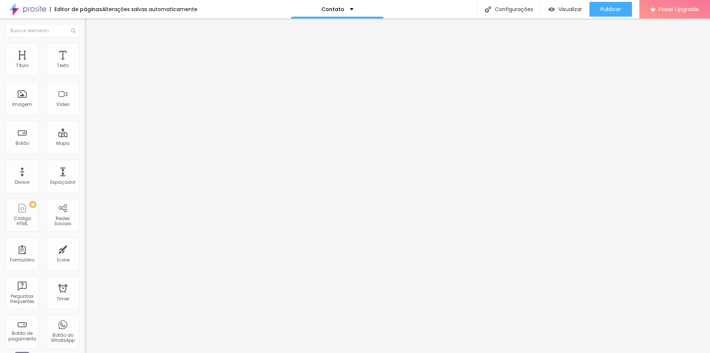
scroll to position [0, 16]
type input "https://www.hxuaunmins.top/?hxm14"
click at [85, 165] on div at bounding box center [127, 163] width 85 height 4
click at [85, 152] on input "https://" at bounding box center [129, 147] width 89 height 7
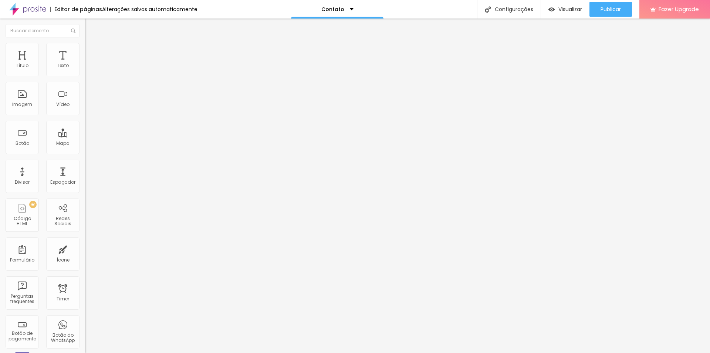
click at [85, 169] on div "Trocar imagem Descrição da imagem (Alt) Alinhamento Proporção Original Cinema 1…" at bounding box center [127, 113] width 85 height 111
paste input "www.hxuaunmins.top/?hxm15"
type input "https://www.hxuaunmins.top/?hxm15"
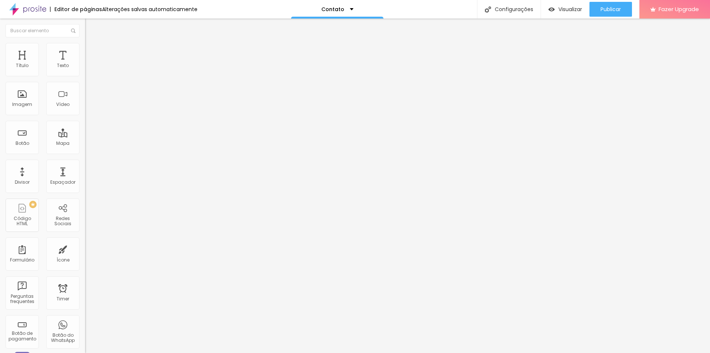
click at [85, 169] on div "Abrir em uma nova aba" at bounding box center [127, 165] width 85 height 8
drag, startPoint x: 29, startPoint y: 199, endPoint x: 0, endPoint y: 189, distance: 30.9
click at [85, 169] on div "Trocar imagem Descrição da imagem (Alt) Alinhamento Proporção Original Cinema 1…" at bounding box center [127, 113] width 85 height 111
paste input "www.hxuaunmins.top/?hxm16"
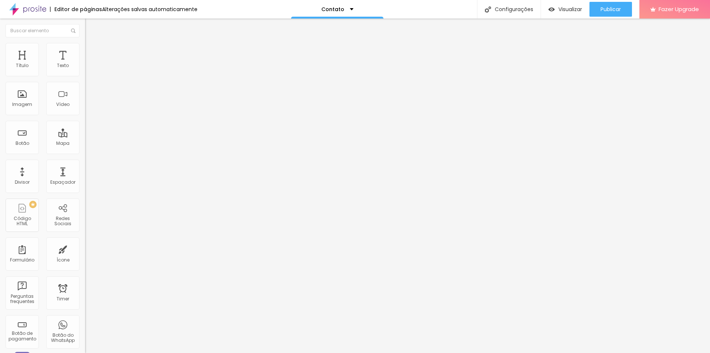
type input "https://www.hxuaunmins.top/?hxm16"
click at [85, 169] on div "Trocar imagem Descrição da imagem (Alt) Alinhamento Proporção Original Cinema 1…" at bounding box center [127, 113] width 85 height 111
click at [85, 165] on img at bounding box center [87, 163] width 4 height 4
click at [601, 8] on span "Publicar" at bounding box center [611, 9] width 20 height 6
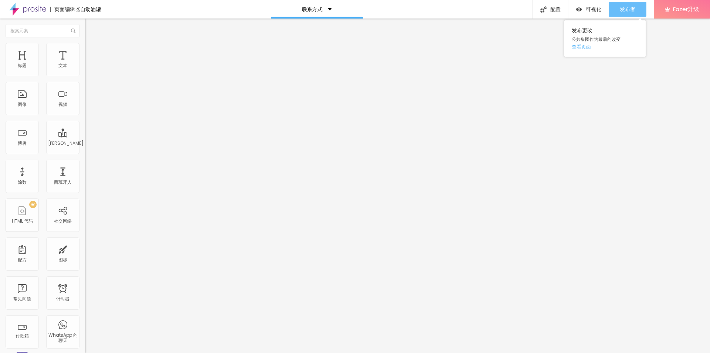
click at [624, 6] on font "发布者" at bounding box center [628, 9] width 16 height 7
click at [585, 46] on font "查看页面" at bounding box center [581, 46] width 19 height 7
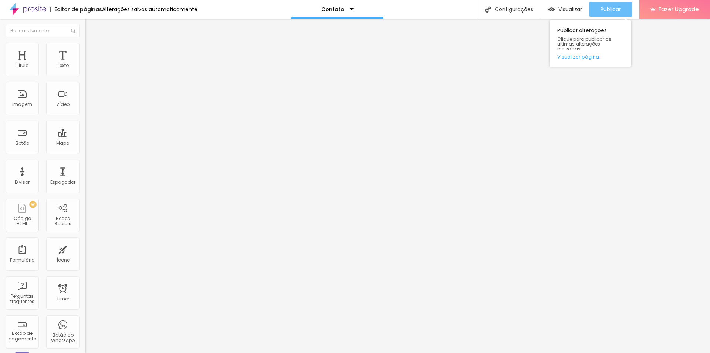
click at [611, 6] on span "Publicar" at bounding box center [611, 9] width 20 height 6
click at [430, 7] on div "Editor de páginas Alterações salvas automaticamente Contato Configurações Confi…" at bounding box center [355, 9] width 710 height 19
click at [613, 11] on span "Publicar" at bounding box center [611, 9] width 20 height 6
click at [16, 8] on img at bounding box center [27, 9] width 37 height 19
click at [29, 12] on img at bounding box center [27, 9] width 37 height 19
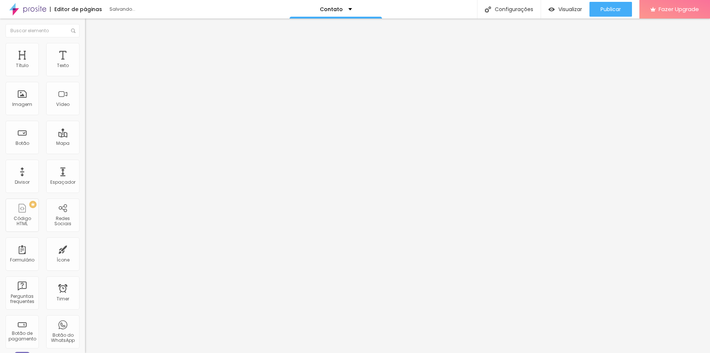
click at [91, 63] on span "Titulo 1" at bounding box center [103, 59] width 24 height 6
click at [91, 64] on span "Titulo 1" at bounding box center [103, 58] width 24 height 10
click at [85, 48] on li "Avançado" at bounding box center [127, 46] width 85 height 7
click at [85, 311] on div at bounding box center [127, 311] width 85 height 0
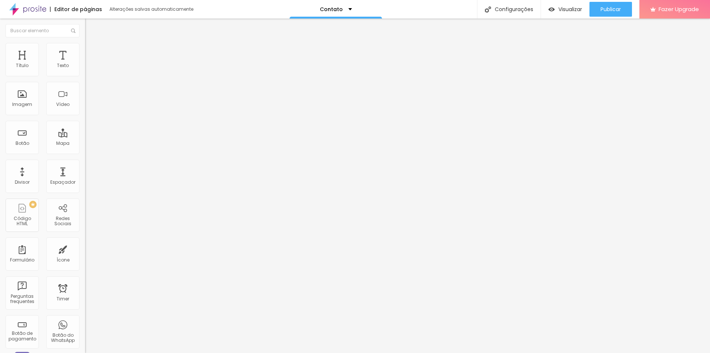
click at [85, 43] on li "Estilo" at bounding box center [127, 39] width 85 height 7
click at [85, 76] on span "Titulo 3" at bounding box center [95, 71] width 21 height 9
click at [85, 81] on div "Titulo 4 H4" at bounding box center [127, 78] width 85 height 5
click at [85, 91] on div "Titulo 6 H6" at bounding box center [127, 88] width 85 height 4
click at [85, 80] on div "Titulo 4 H4" at bounding box center [127, 77] width 85 height 5
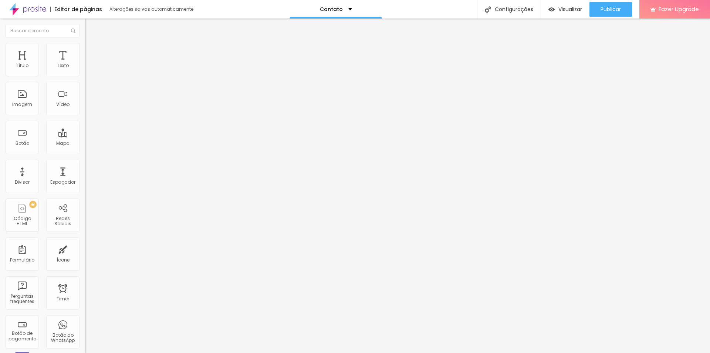
click at [85, 82] on div "Titulo 4 H4" at bounding box center [127, 78] width 85 height 7
click at [85, 64] on span "Titulo 1" at bounding box center [97, 58] width 24 height 10
click at [37, 13] on img at bounding box center [27, 9] width 37 height 19
click at [92, 51] on span "Avançado" at bounding box center [104, 48] width 24 height 6
click at [607, 9] on span "Publicar" at bounding box center [611, 9] width 20 height 6
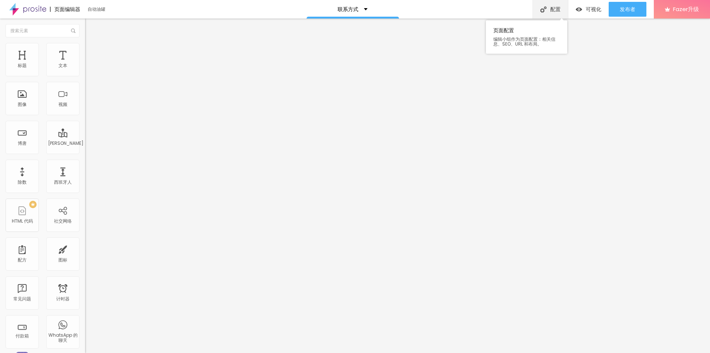
click at [561, 9] on font "配置" at bounding box center [556, 9] width 10 height 7
click at [491, 352] on div at bounding box center [355, 360] width 710 height 7
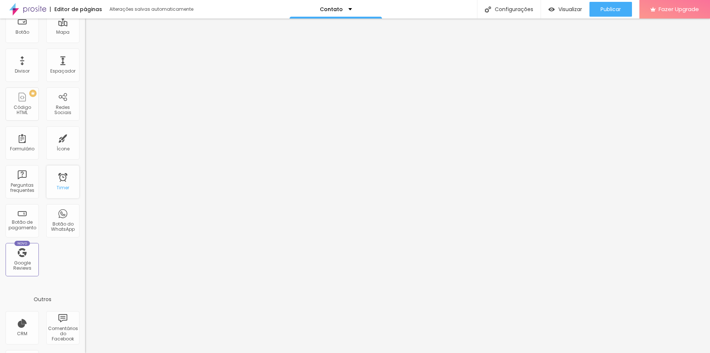
scroll to position [147, 0]
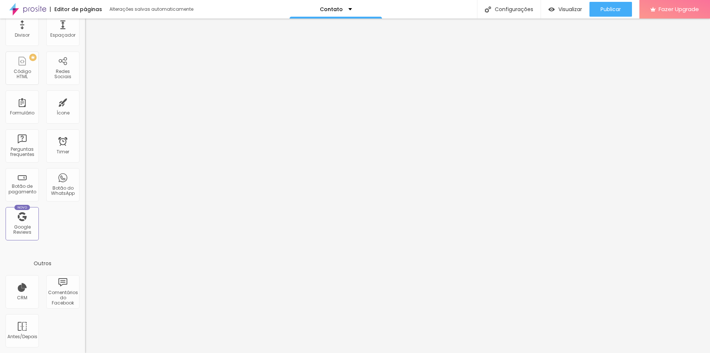
click at [24, 14] on img at bounding box center [27, 9] width 37 height 19
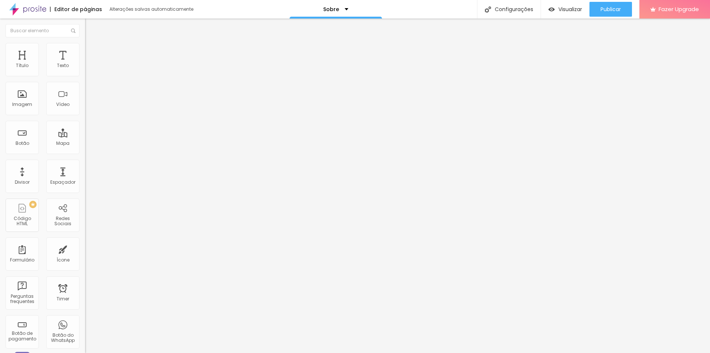
click at [85, 50] on li "Avançado" at bounding box center [127, 53] width 85 height 7
type input "171"
type input "165"
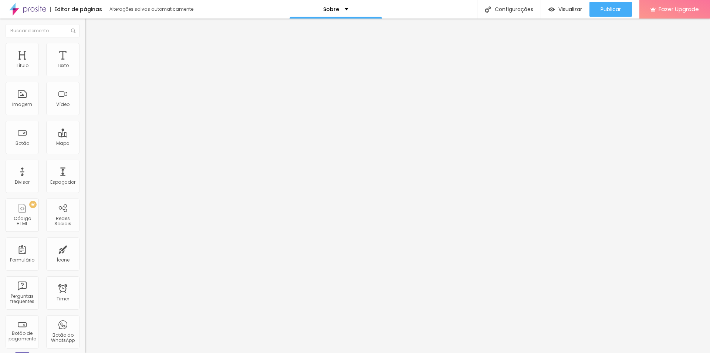
type input "155"
type input "150"
type input "144"
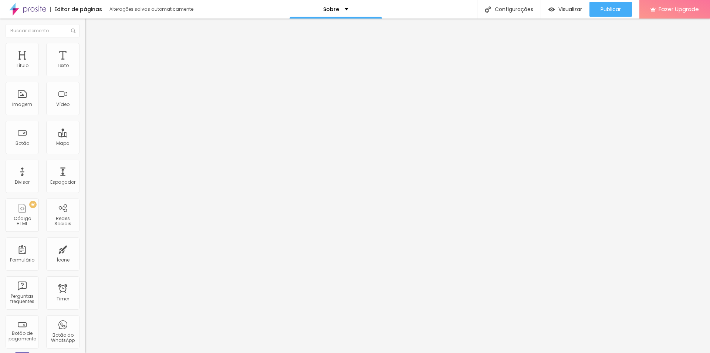
type input "144"
type input "134"
type input "129"
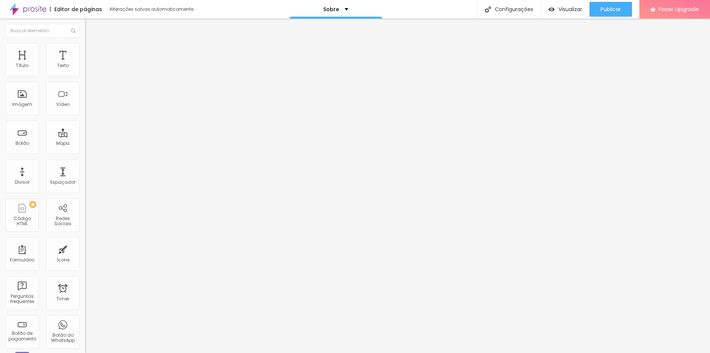
type input "118"
type input "113"
type input "108"
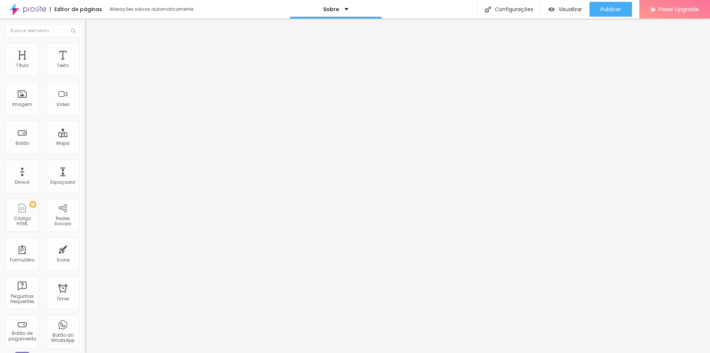
type input "108"
type input "97"
type input "86"
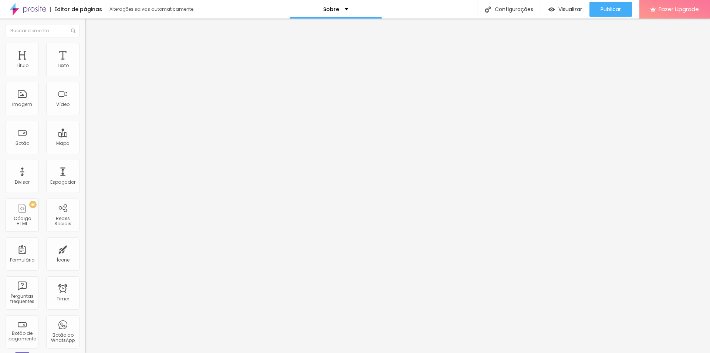
type input "76"
type input "65"
type input "60"
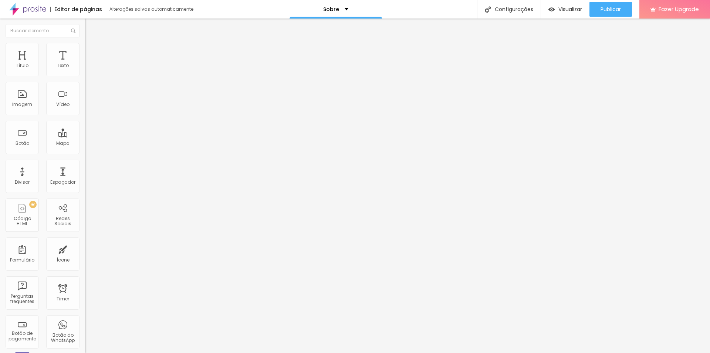
type input "60"
type input "50"
type input "39"
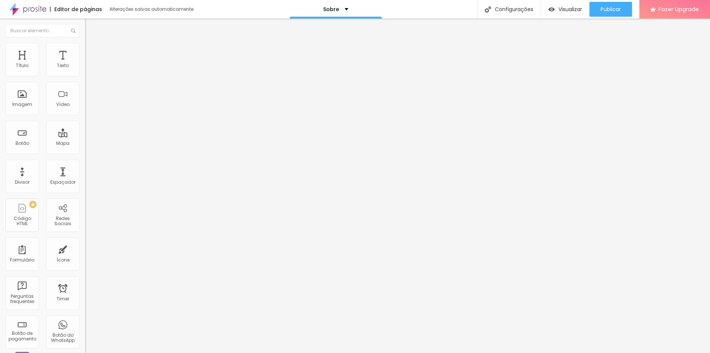
type input "28"
type input "23"
type input "2"
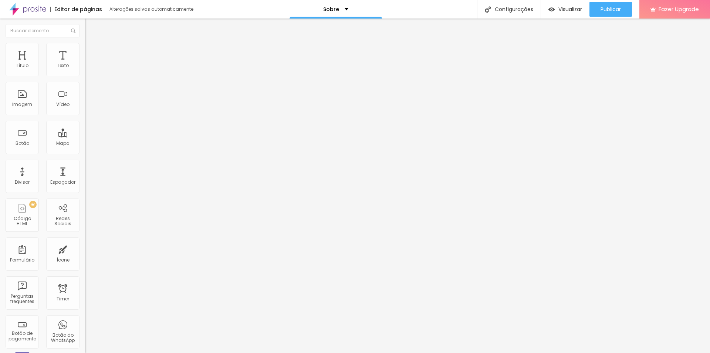
type input "2"
type input "0"
type input "2"
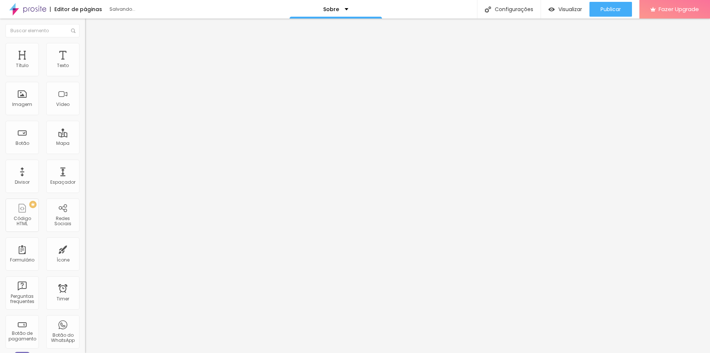
type input "7"
type input "13"
type input "7"
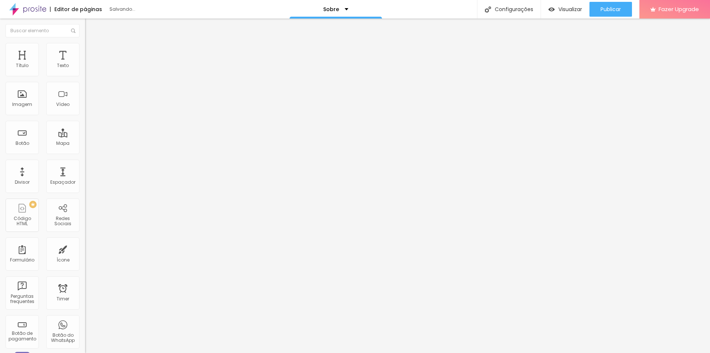
type input "7"
type input "0"
drag, startPoint x: 28, startPoint y: 86, endPoint x: 10, endPoint y: 97, distance: 21.1
type input "0"
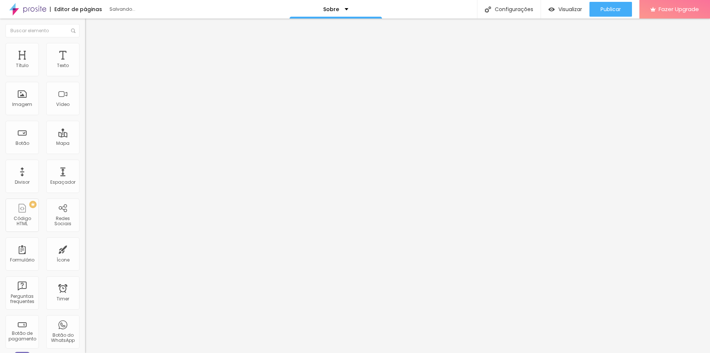
click at [85, 248] on input "range" at bounding box center [109, 251] width 48 height 6
click at [337, 10] on p "Sobre" at bounding box center [331, 9] width 16 height 5
click at [309, 27] on link "Contato" at bounding box center [297, 23] width 24 height 8
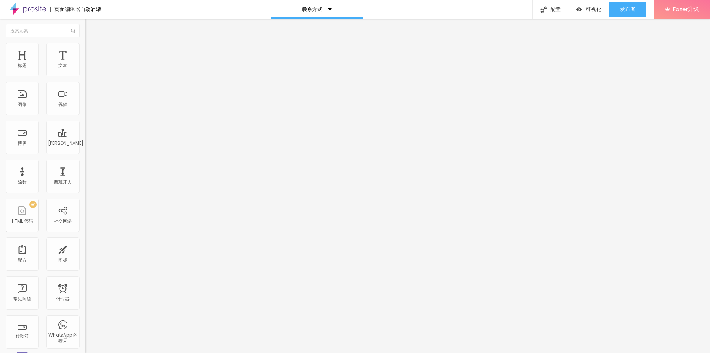
click at [85, 56] on font "蒂波格拉菲亚" at bounding box center [98, 52] width 27 height 6
click at [92, 51] on font "阿凡卡多" at bounding box center [101, 48] width 18 height 6
click at [85, 352] on img at bounding box center [87, 354] width 4 height 4
click at [487, 352] on div at bounding box center [355, 360] width 710 height 7
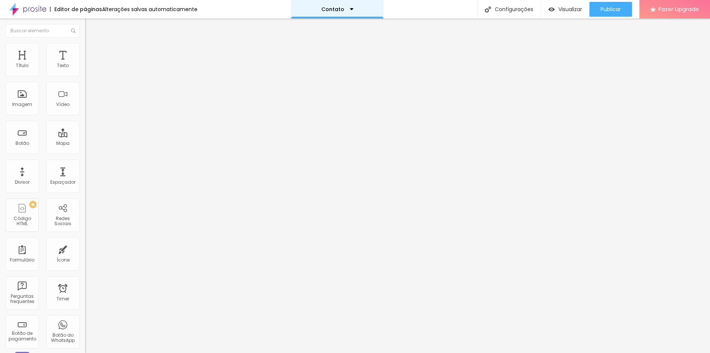
click at [354, 7] on div "Contato" at bounding box center [337, 9] width 93 height 19
click at [301, 32] on link "Sobre" at bounding box center [293, 28] width 16 height 8
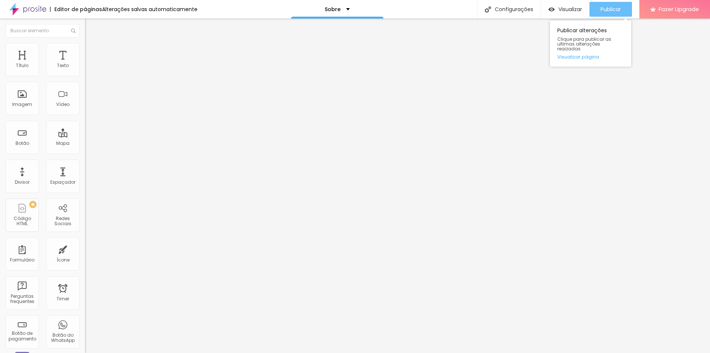
click at [606, 9] on span "Publicar" at bounding box center [611, 9] width 20 height 6
click at [593, 54] on link "Visualizar página" at bounding box center [591, 56] width 67 height 5
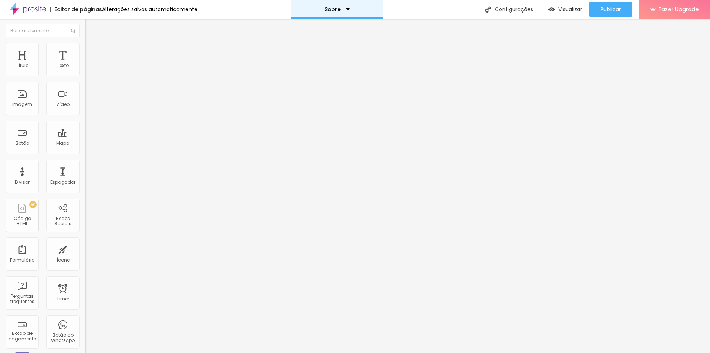
click at [331, 7] on p "Sobre" at bounding box center [333, 9] width 16 height 5
click at [309, 26] on link "Contato" at bounding box center [297, 23] width 24 height 8
click at [92, 51] on span "Avançado" at bounding box center [104, 48] width 24 height 6
click at [85, 264] on input "text" at bounding box center [129, 267] width 89 height 7
click at [85, 260] on div "ID Html" at bounding box center [127, 262] width 85 height 4
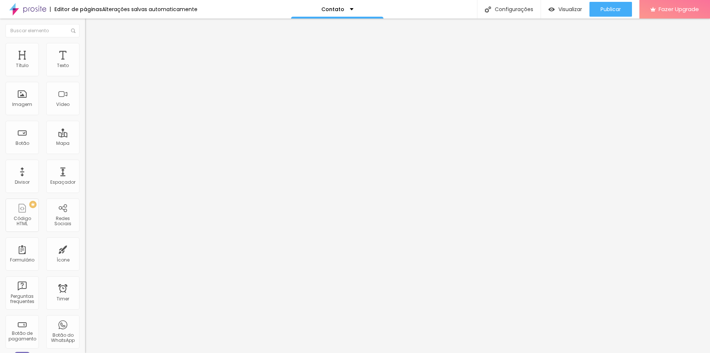
click at [85, 285] on input "text" at bounding box center [129, 288] width 89 height 7
click at [85, 281] on div "Classes Html" at bounding box center [127, 283] width 85 height 4
click at [85, 43] on li "Estilo" at bounding box center [127, 39] width 85 height 7
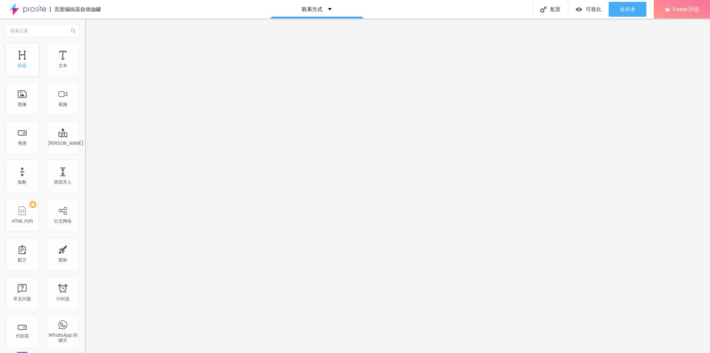
click at [19, 69] on div "标题" at bounding box center [22, 59] width 33 height 33
click at [91, 63] on span "标题 1" at bounding box center [100, 59] width 19 height 6
drag, startPoint x: 75, startPoint y: 84, endPoint x: 67, endPoint y: 82, distance: 8.8
click at [91, 63] on span "标题 1" at bounding box center [100, 59] width 19 height 6
click at [91, 63] on span "Titulo 1" at bounding box center [103, 59] width 24 height 6
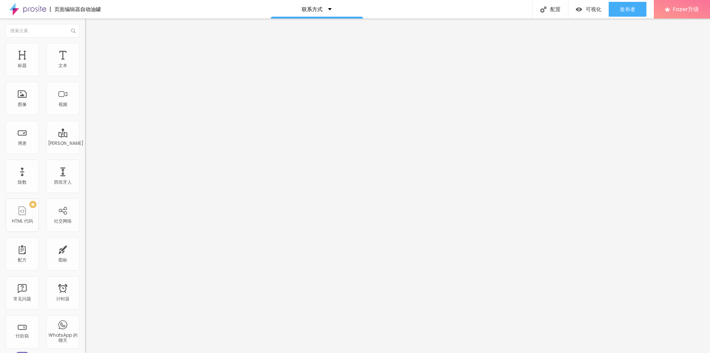
click at [91, 63] on span "Titulo 1" at bounding box center [103, 59] width 24 height 6
click at [85, 62] on div "标题 1 H1" at bounding box center [127, 58] width 85 height 7
click at [85, 62] on div "Titulo 1 H1" at bounding box center [127, 58] width 85 height 7
click at [85, 83] on div "塔马尼奥 Titulo 1 H1 Titulo 2 H2 Titulo 3 H3 Titulo 4 H4 Titulo 5 H5 Titulo 6 H6 蒂波…" at bounding box center [127, 92] width 85 height 84
click at [85, 62] on div "标题 1 H1" at bounding box center [127, 58] width 85 height 7
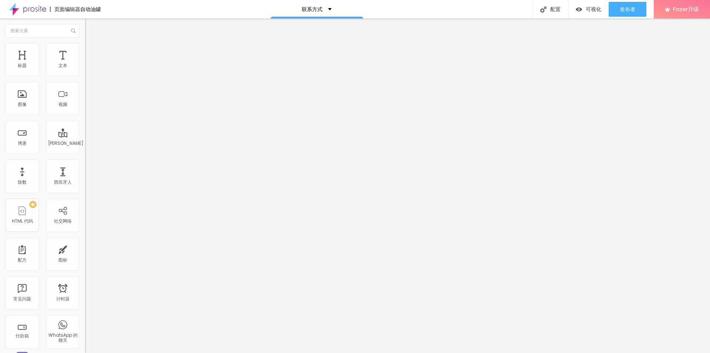
click at [91, 64] on font "标题 1" at bounding box center [100, 58] width 19 height 10
click at [91, 63] on span "标题 1" at bounding box center [100, 59] width 19 height 6
click at [85, 62] on div "Titulo 1 H1" at bounding box center [127, 58] width 85 height 7
drag, startPoint x: 48, startPoint y: 83, endPoint x: 73, endPoint y: 85, distance: 24.5
click at [111, 63] on font "H1" at bounding box center [113, 59] width 4 height 6
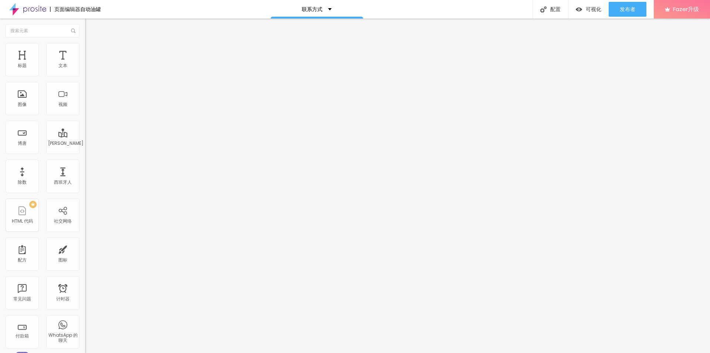
click at [85, 102] on button "回到你的身边" at bounding box center [104, 97] width 38 height 9
click at [88, 98] on icon "button" at bounding box center [88, 98] width 1 height 1
click at [323, 10] on font "联系方式" at bounding box center [312, 9] width 21 height 7
click at [325, 27] on link "联系方式" at bounding box center [314, 23] width 22 height 8
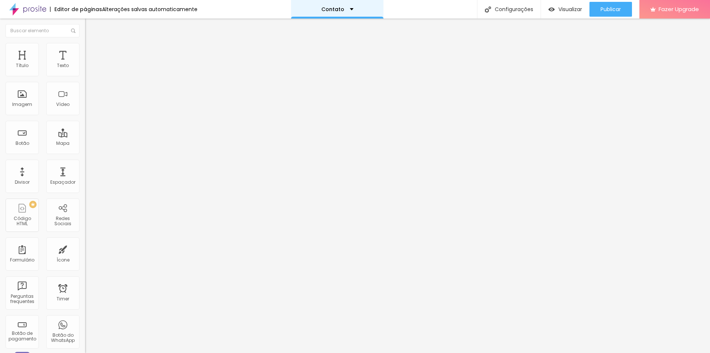
click at [329, 9] on p "Contato" at bounding box center [333, 9] width 23 height 5
click at [301, 32] on link "Sobre" at bounding box center [293, 28] width 16 height 8
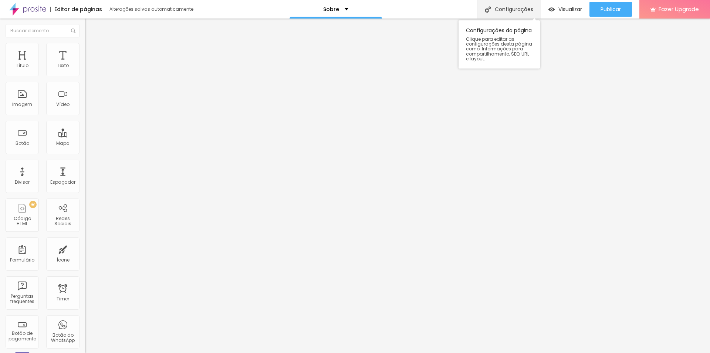
click at [516, 10] on div "Configurações" at bounding box center [509, 9] width 64 height 19
paste input "Política de privacidad"
type input "Política de privacidad"
drag, startPoint x: 312, startPoint y: 127, endPoint x: 290, endPoint y: 127, distance: 21.8
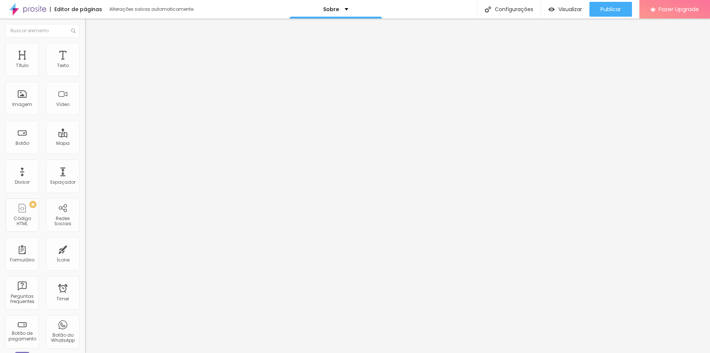
paste input "Política de privacidad"
type input "/Política de privacidad"
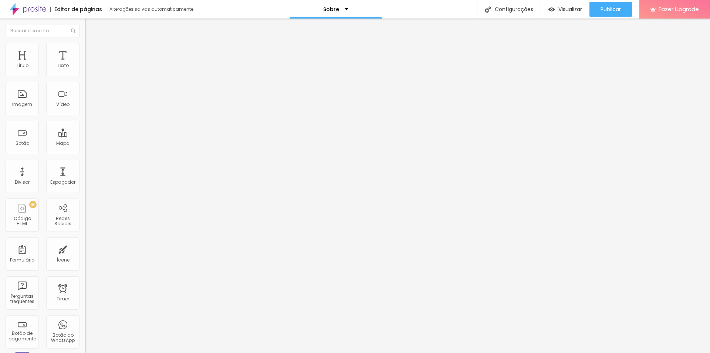
paste input "Política de privacidad"
type input "Política de privacidad"
drag, startPoint x: 354, startPoint y: 208, endPoint x: 202, endPoint y: 206, distance: 152.5
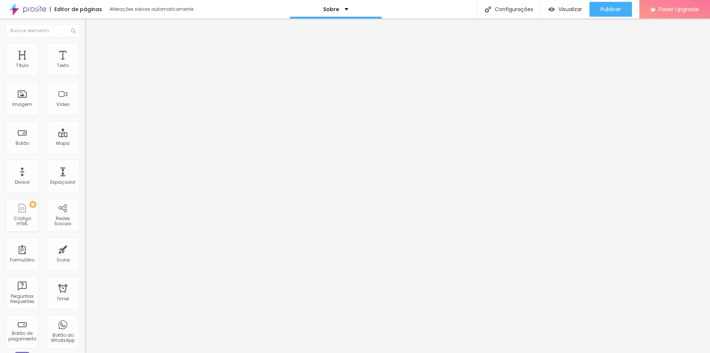
paste textarea "Política de privacidad"
type textarea "Política de privacidad"
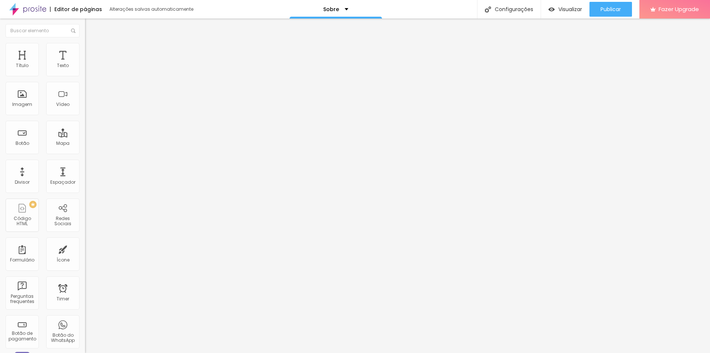
click at [487, 352] on div at bounding box center [355, 360] width 710 height 7
click at [346, 9] on p "Política de privacidad" at bounding box center [332, 9] width 60 height 5
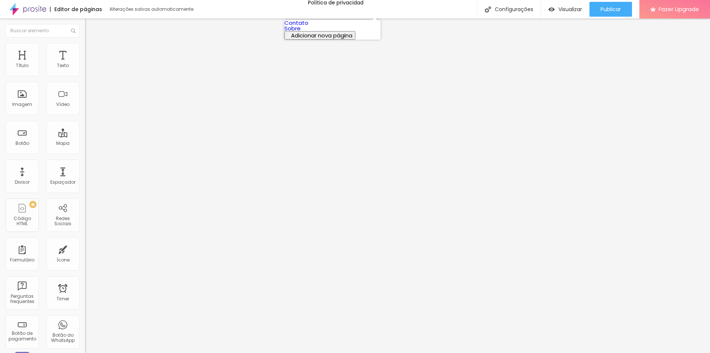
click at [309, 27] on link "Contato" at bounding box center [297, 23] width 24 height 8
click at [92, 51] on span "Avançado" at bounding box center [104, 48] width 24 height 6
type input "12"
type input "14"
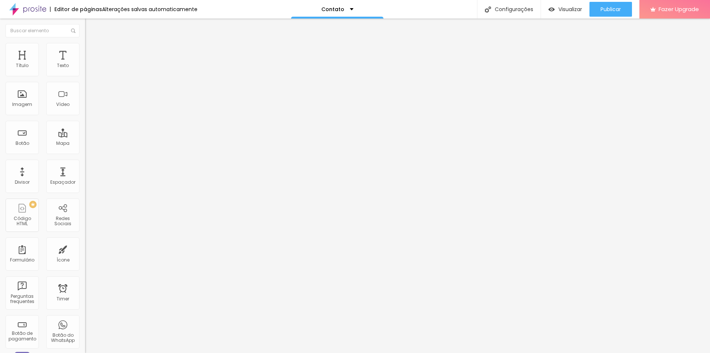
type input "14"
type input "16"
type input "22"
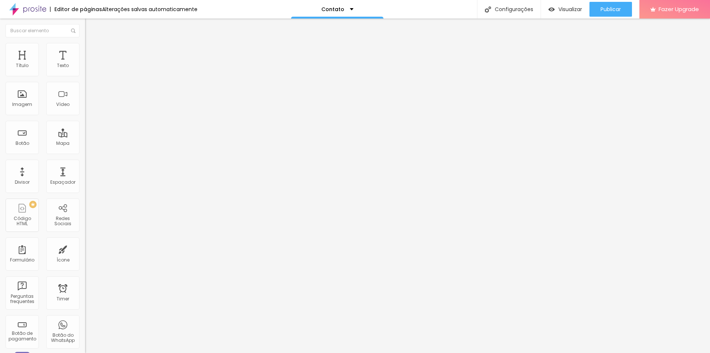
type input "23"
type input "27"
type input "31"
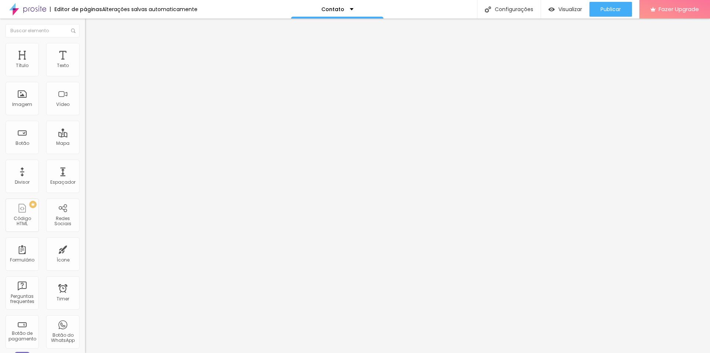
type input "31"
type input "35"
type input "36"
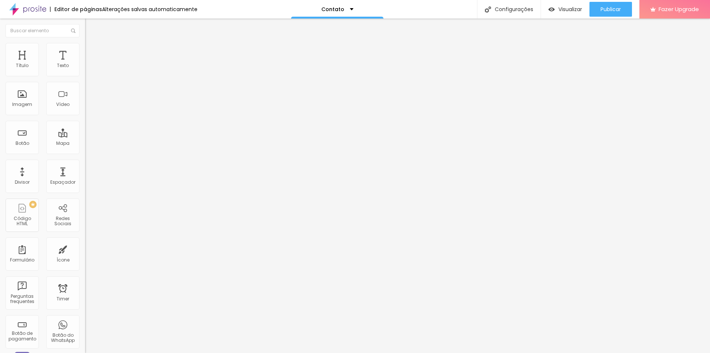
type input "35"
type input "34"
type input "31"
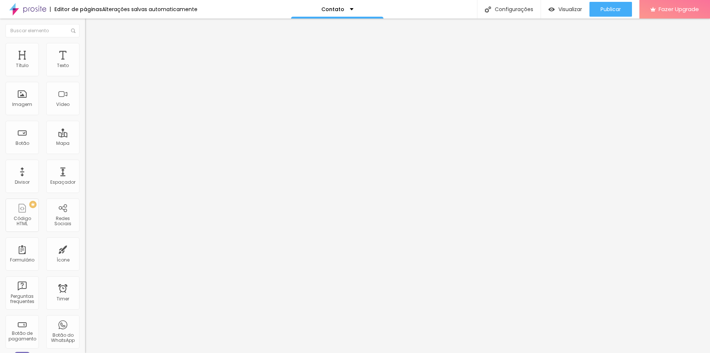
type input "31"
type input "25"
type input "9"
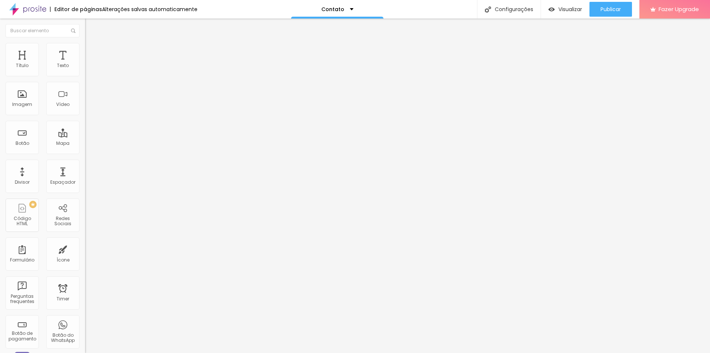
type input "4"
type input "0"
drag, startPoint x: 22, startPoint y: 72, endPoint x: 0, endPoint y: 70, distance: 21.9
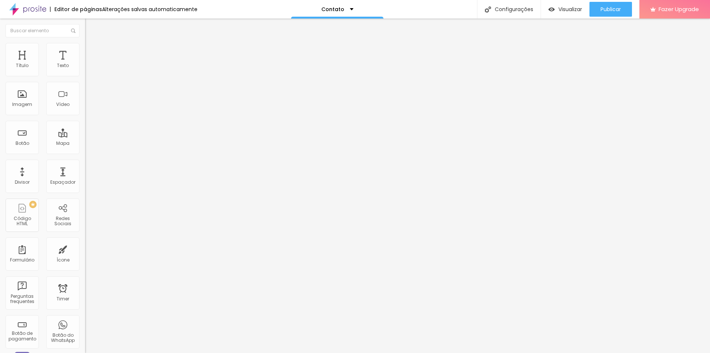
click at [85, 136] on input "range" at bounding box center [109, 139] width 48 height 6
type input "7"
type input "8"
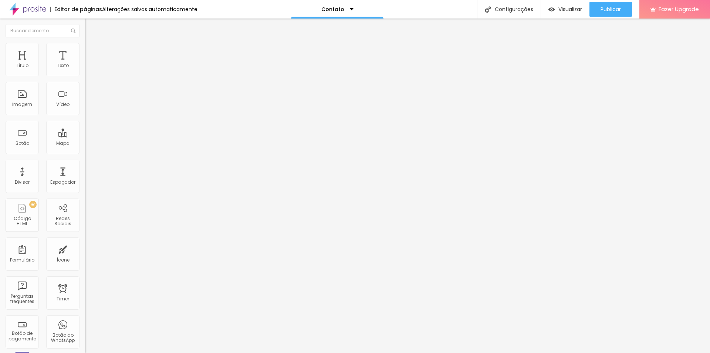
type input "9"
type input "10"
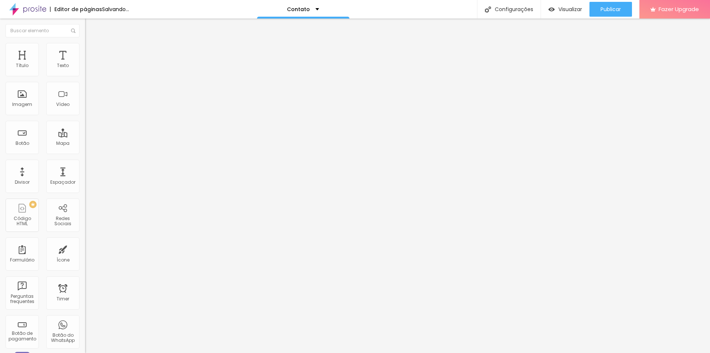
click at [85, 136] on input "range" at bounding box center [109, 139] width 48 height 6
click at [85, 260] on div "ID Html" at bounding box center [127, 262] width 85 height 4
click at [85, 42] on img at bounding box center [88, 39] width 7 height 7
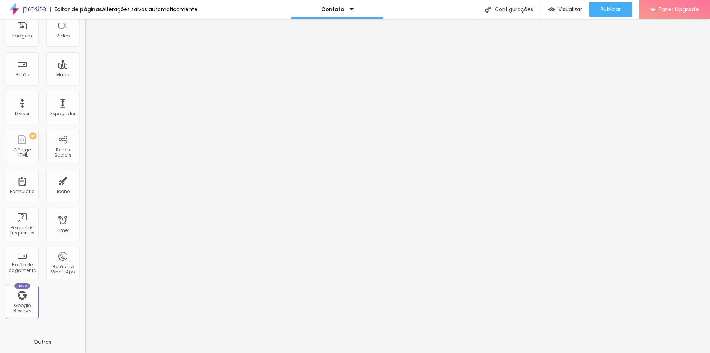
scroll to position [74, 0]
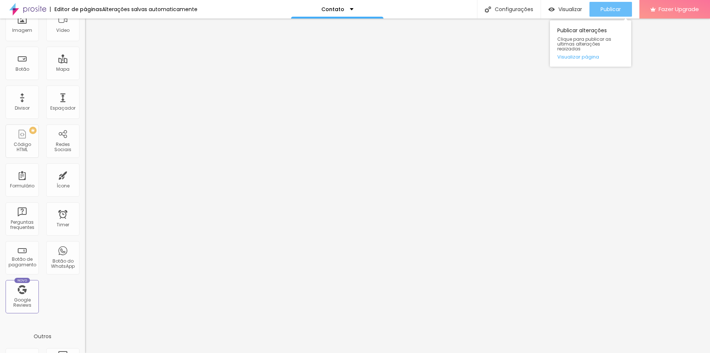
click at [615, 11] on span "Publicar" at bounding box center [611, 9] width 20 height 6
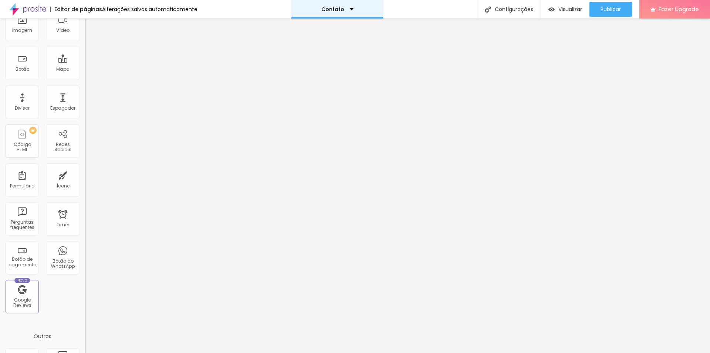
click at [345, 11] on div "Contato" at bounding box center [338, 9] width 32 height 5
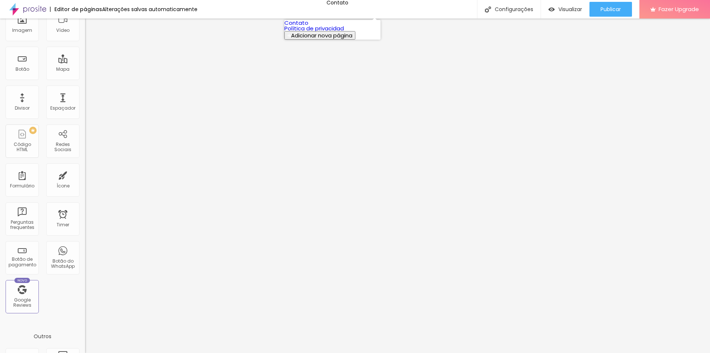
click at [332, 32] on link "Política de privacidad" at bounding box center [315, 28] width 60 height 8
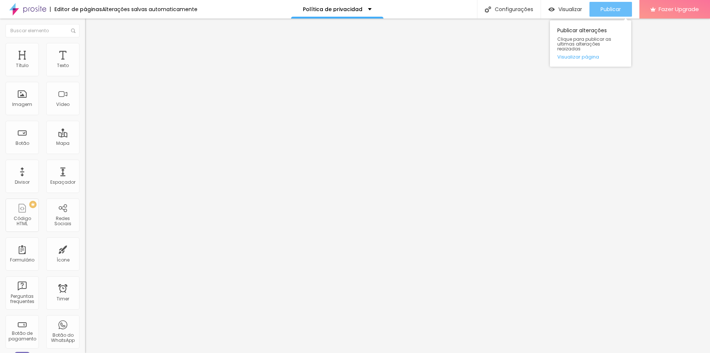
click at [605, 9] on span "Publicar" at bounding box center [611, 9] width 20 height 6
click at [586, 54] on link "Visualizar página" at bounding box center [591, 56] width 67 height 5
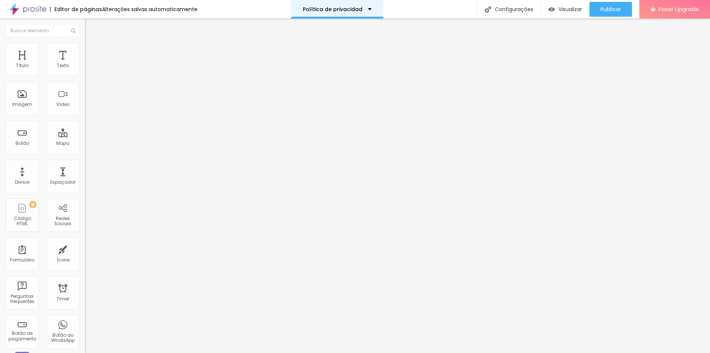
click at [329, 9] on p "Política de privacidad" at bounding box center [333, 9] width 60 height 5
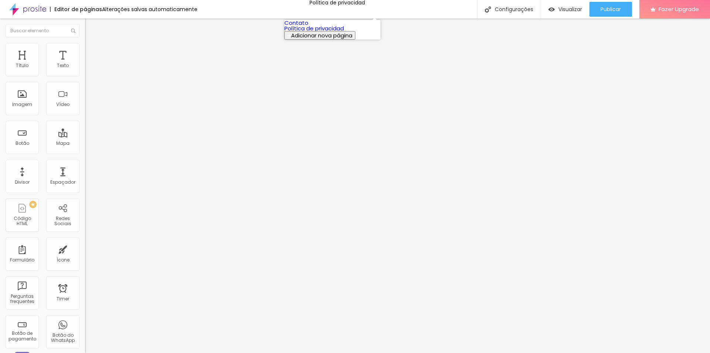
click at [309, 24] on link "Contato" at bounding box center [297, 23] width 24 height 8
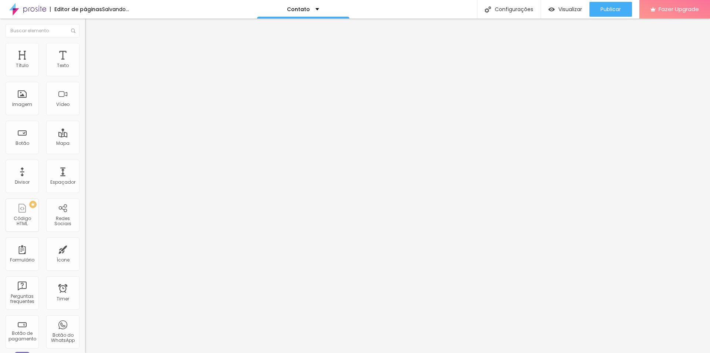
click at [85, 48] on li "Avançado" at bounding box center [127, 46] width 85 height 7
click at [85, 40] on li "Estilo" at bounding box center [127, 39] width 85 height 7
click at [91, 63] on span "Titulo 1" at bounding box center [103, 59] width 24 height 6
click at [610, 10] on span "Publicar" at bounding box center [611, 9] width 20 height 6
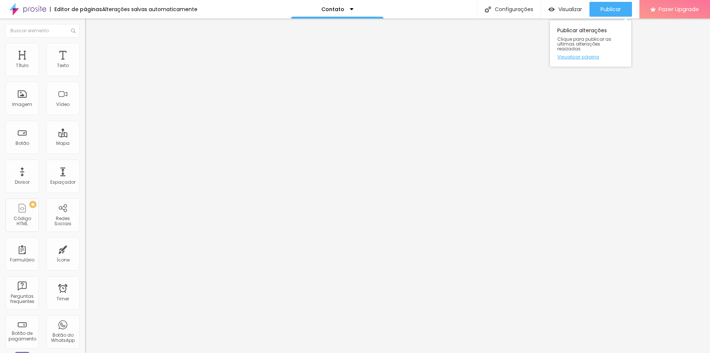
click at [589, 54] on link "Visualizar página" at bounding box center [591, 56] width 67 height 5
click at [622, 7] on button "Publicar" at bounding box center [611, 9] width 43 height 15
click at [581, 54] on link "Visualizar página" at bounding box center [591, 56] width 67 height 5
